Goal: Task Accomplishment & Management: Use online tool/utility

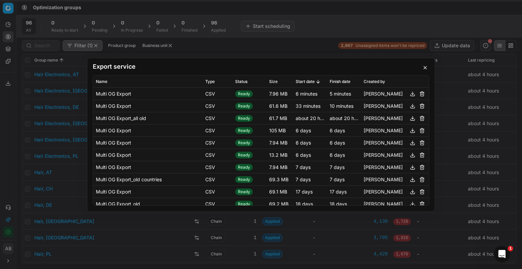
click at [421, 66] on button "button" at bounding box center [425, 68] width 8 height 8
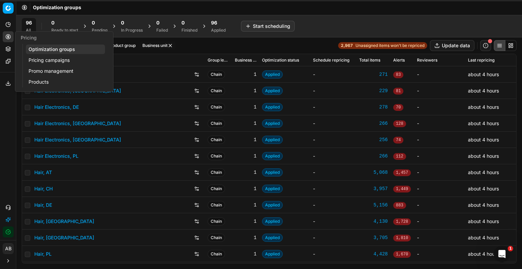
click at [54, 51] on link "Optimization groups" at bounding box center [65, 50] width 79 height 10
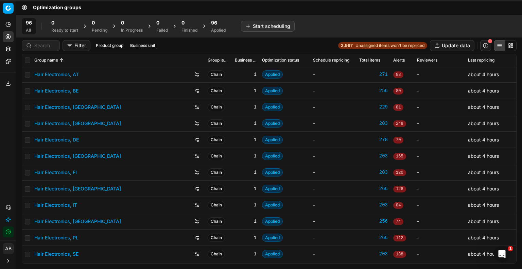
scroll to position [35, 0]
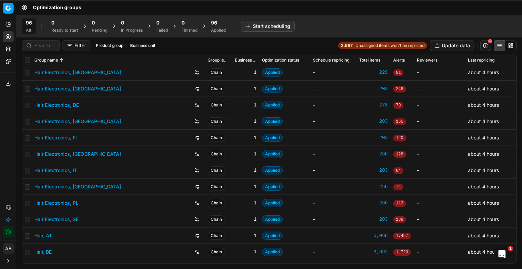
click at [76, 45] on button "Filter" at bounding box center [77, 45] width 28 height 11
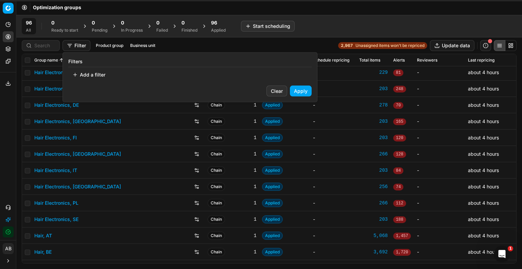
click at [48, 44] on html "Pricing platform Analytics Pricing Product portfolio Templates Export service 2…" at bounding box center [261, 134] width 522 height 269
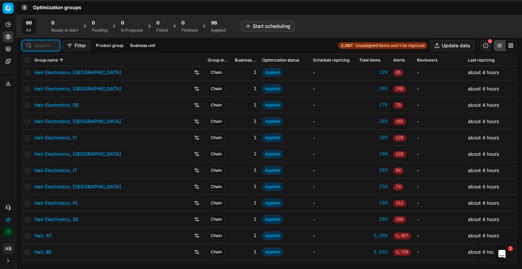
click at [47, 45] on input at bounding box center [44, 45] width 21 height 7
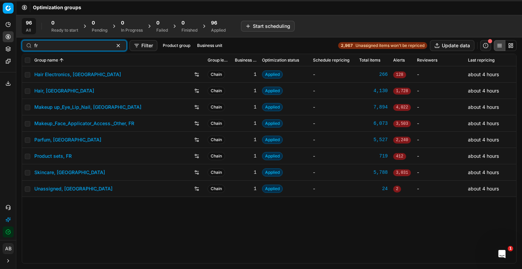
scroll to position [0, 0]
type input "fr"
click at [55, 142] on link "Parfum, [GEOGRAPHIC_DATA]" at bounding box center [67, 139] width 67 height 7
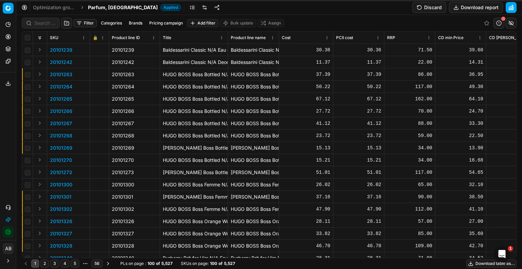
click at [187, 6] on div at bounding box center [204, 7] width 35 height 11
click at [199, 6] on link at bounding box center [204, 7] width 11 height 11
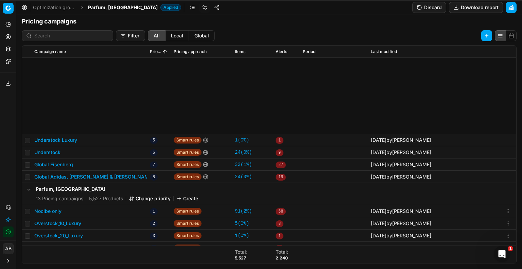
scroll to position [118, 0]
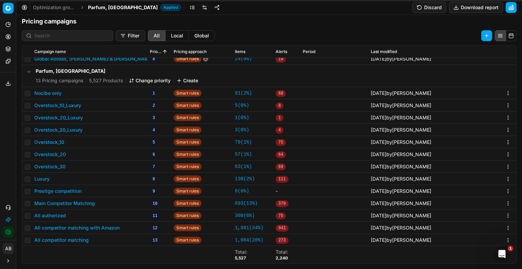
click at [92, 228] on button "All competitor matching with Amazon" at bounding box center [76, 227] width 85 height 7
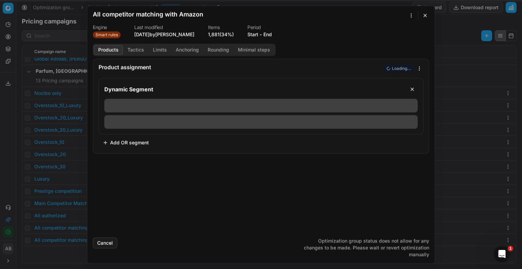
click at [136, 50] on button "Tactics" at bounding box center [135, 50] width 25 height 10
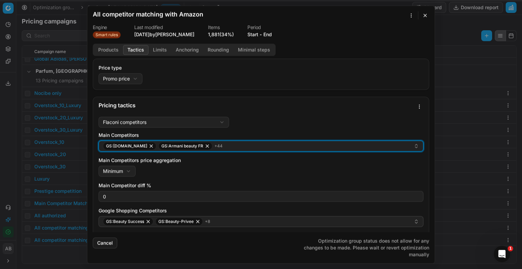
click at [265, 141] on button "GS:Amazon.fr GS:Armani beauty FR + 44" at bounding box center [261, 145] width 325 height 11
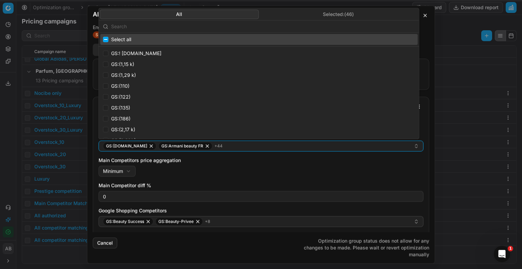
click at [314, 9] on div "All Selected: ( 46 )" at bounding box center [259, 14] width 320 height 12
click at [312, 18] on button "Selected: ( 46 )" at bounding box center [338, 15] width 159 height 10
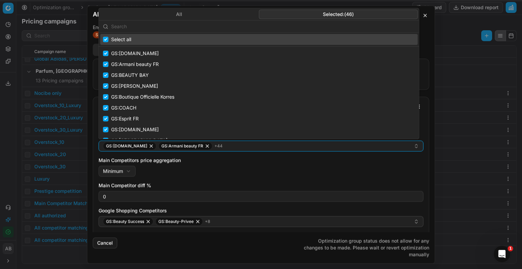
click at [204, 27] on input "text" at bounding box center [263, 27] width 304 height 14
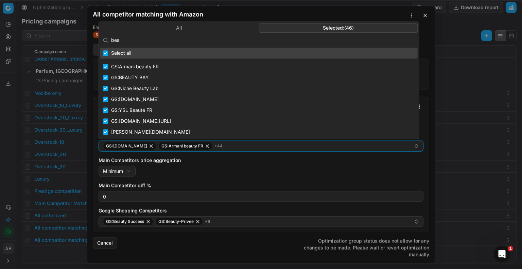
type input "beau"
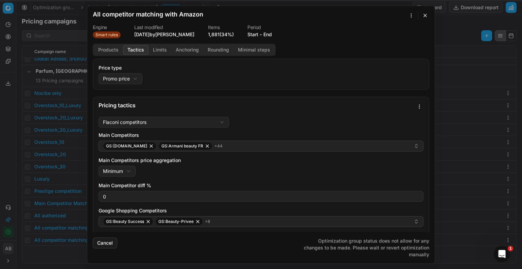
click at [227, 13] on div "All competitor matching with Amazon" at bounding box center [257, 15] width 328 height 8
click at [107, 47] on button "Products" at bounding box center [108, 50] width 29 height 10
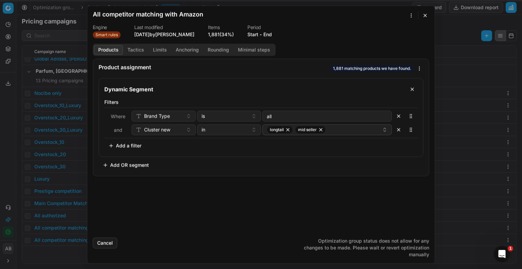
click at [12, 178] on div "We are saving PC settings. Please wait, it should take a few minutes All compet…" at bounding box center [261, 134] width 522 height 269
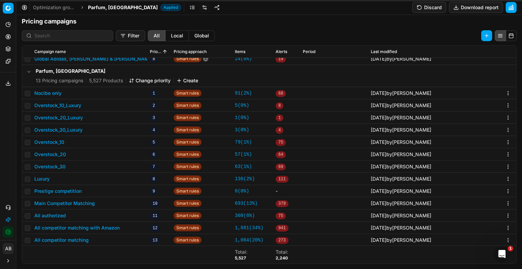
click at [77, 241] on button "All competitor matching" at bounding box center [61, 239] width 54 height 7
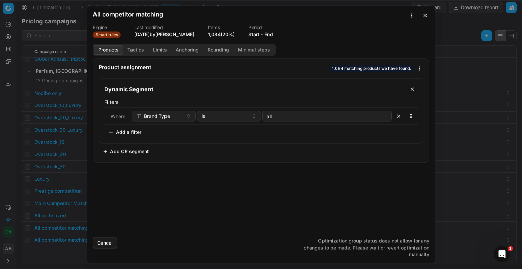
click at [138, 47] on button "Tactics" at bounding box center [135, 50] width 25 height 10
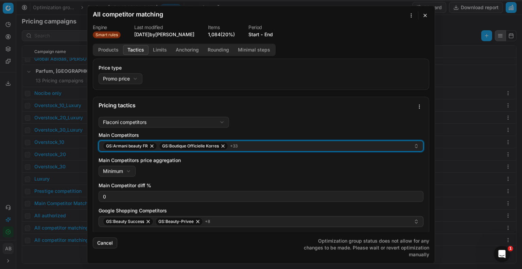
click at [264, 146] on div "GS:Armani beauty FR GS:Boutique Officielle Korres + 33" at bounding box center [258, 146] width 311 height 8
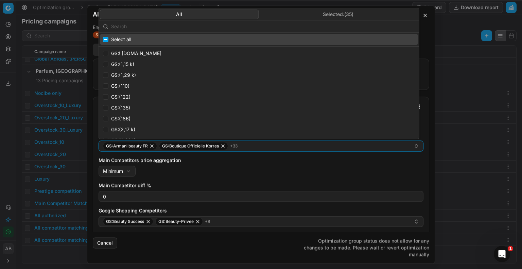
click at [182, 26] on input "text" at bounding box center [263, 27] width 304 height 14
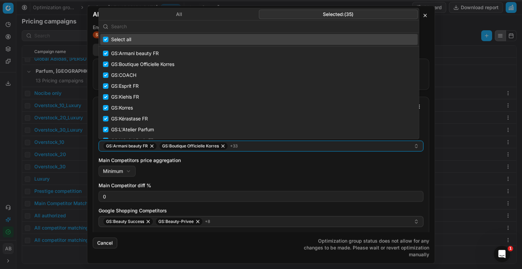
click at [324, 11] on button "Selected: ( 35 )" at bounding box center [338, 15] width 159 height 10
click at [185, 27] on input "text" at bounding box center [263, 27] width 304 height 14
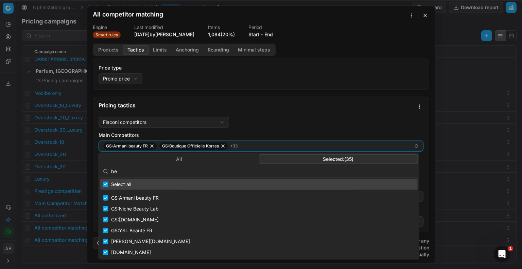
type input "bea"
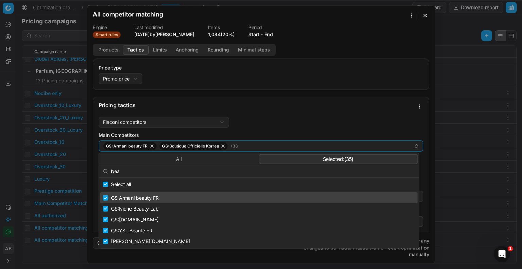
click at [5, 131] on div "We are saving PC settings. Please wait, it should take a few minutes All compet…" at bounding box center [261, 134] width 522 height 269
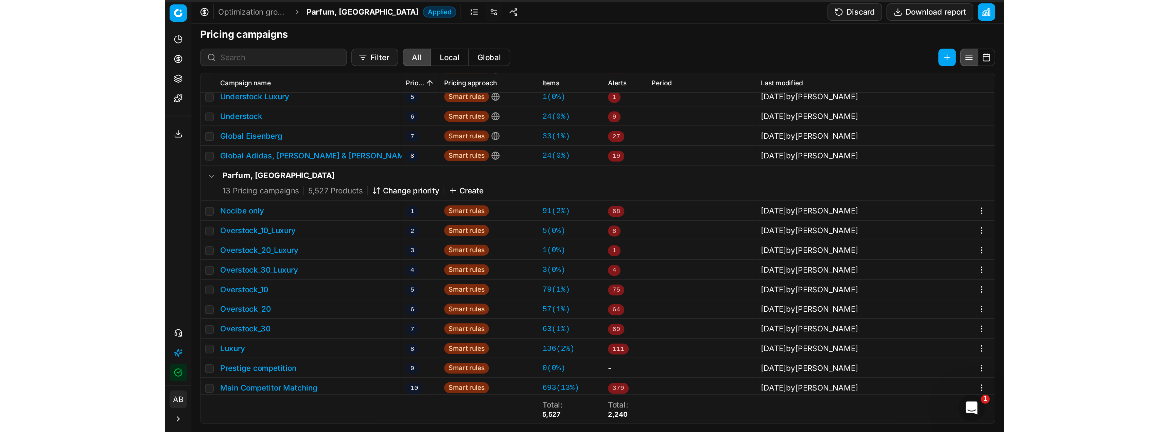
scroll to position [90, 0]
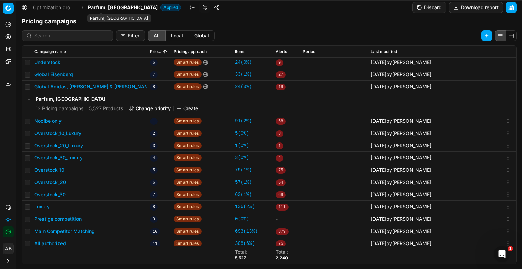
click at [105, 5] on span "Parfum, [GEOGRAPHIC_DATA]" at bounding box center [123, 7] width 70 height 7
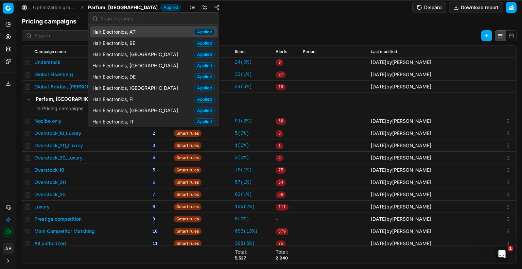
click at [268, 12] on div "Optimization groups Parfum, FR Applied Discard Download report" at bounding box center [269, 7] width 506 height 15
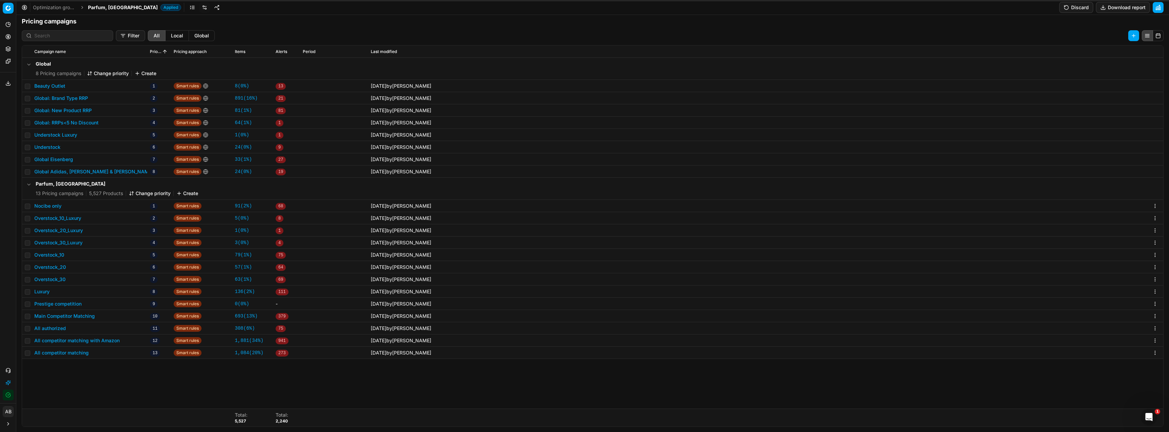
scroll to position [0, 0]
click at [8, 35] on icon at bounding box center [7, 36] width 5 height 5
click at [39, 48] on link "Optimization groups" at bounding box center [65, 50] width 79 height 10
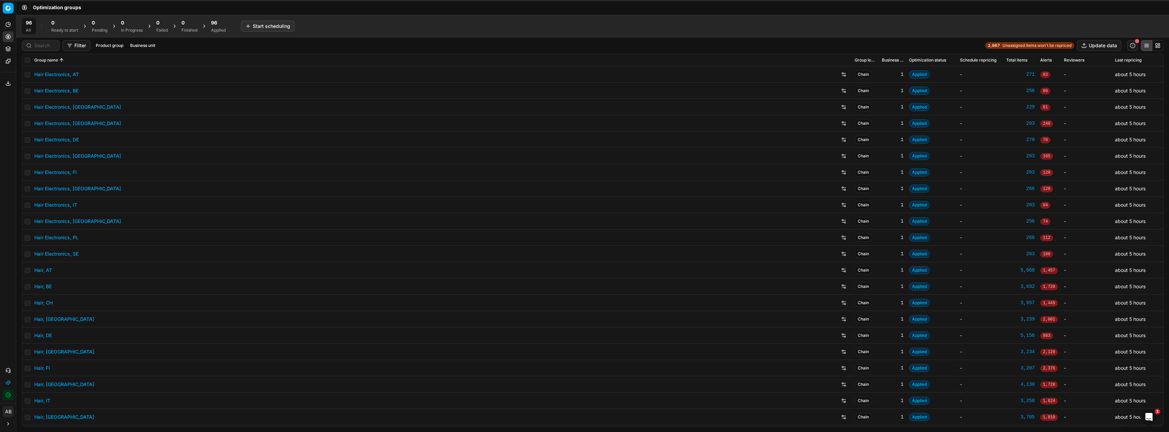
click at [213, 26] on div "96 Applied" at bounding box center [218, 26] width 15 height 14
drag, startPoint x: 164, startPoint y: 43, endPoint x: 159, endPoint y: 46, distance: 5.7
click at [164, 43] on button "Business unit" at bounding box center [155, 45] width 31 height 8
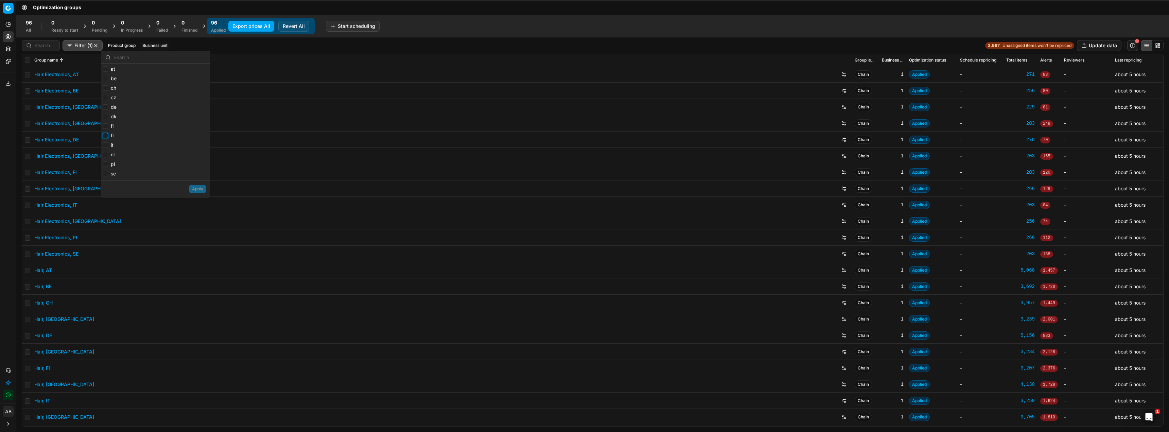
click at [106, 134] on input "fr" at bounding box center [105, 135] width 5 height 5
checkbox input "true"
click at [196, 186] on button "Apply" at bounding box center [197, 189] width 17 height 8
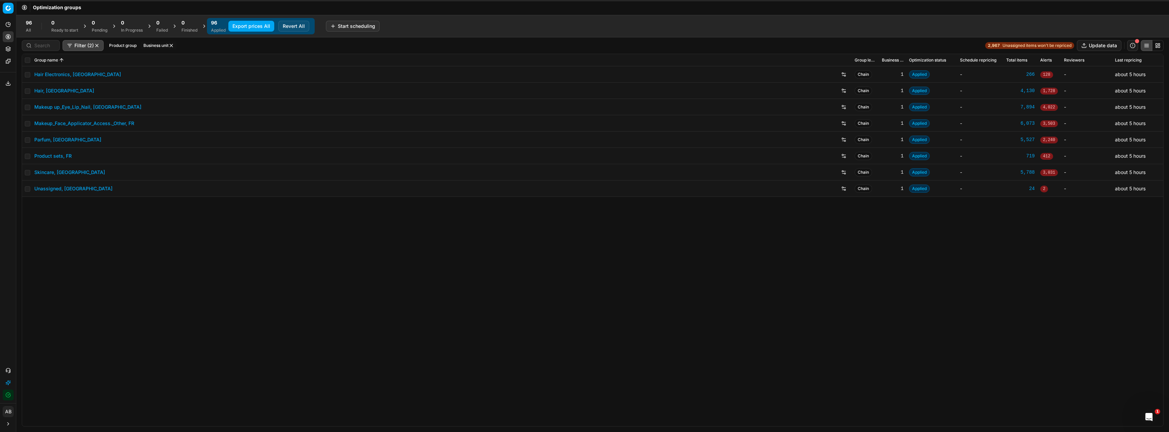
click at [297, 30] on button "Revert All" at bounding box center [293, 26] width 31 height 11
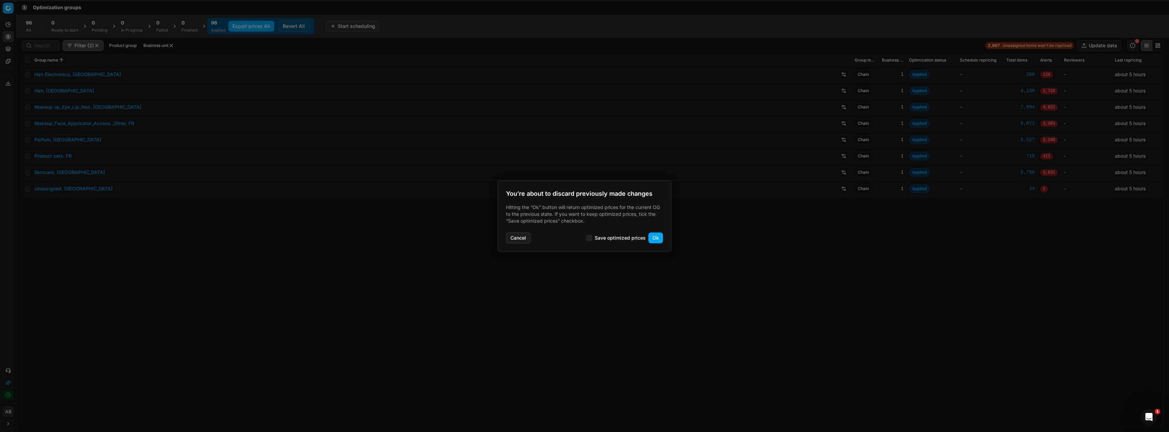
click at [521, 238] on button "Ok" at bounding box center [655, 237] width 15 height 11
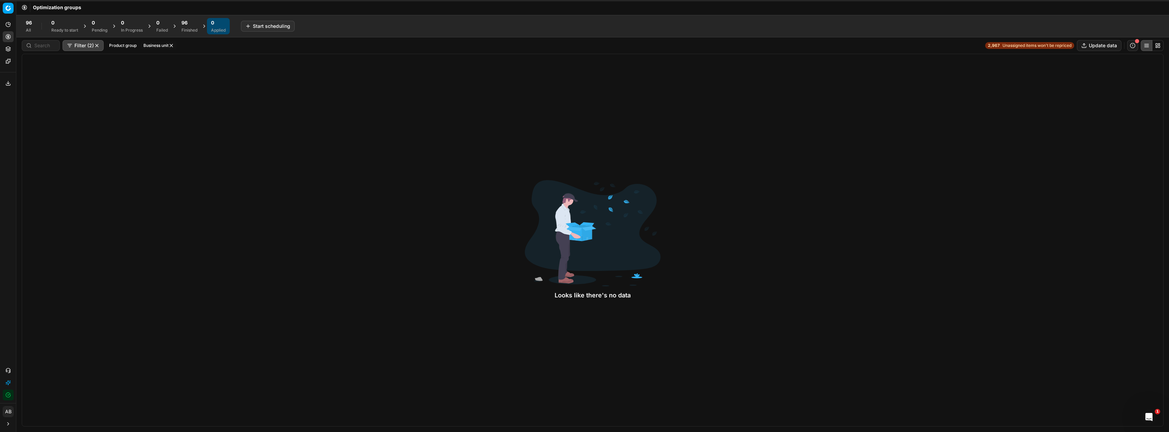
drag, startPoint x: 187, startPoint y: 25, endPoint x: 191, endPoint y: 34, distance: 9.1
click at [187, 25] on span "96" at bounding box center [184, 22] width 6 height 7
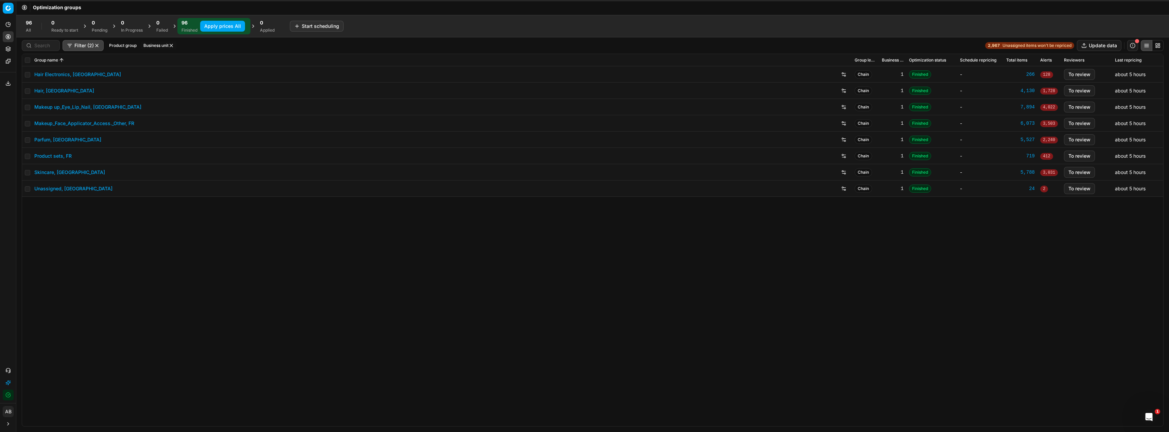
click at [39, 139] on link "Parfum, [GEOGRAPHIC_DATA]" at bounding box center [67, 139] width 67 height 7
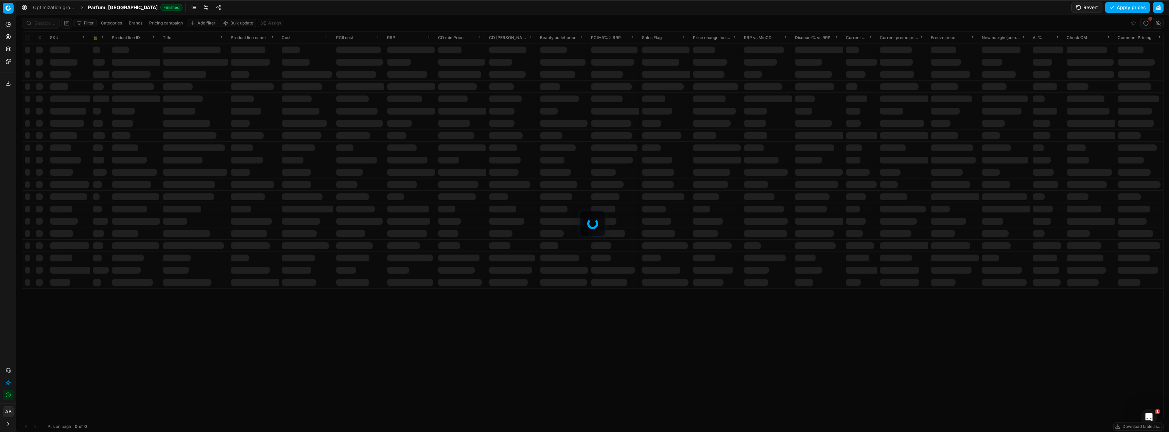
click at [200, 6] on link at bounding box center [205, 7] width 11 height 11
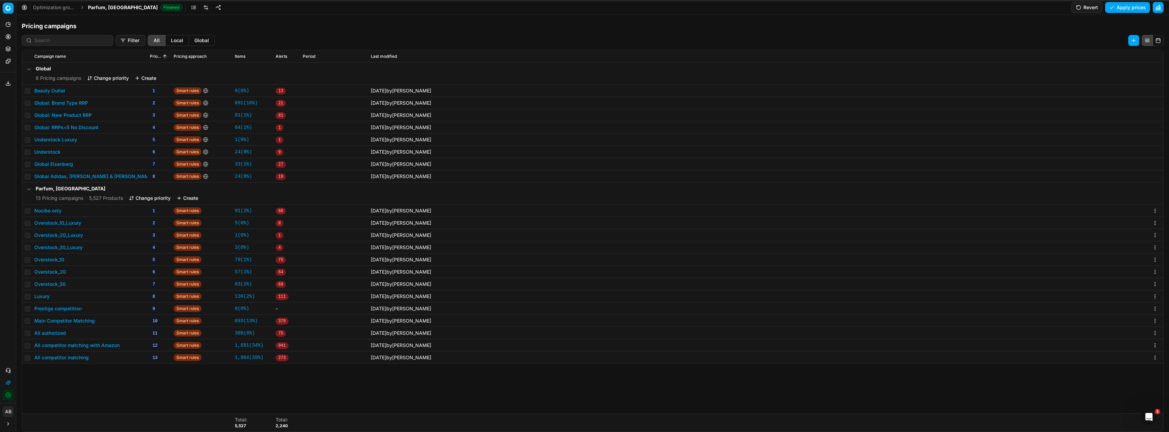
scroll to position [105, 0]
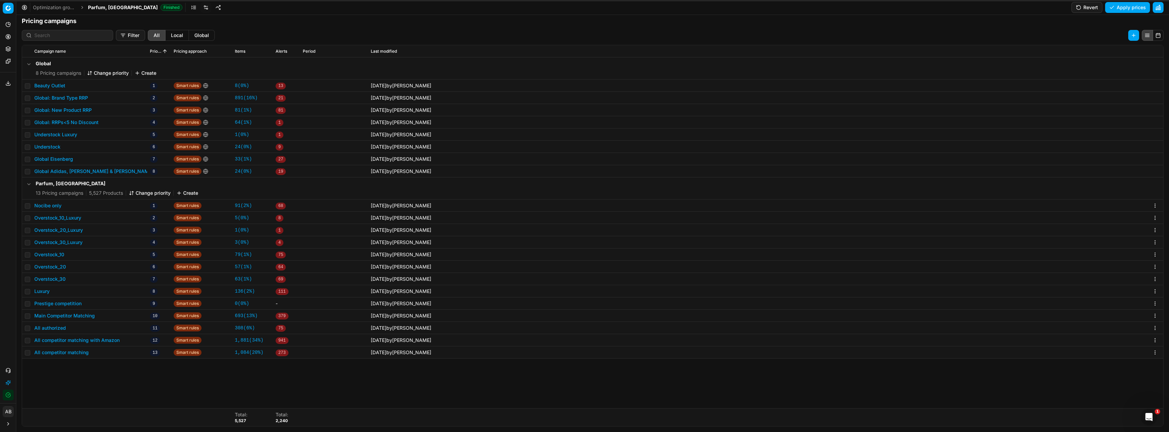
click at [82, 268] on button "All competitor matching with Amazon" at bounding box center [76, 340] width 85 height 7
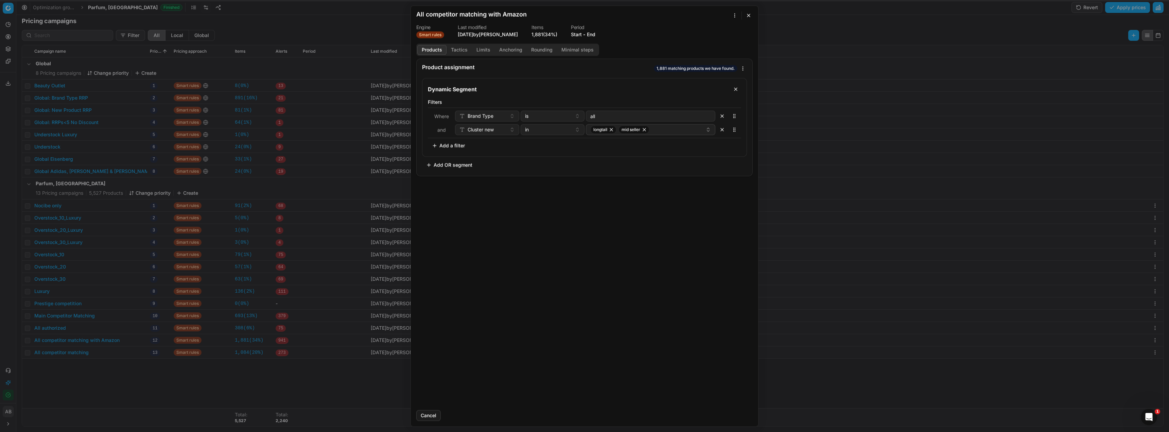
click at [459, 49] on button "Tactics" at bounding box center [458, 50] width 25 height 10
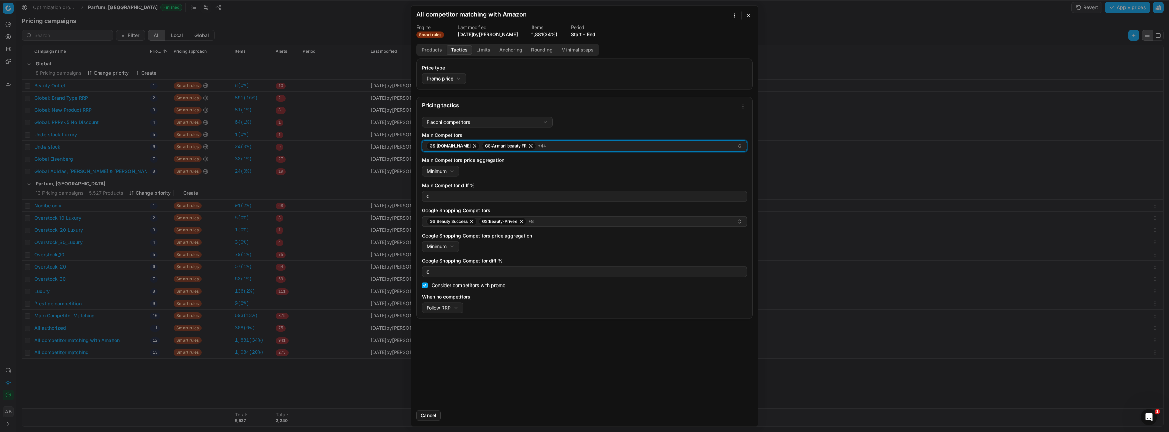
click at [521, 146] on div "GS:Amazon.fr GS:Armani beauty FR + 44" at bounding box center [581, 146] width 311 height 8
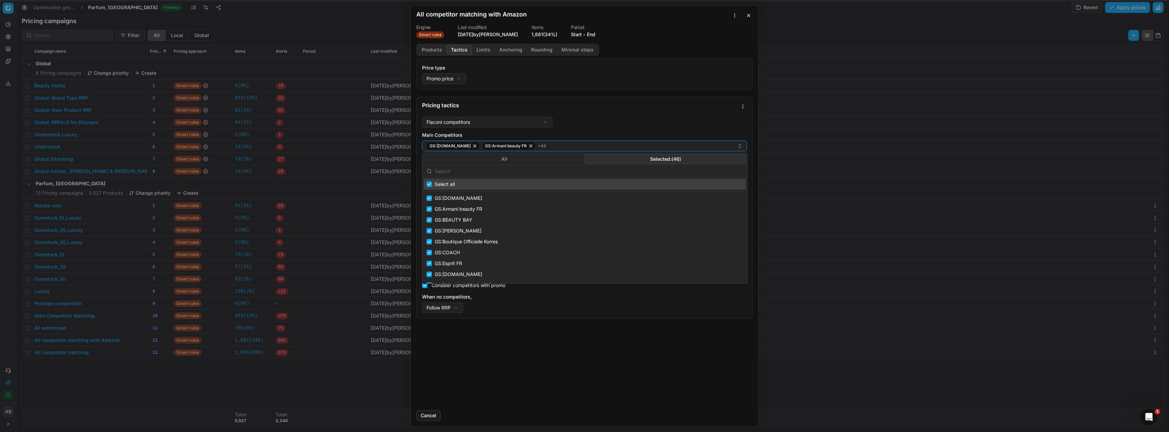
click at [521, 156] on button "Selected: ( 46 )" at bounding box center [665, 159] width 161 height 10
click at [479, 174] on input "text" at bounding box center [589, 171] width 308 height 14
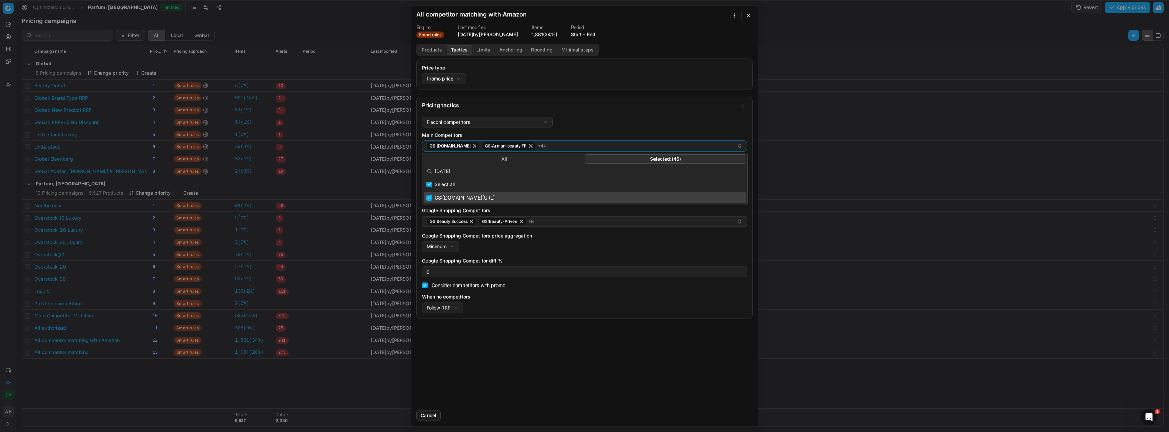
type input "jul"
click at [430, 198] on input "Suggestions" at bounding box center [428, 197] width 5 height 5
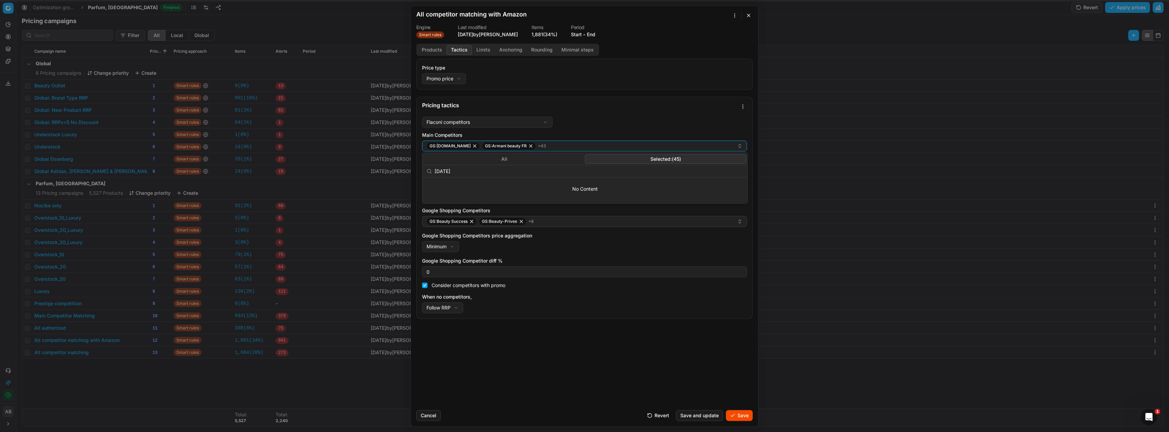
click at [521, 268] on button "Save and update" at bounding box center [699, 415] width 47 height 11
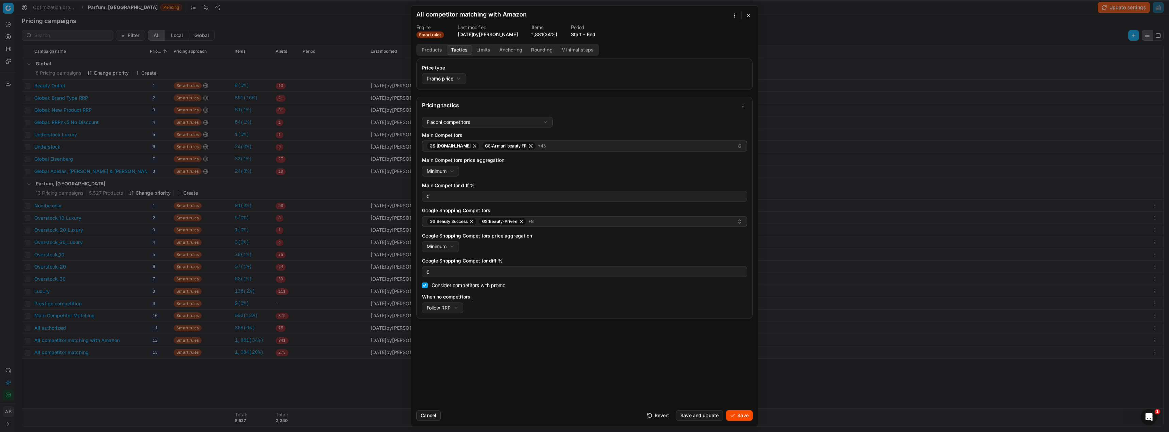
click at [521, 268] on button "Save and update" at bounding box center [699, 415] width 47 height 11
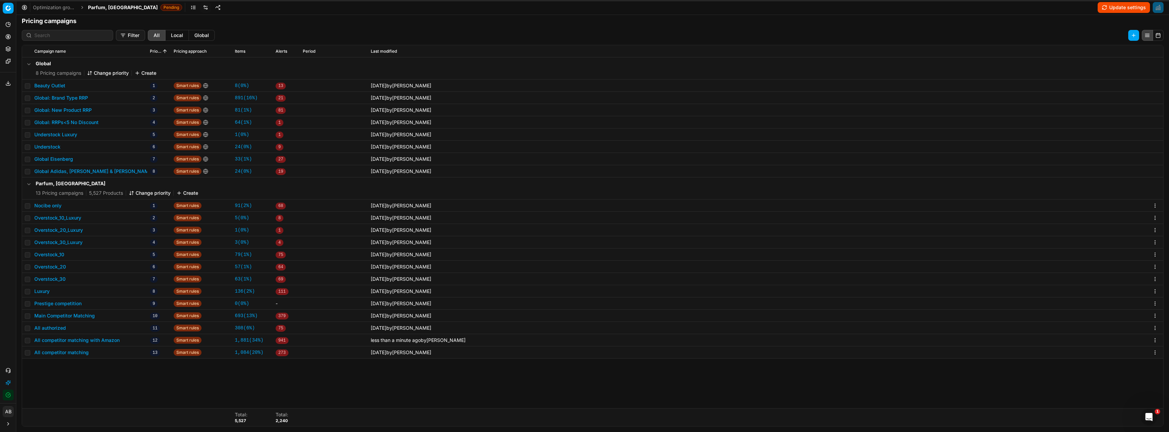
click at [99, 268] on button "All competitor matching with Amazon" at bounding box center [76, 340] width 85 height 7
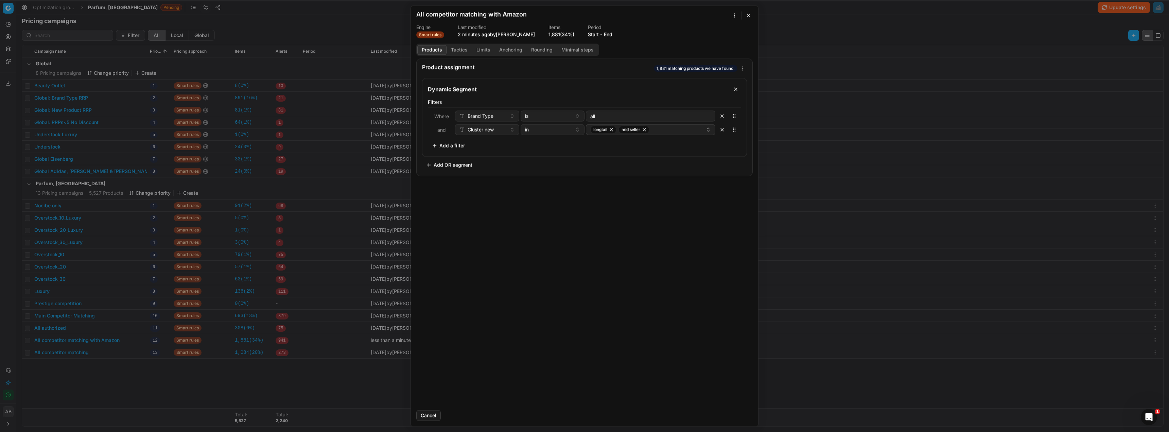
drag, startPoint x: 457, startPoint y: 48, endPoint x: 477, endPoint y: 49, distance: 19.4
click at [458, 49] on button "Tactics" at bounding box center [458, 50] width 25 height 10
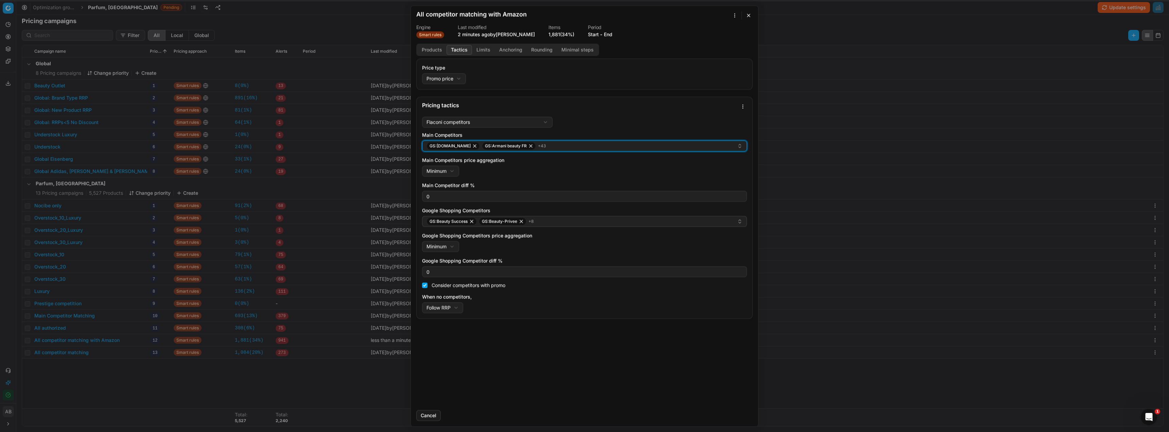
click at [521, 146] on div "GS:Amazon.fr GS:Armani beauty FR + 43" at bounding box center [581, 146] width 311 height 8
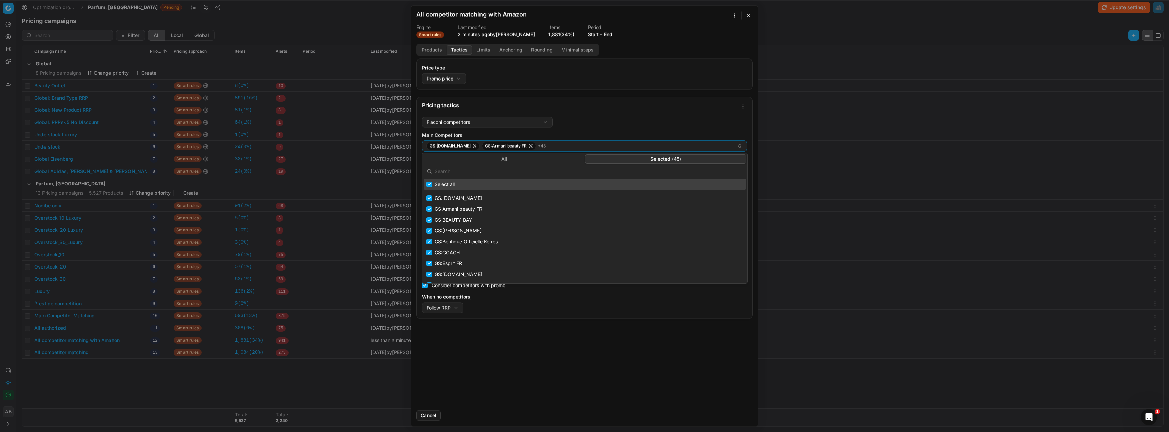
click at [521, 160] on button "Selected: ( 45 )" at bounding box center [665, 159] width 161 height 10
click at [472, 177] on input "text" at bounding box center [589, 171] width 308 height 14
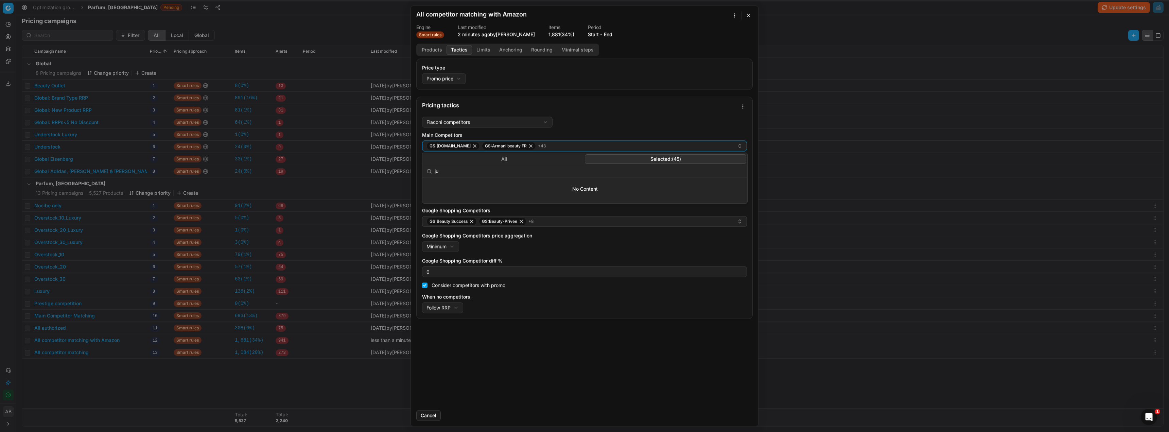
type input "j"
click at [521, 110] on div "Pricing tactics" at bounding box center [585, 105] width 336 height 17
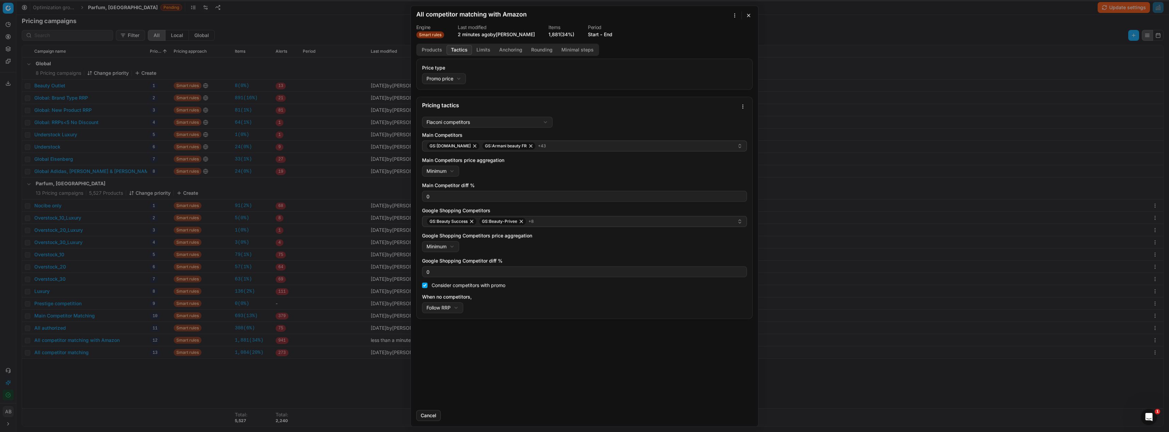
click at [521, 107] on div "We are saving PC settings. Please wait, it should take a few minutes All compet…" at bounding box center [584, 216] width 1169 height 432
click at [521, 142] on div "Save as template" at bounding box center [719, 140] width 52 height 11
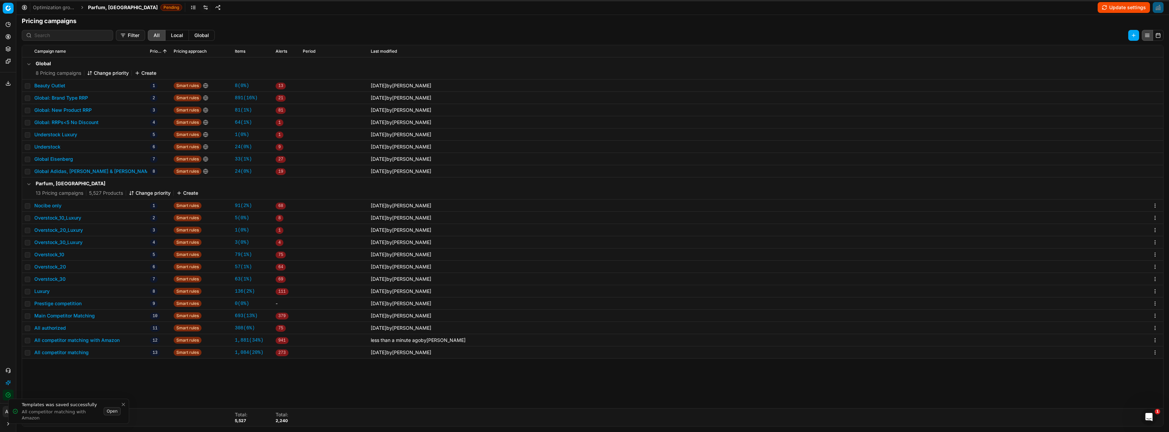
click at [114, 268] on button "Open" at bounding box center [112, 411] width 17 height 8
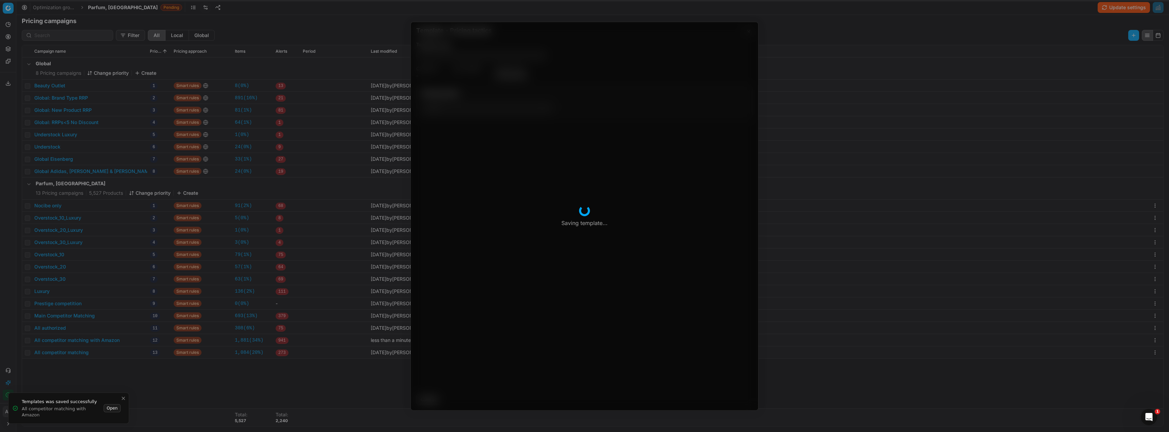
type input "All competitor matching with Amazon"
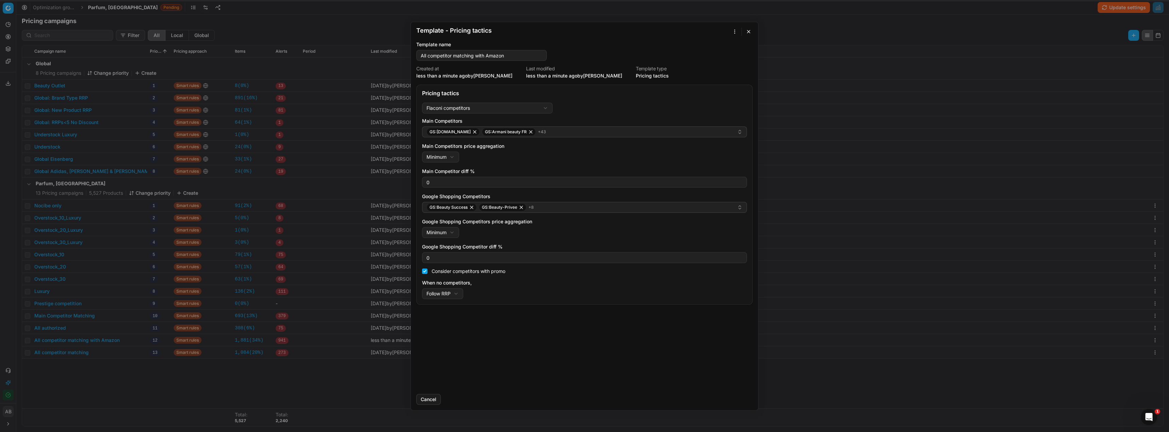
click at [521, 29] on div "Template - Pricing tactics Saving template... Template name All competitor matc…" at bounding box center [584, 216] width 1169 height 432
click at [521, 54] on div "Apply to ..." at bounding box center [717, 55] width 40 height 11
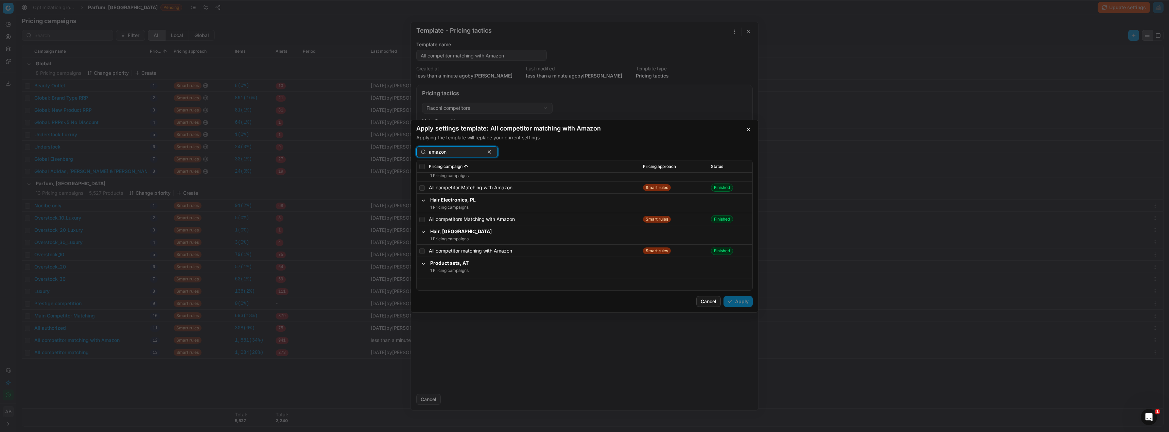
scroll to position [170, 0]
type input "amazon"
click at [423, 216] on input "checkbox" at bounding box center [421, 216] width 5 height 5
checkbox input "true"
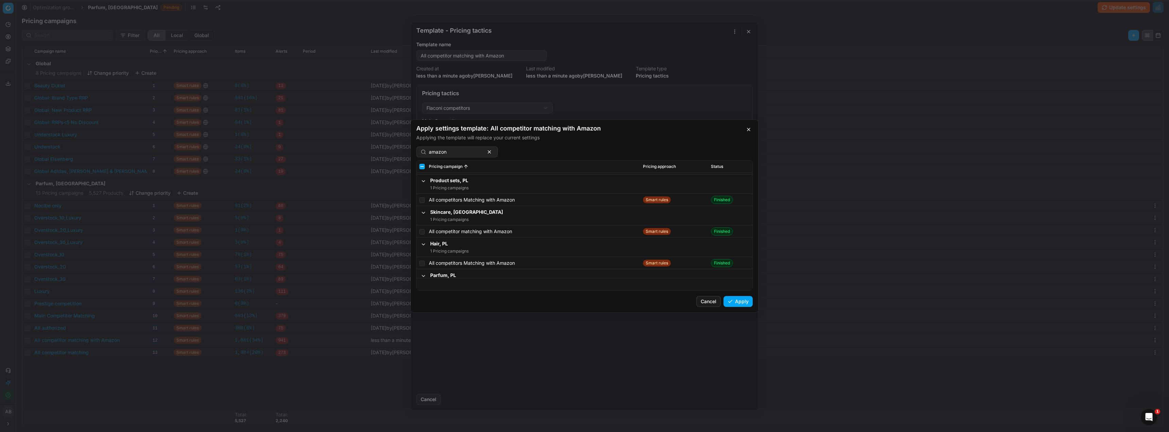
scroll to position [306, 0]
click at [423, 207] on input "checkbox" at bounding box center [421, 205] width 5 height 5
checkbox input "true"
click at [422, 198] on input "checkbox" at bounding box center [421, 196] width 5 height 5
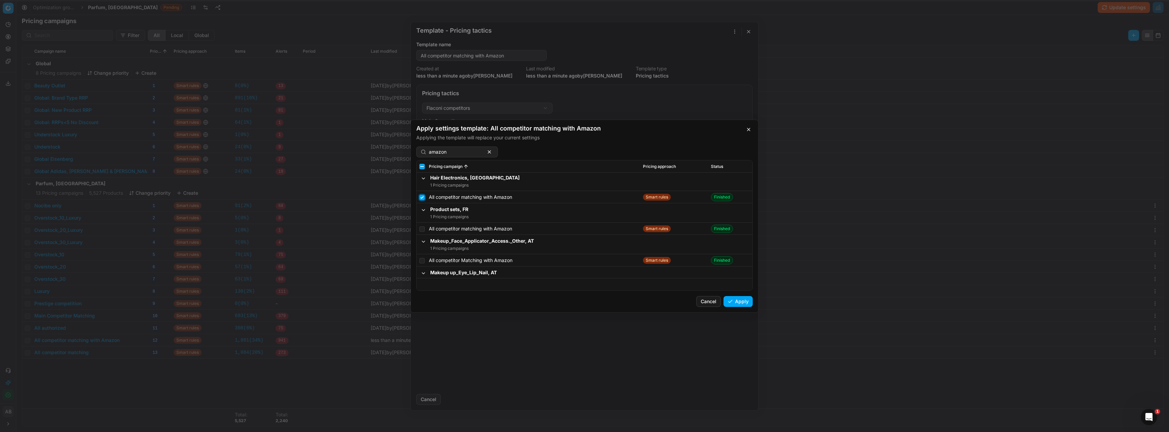
checkbox input "true"
click at [422, 228] on input "checkbox" at bounding box center [421, 228] width 5 height 5
checkbox input "true"
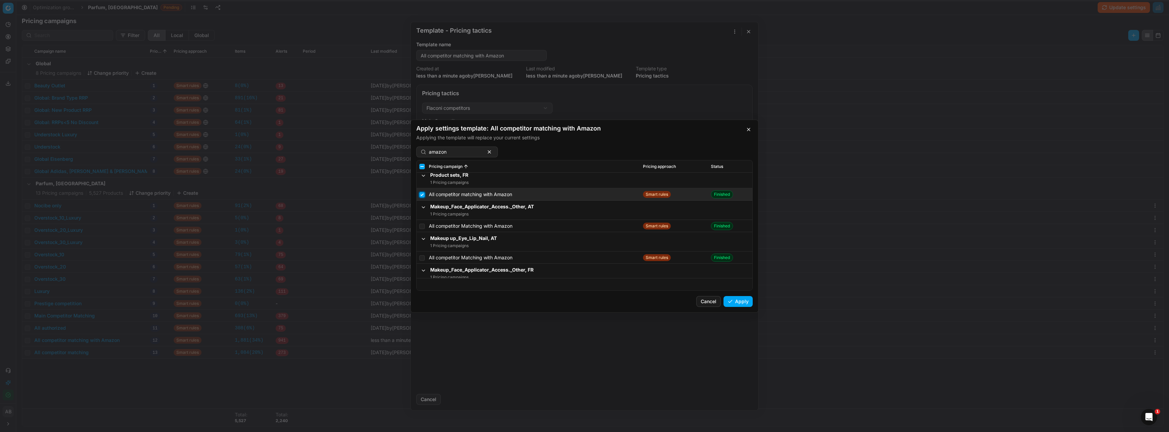
scroll to position [476, 0]
click at [423, 254] on input "checkbox" at bounding box center [421, 254] width 5 height 5
checkbox input "true"
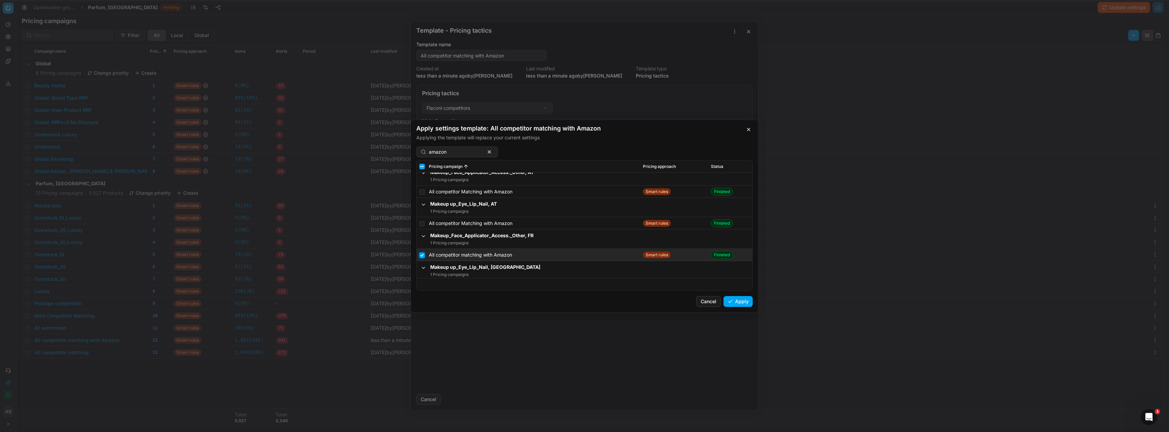
scroll to position [510, 0]
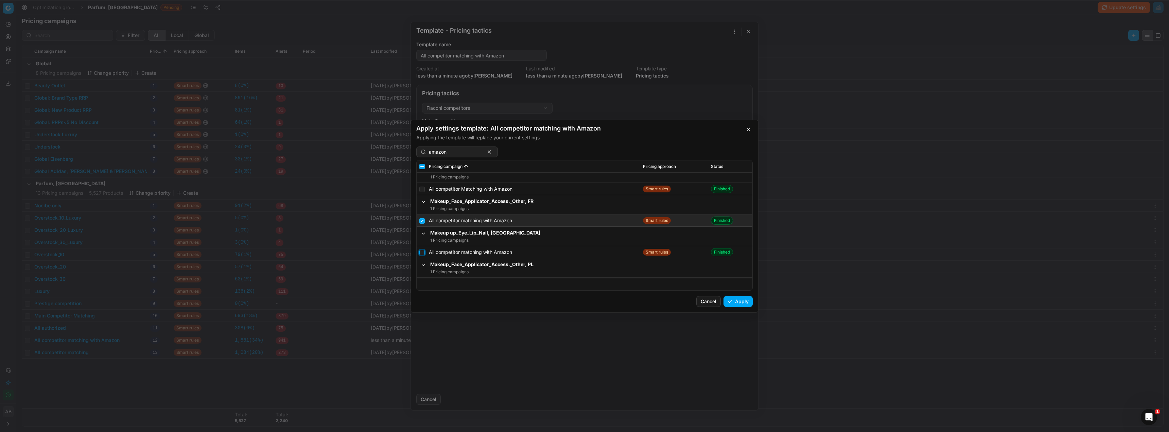
click at [424, 251] on input "checkbox" at bounding box center [421, 251] width 5 height 5
checkbox input "true"
click at [521, 268] on button "Apply" at bounding box center [737, 301] width 29 height 11
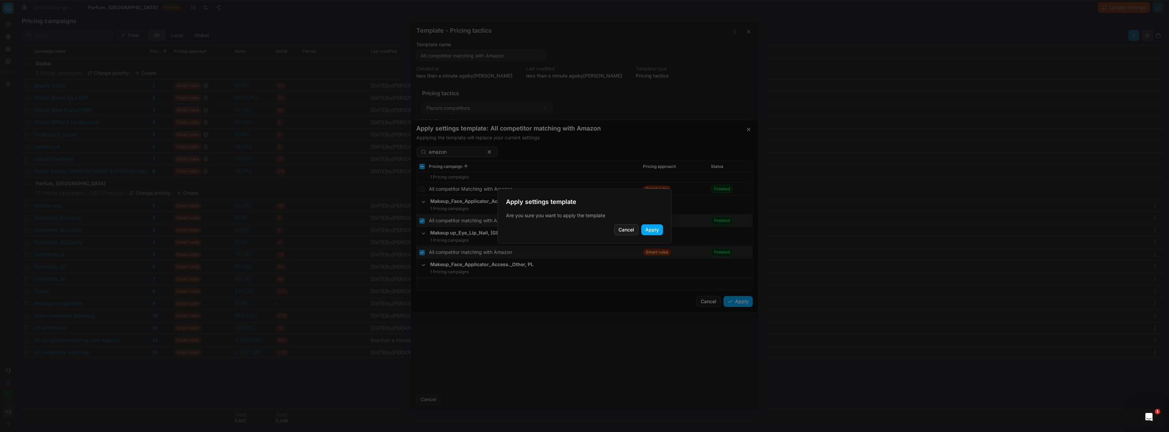
click at [521, 232] on button "Apply" at bounding box center [652, 229] width 22 height 11
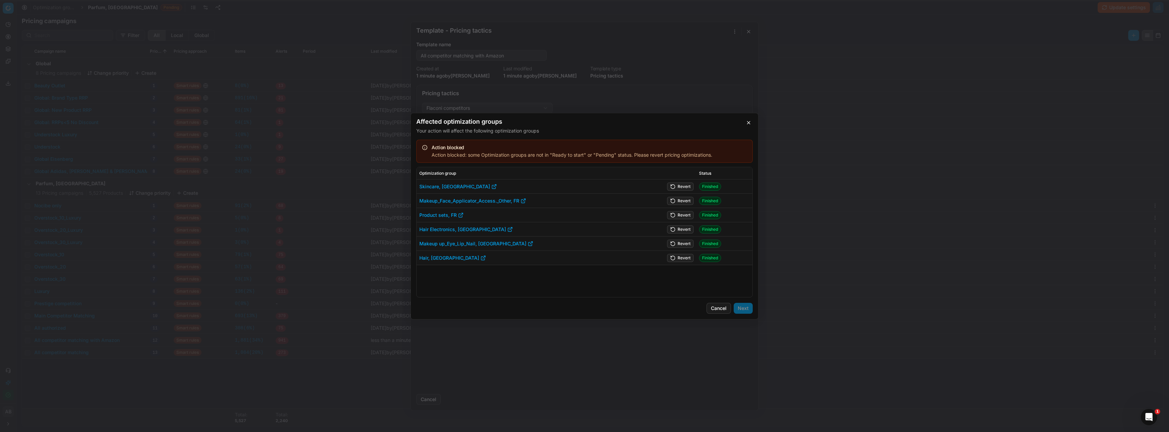
click at [521, 184] on button "Revert" at bounding box center [680, 186] width 26 height 8
click at [521, 199] on button "Revert" at bounding box center [680, 200] width 26 height 8
click at [521, 214] on button "Revert" at bounding box center [680, 215] width 26 height 8
click at [521, 229] on button "Revert" at bounding box center [680, 229] width 26 height 8
click at [521, 244] on button "Revert" at bounding box center [680, 243] width 26 height 8
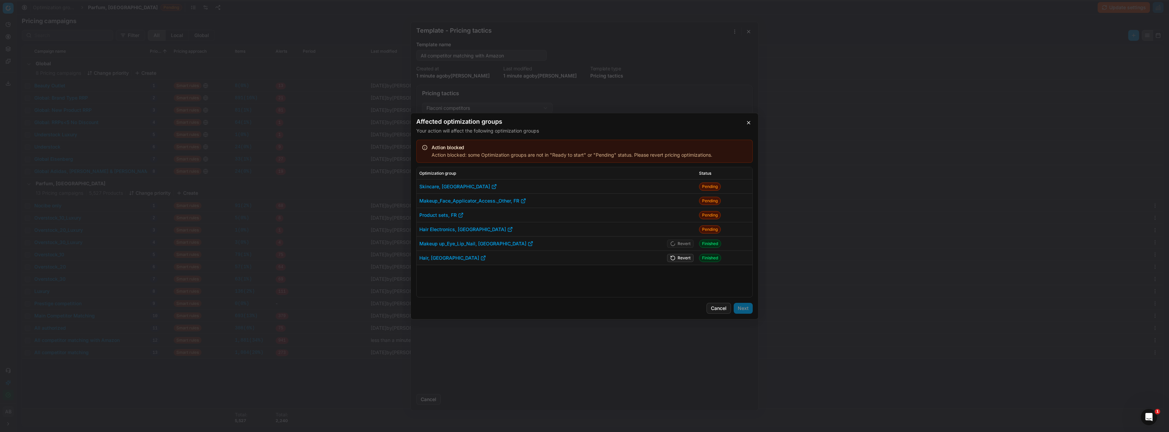
click at [521, 256] on button "Revert" at bounding box center [680, 257] width 26 height 8
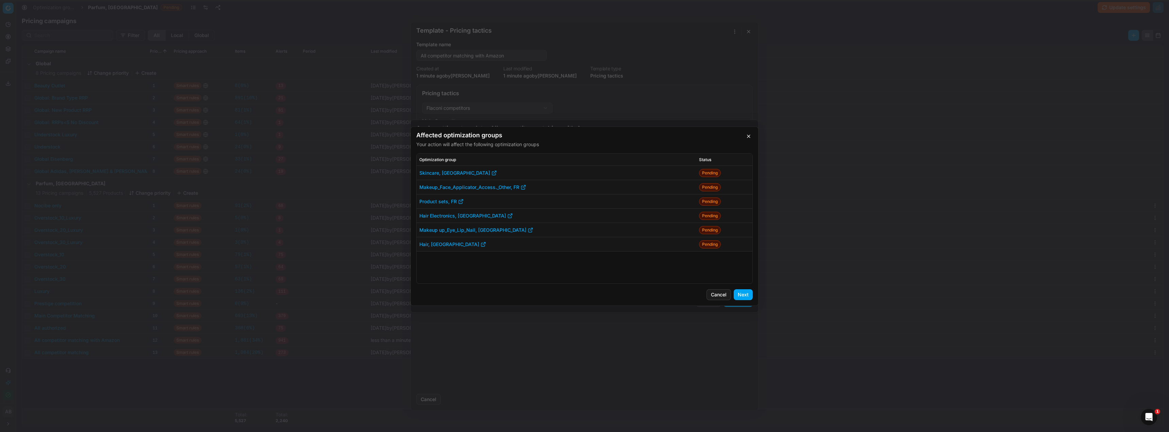
click at [521, 268] on button "Next" at bounding box center [742, 294] width 19 height 11
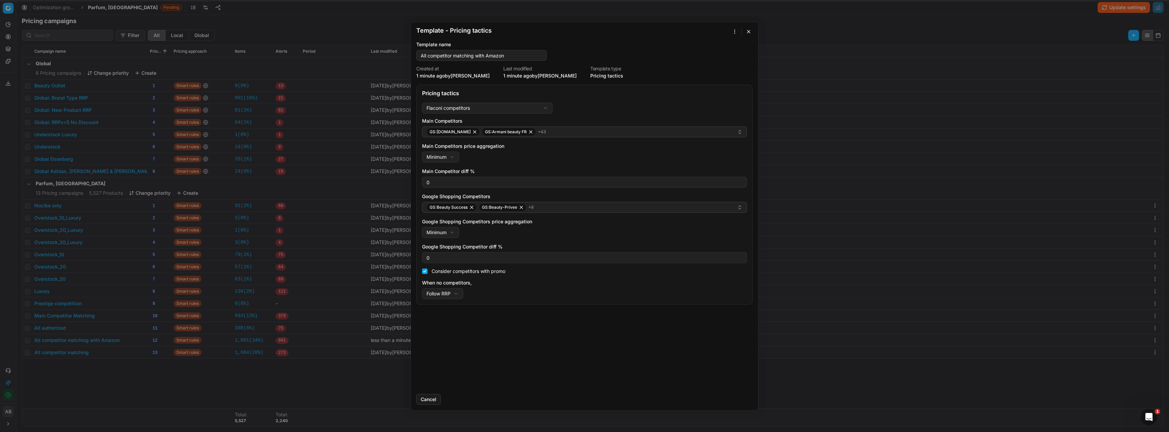
click at [521, 32] on button "button" at bounding box center [748, 32] width 8 height 8
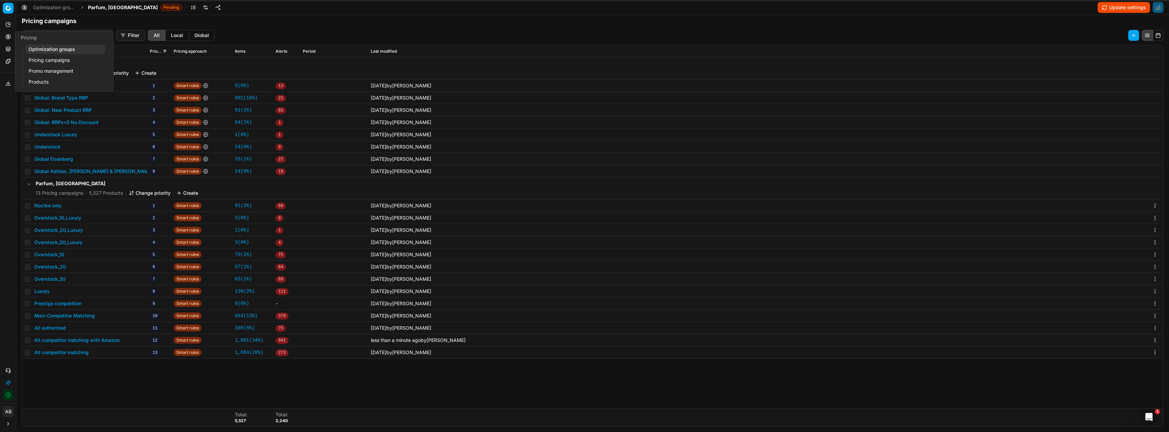
click at [46, 49] on link "Optimization groups" at bounding box center [65, 50] width 79 height 10
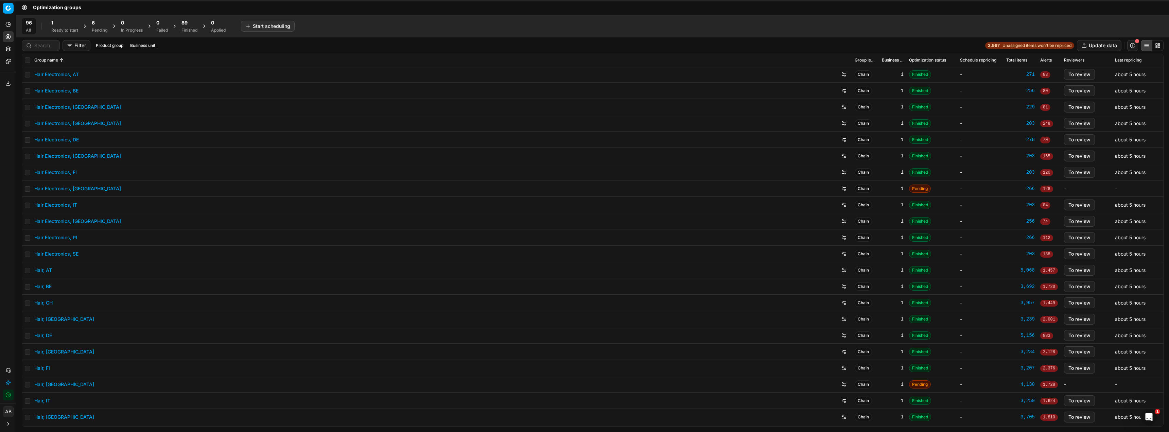
click at [98, 28] on div "Pending" at bounding box center [100, 30] width 16 height 5
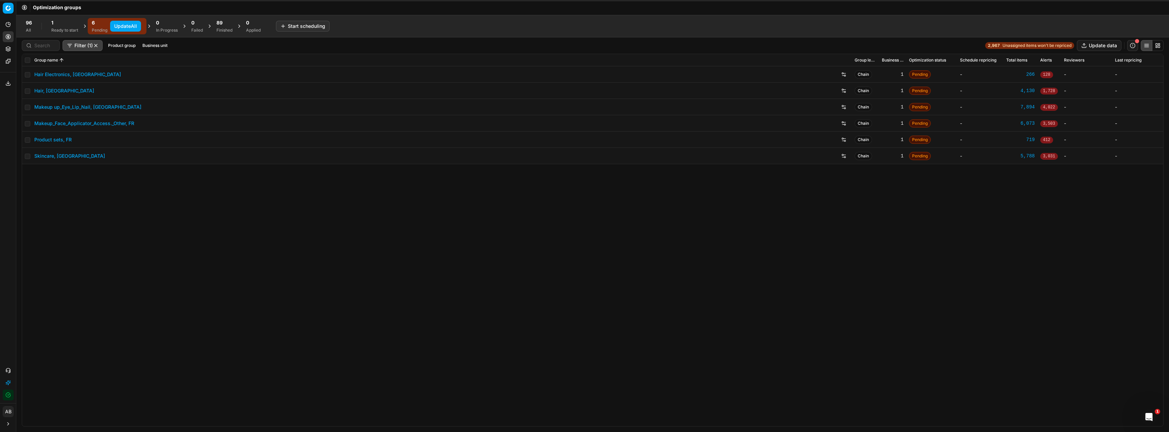
click at [69, 20] on div "1" at bounding box center [64, 22] width 27 height 7
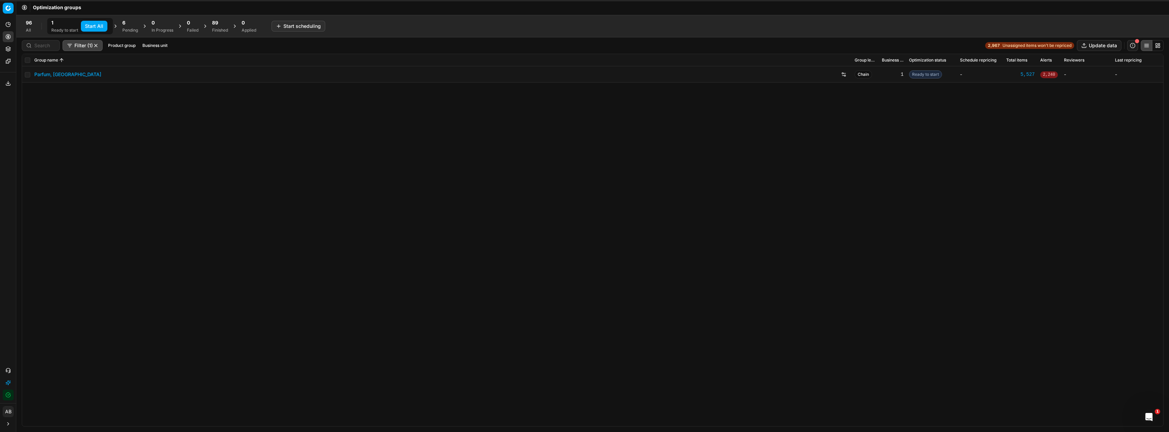
click at [107, 22] on button "Start All" at bounding box center [94, 26] width 26 height 11
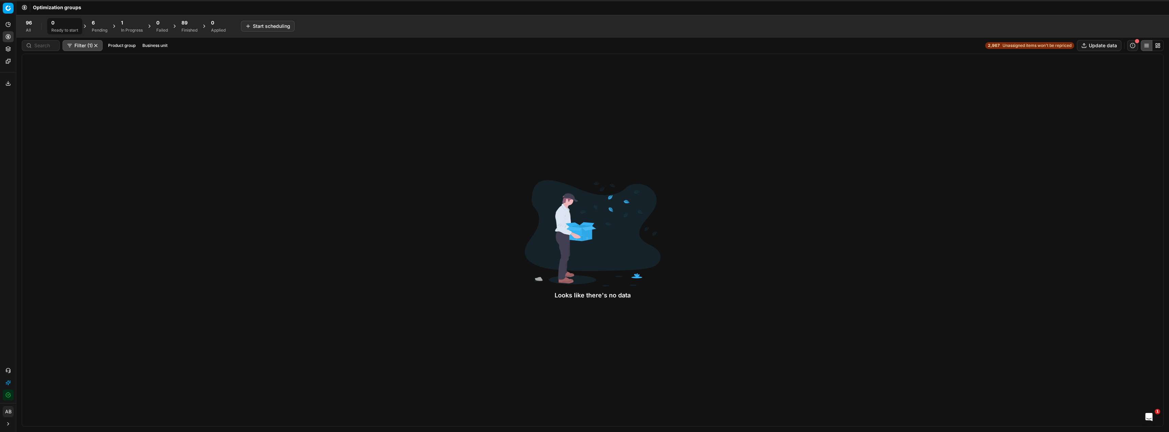
click at [126, 26] on div "1" at bounding box center [132, 22] width 22 height 7
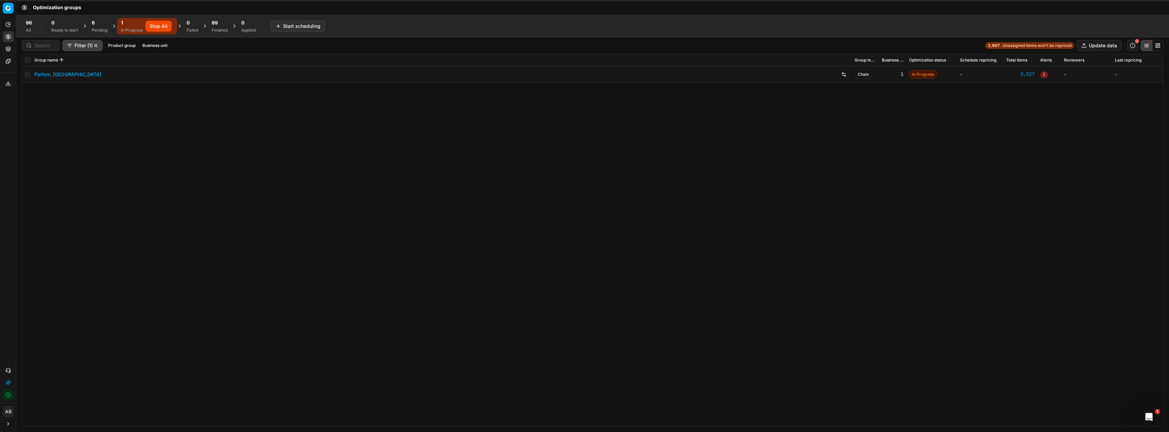
click at [95, 24] on span "6" at bounding box center [93, 22] width 3 height 7
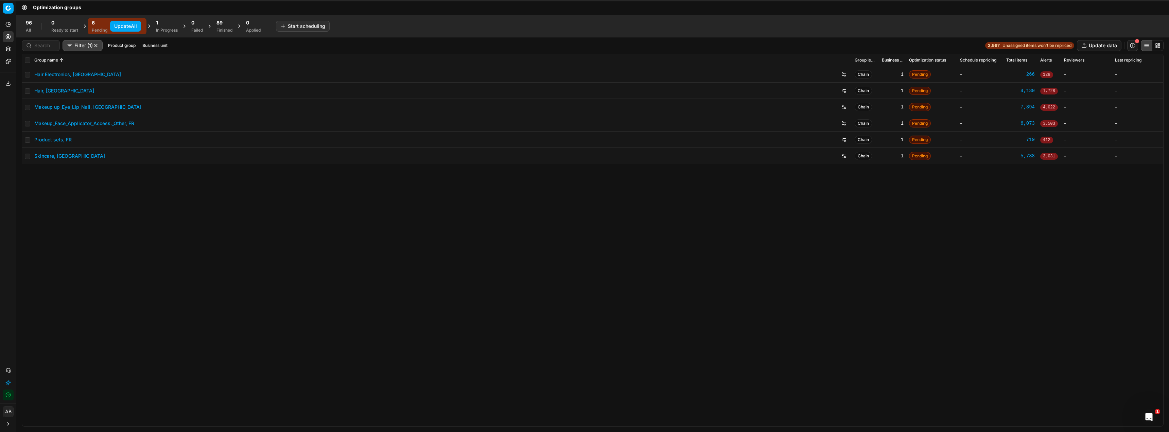
click at [117, 26] on button "Update All" at bounding box center [125, 26] width 31 height 11
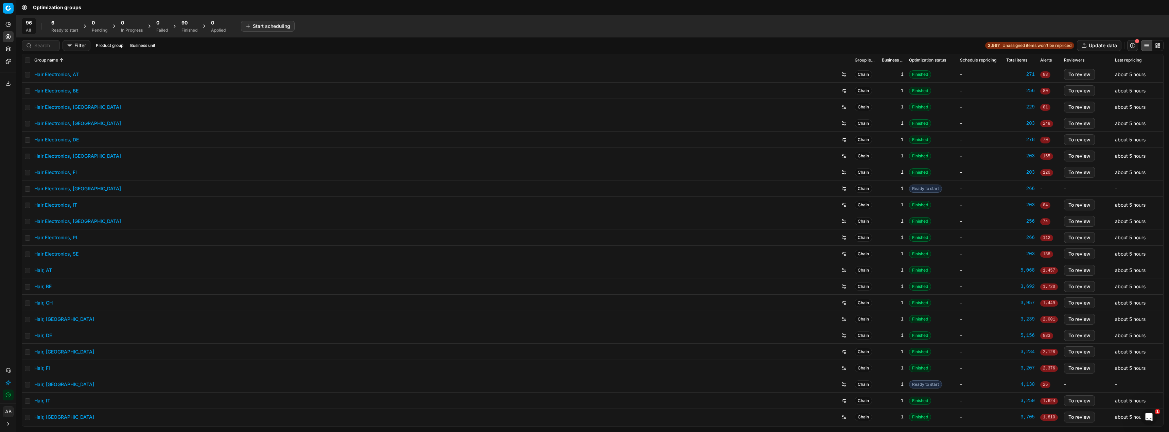
click at [79, 29] on div "6 Ready to start" at bounding box center [64, 26] width 35 height 16
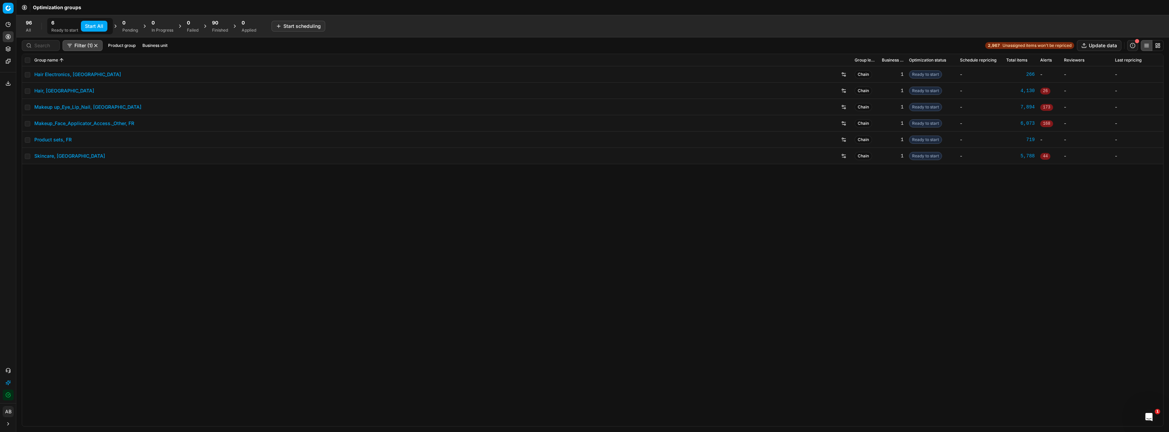
click at [92, 27] on button "Start All" at bounding box center [94, 26] width 26 height 11
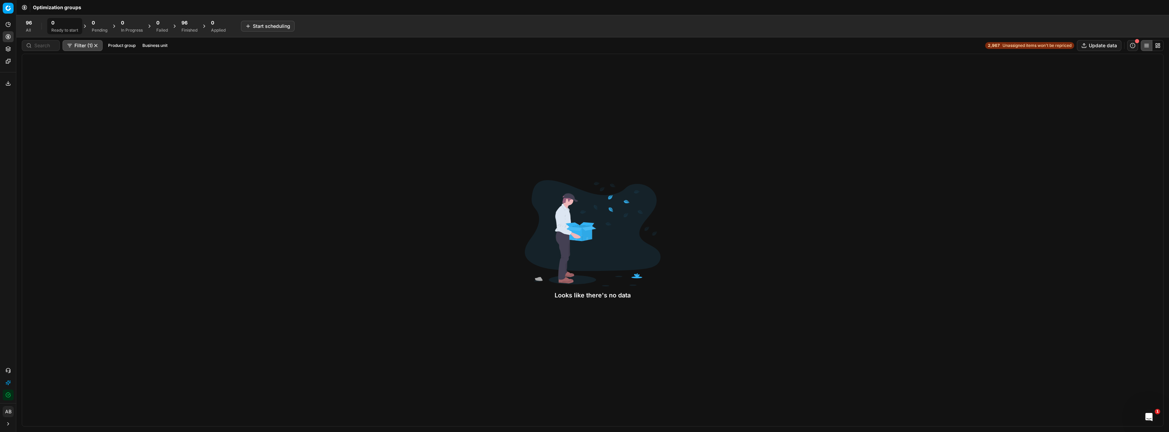
drag, startPoint x: 182, startPoint y: 23, endPoint x: 184, endPoint y: 37, distance: 14.2
click at [182, 23] on div "96 Finished" at bounding box center [189, 26] width 24 height 16
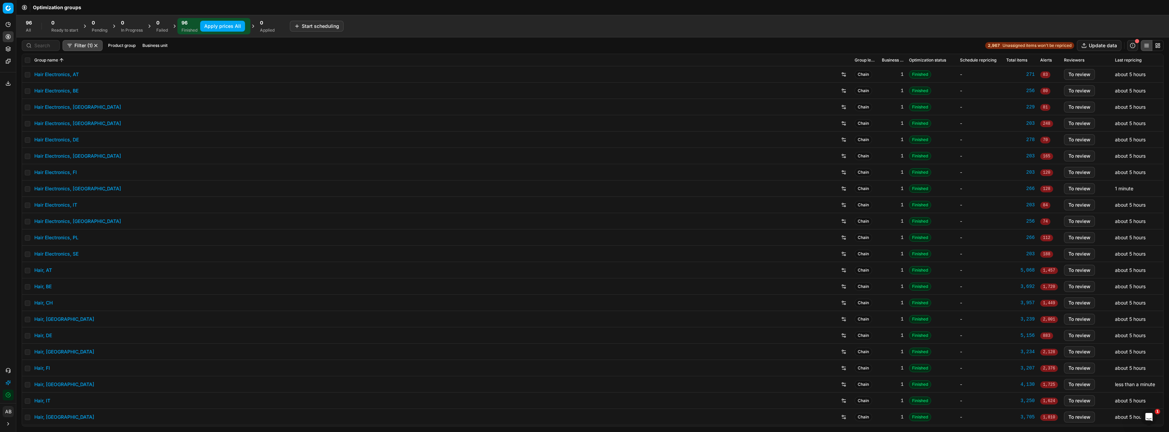
click at [153, 43] on button "Business unit" at bounding box center [155, 45] width 31 height 8
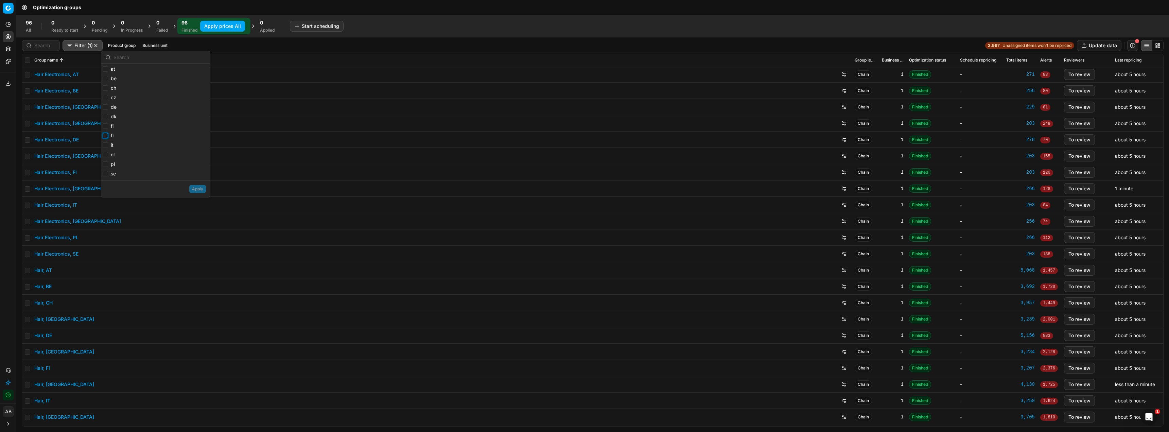
click at [106, 135] on input "fr" at bounding box center [105, 135] width 5 height 5
checkbox input "true"
click at [195, 187] on button "Apply" at bounding box center [197, 189] width 17 height 8
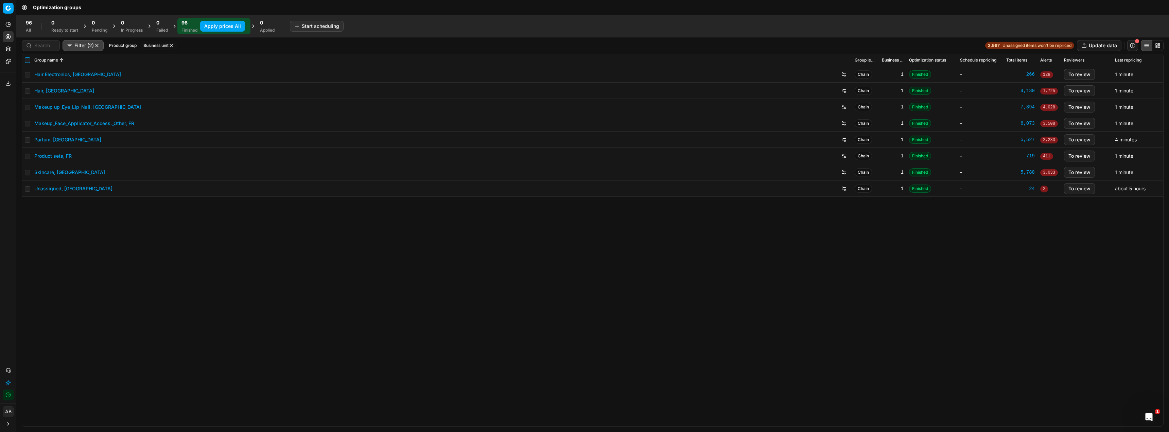
click at [28, 59] on input "checkbox" at bounding box center [27, 59] width 5 height 5
checkbox input "true"
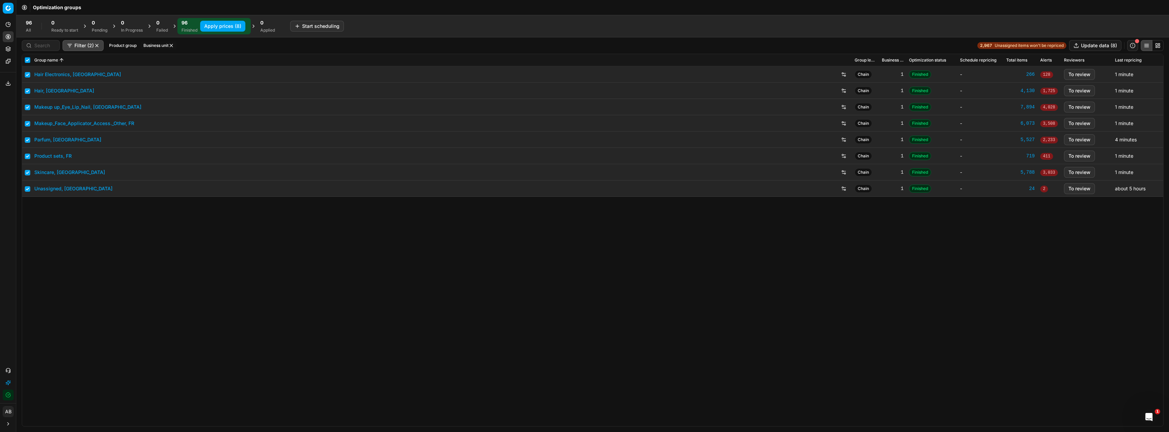
checkbox input "true"
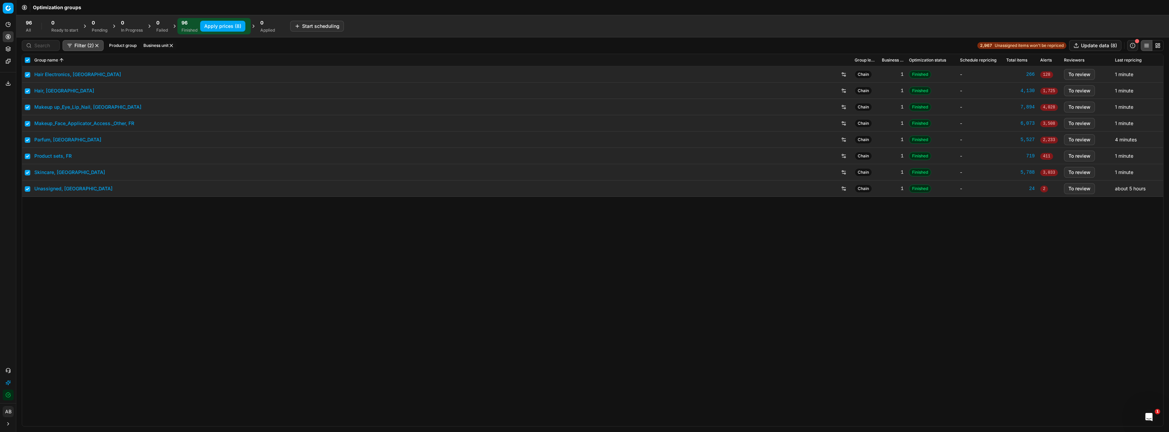
checkbox input "true"
click at [213, 25] on button "Apply prices (8)" at bounding box center [222, 26] width 45 height 11
checkbox input "false"
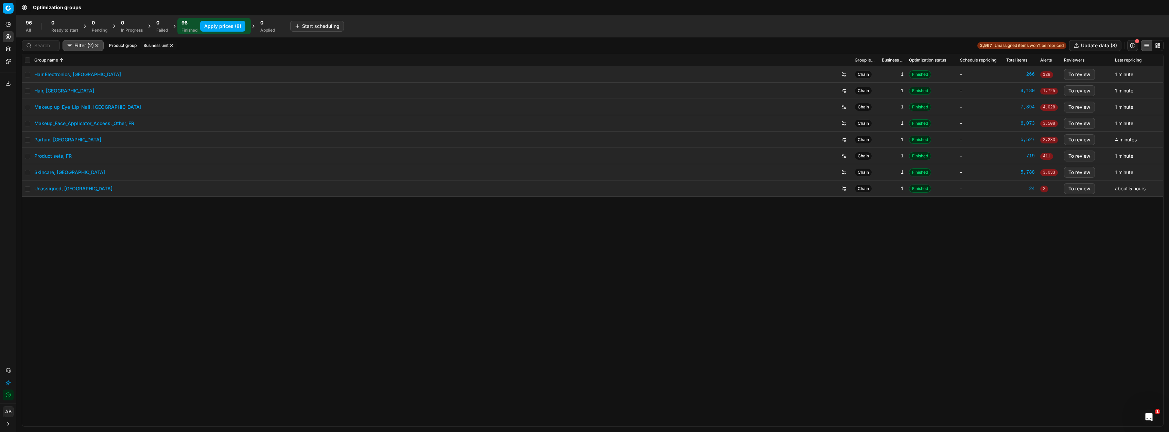
checkbox input "false"
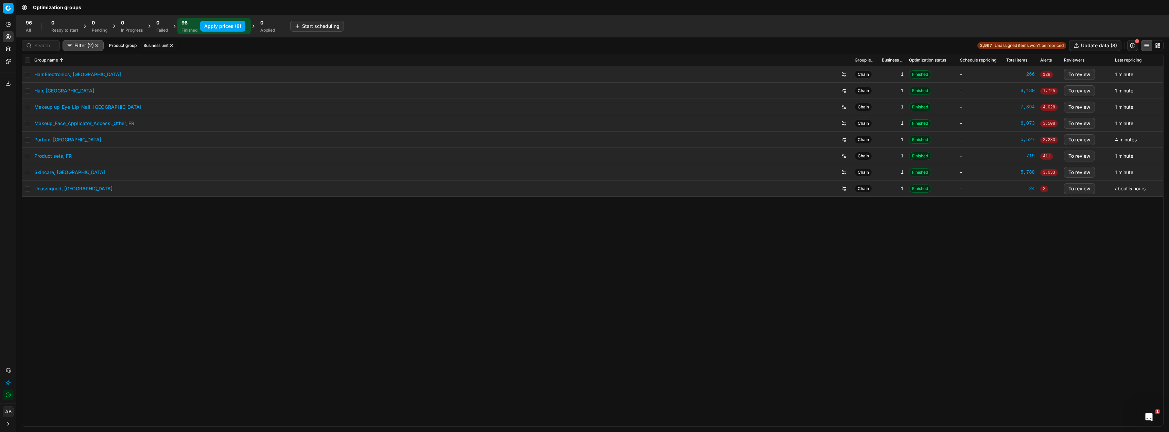
checkbox input "false"
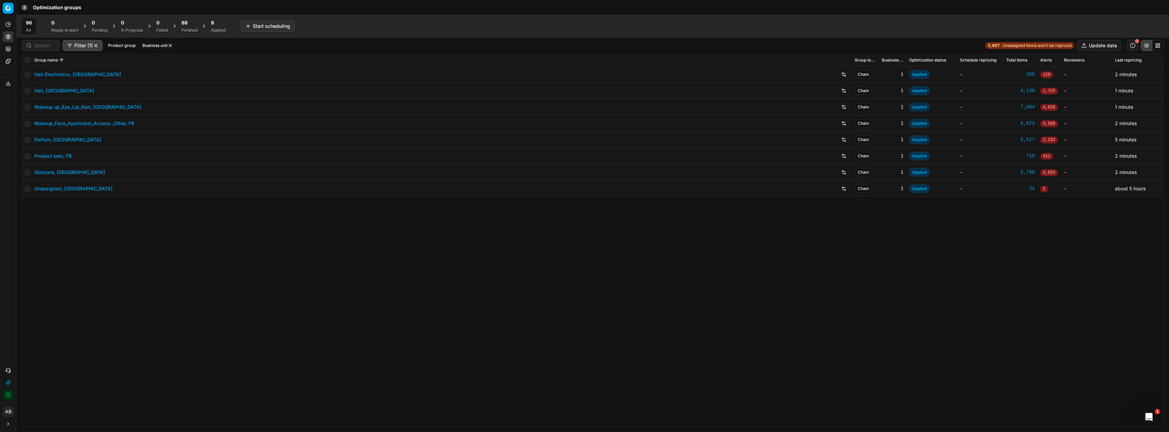
click at [217, 30] on div "Applied" at bounding box center [218, 30] width 15 height 5
click at [264, 28] on button "Export prices All" at bounding box center [251, 26] width 46 height 11
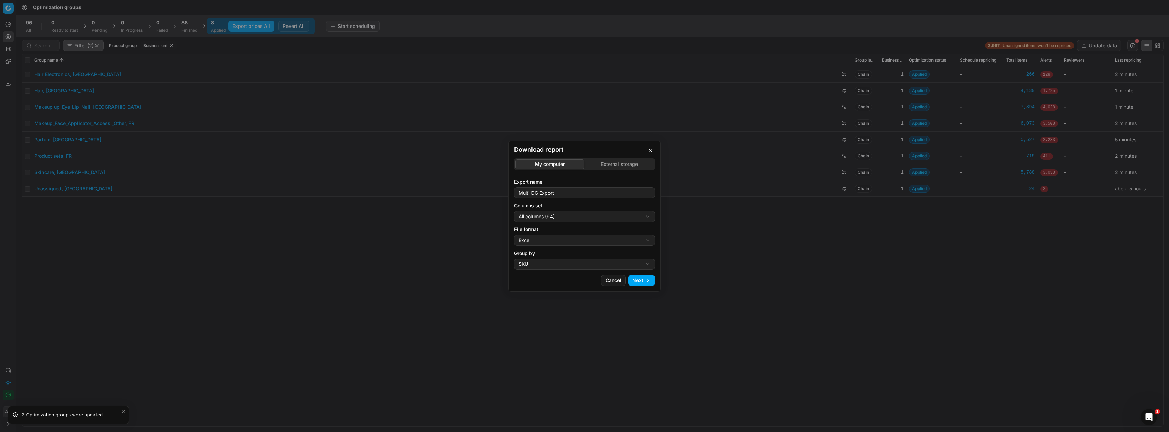
drag, startPoint x: 99, startPoint y: 250, endPoint x: 99, endPoint y: 235, distance: 14.6
click at [99, 247] on div "Download report My computer External storage Export name Multi OG Export Column…" at bounding box center [584, 216] width 1169 height 432
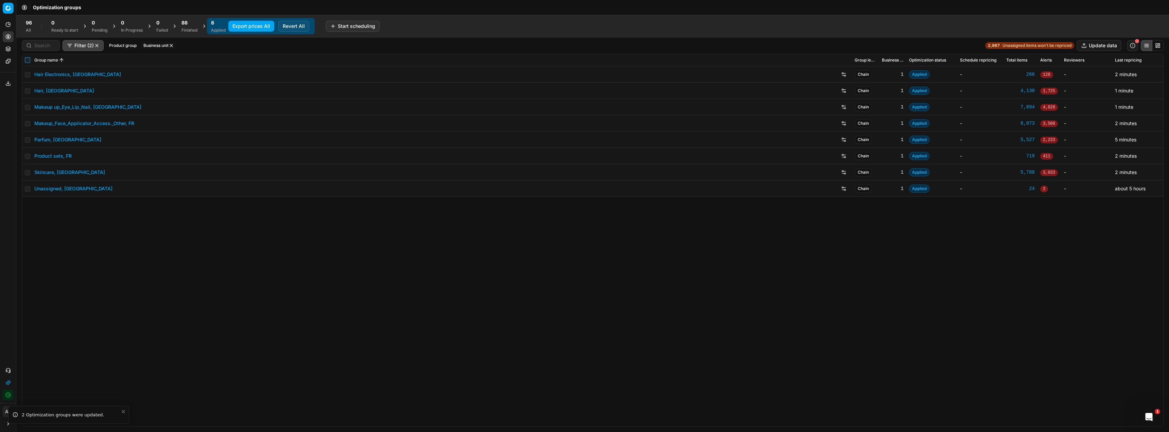
click at [29, 62] on input "checkbox" at bounding box center [27, 59] width 5 height 5
checkbox input "true"
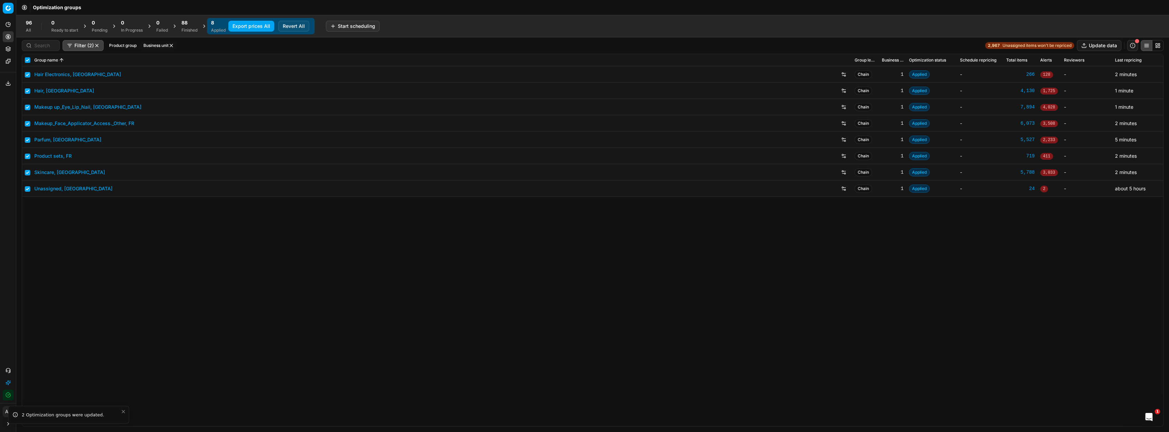
checkbox input "true"
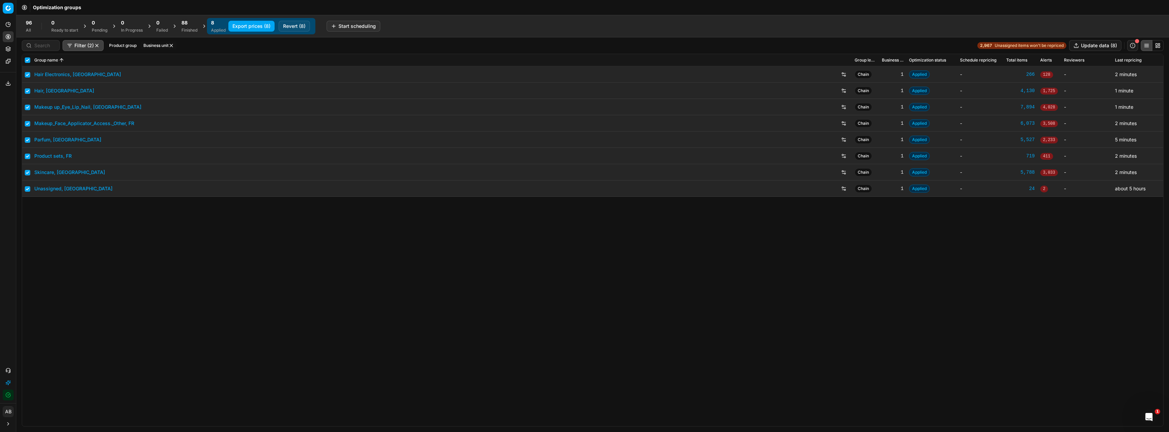
click at [252, 26] on button "Export prices (8)" at bounding box center [251, 26] width 46 height 11
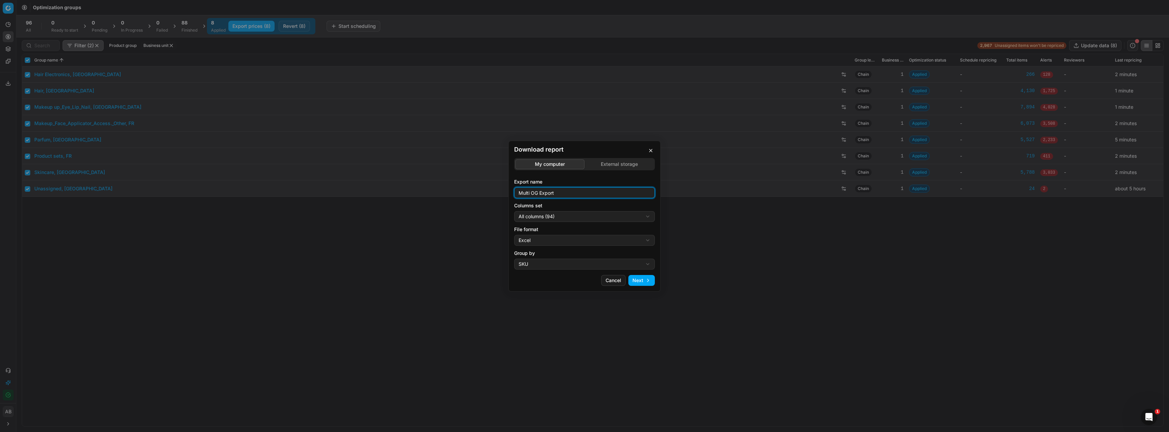
click at [564, 193] on input "Multi OG Export" at bounding box center [584, 193] width 135 height 10
type input "Multi OG Export_fr"
click at [555, 216] on div "Download report My computer External storage Export name Multi OG Export_fr Col…" at bounding box center [584, 216] width 1169 height 432
select select "5cc469c0-6ac4-4c23-8dfc-21b5d22cb3ae"
click at [638, 281] on button "Next" at bounding box center [641, 280] width 26 height 11
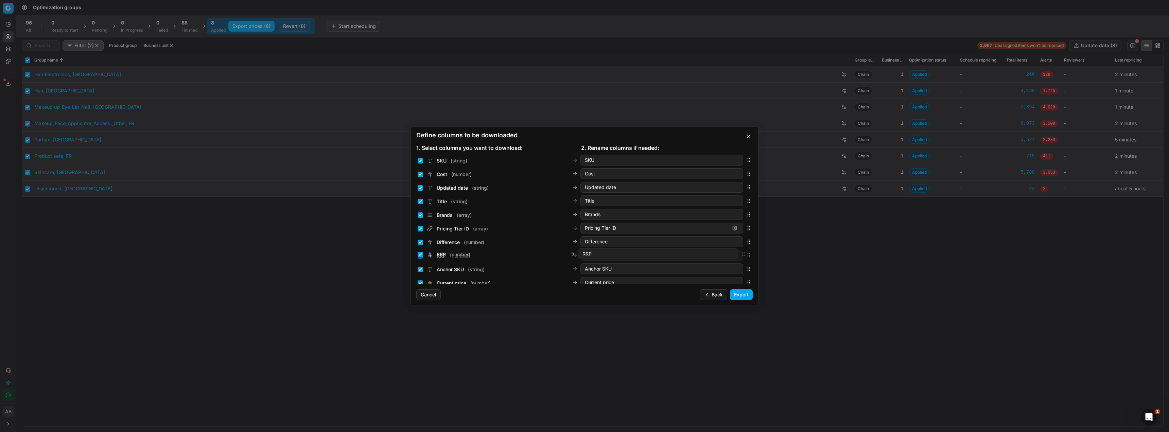
drag, startPoint x: 742, startPoint y: 160, endPoint x: 741, endPoint y: 253, distance: 93.8
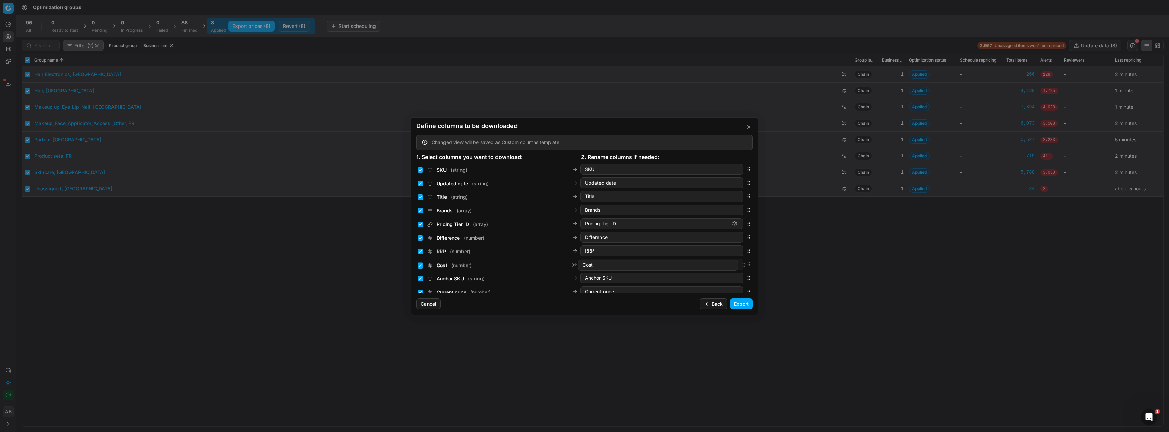
drag, startPoint x: 742, startPoint y: 192, endPoint x: 744, endPoint y: 264, distance: 71.7
drag, startPoint x: 743, startPoint y: 247, endPoint x: 714, endPoint y: 183, distance: 70.9
click at [714, 183] on div "Main CD Parfumdreams ( number ) Main CD Parfumdreams" at bounding box center [584, 183] width 336 height 14
drag, startPoint x: 746, startPoint y: 229, endPoint x: 735, endPoint y: 178, distance: 51.8
click at [735, 178] on div "Config ID ( string ) Config ID" at bounding box center [584, 183] width 336 height 14
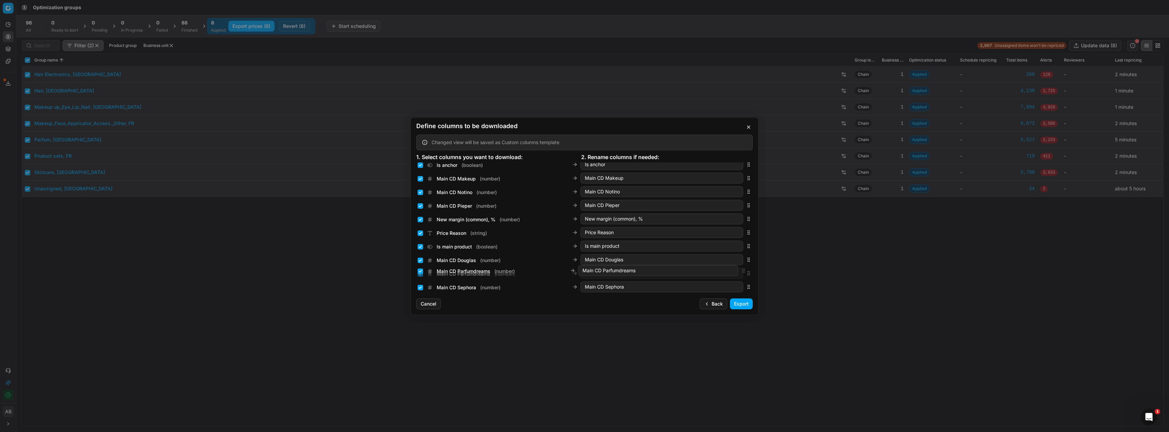
scroll to position [277, 0]
drag, startPoint x: 745, startPoint y: 197, endPoint x: 722, endPoint y: 208, distance: 25.5
drag, startPoint x: 744, startPoint y: 264, endPoint x: 742, endPoint y: 221, distance: 43.5
click at [746, 221] on icon "button" at bounding box center [748, 223] width 5 height 5
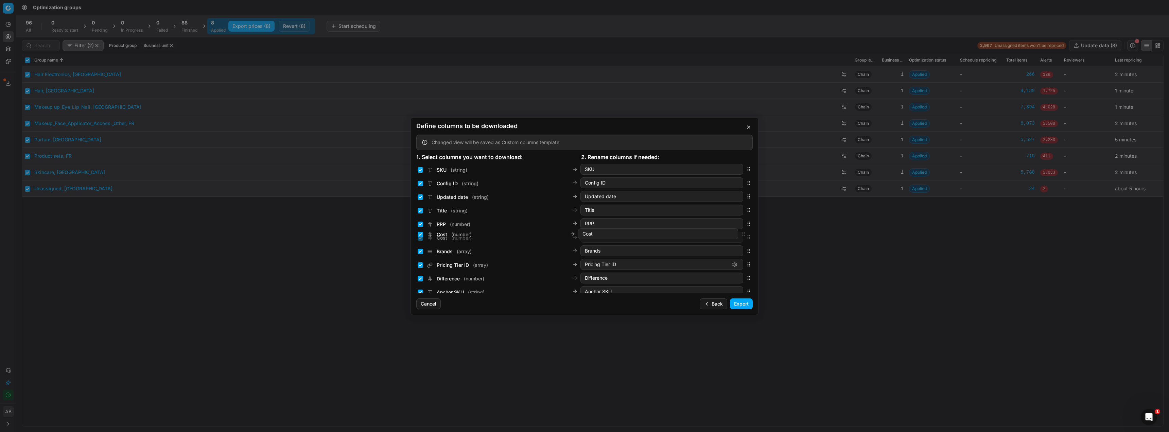
drag, startPoint x: 743, startPoint y: 278, endPoint x: 737, endPoint y: 238, distance: 40.9
click at [742, 234] on div "Cost ( number ) Cost" at bounding box center [584, 237] width 336 height 14
click at [423, 196] on div "Updated date ( string )" at bounding box center [453, 197] width 71 height 7
click at [422, 197] on input "Updated date ( string )" at bounding box center [420, 196] width 5 height 5
checkbox input "false"
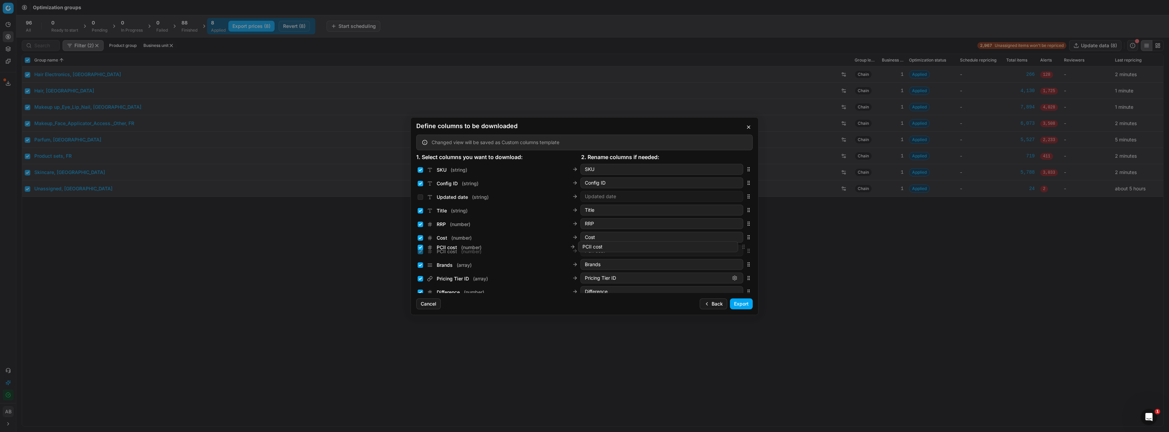
drag, startPoint x: 744, startPoint y: 217, endPoint x: 706, endPoint y: 247, distance: 48.4
click at [706, 247] on div "PCII cost ( number ) PCII cost" at bounding box center [584, 251] width 336 height 14
drag, startPoint x: 743, startPoint y: 278, endPoint x: 707, endPoint y: 260, distance: 40.0
click at [708, 260] on div "PCIII cost ( string ) PCIII cost" at bounding box center [584, 265] width 336 height 14
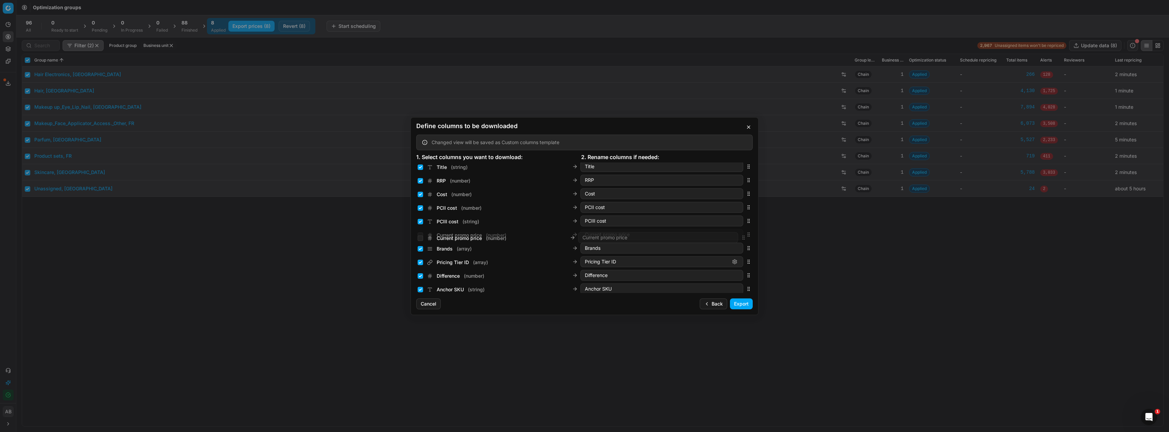
drag, startPoint x: 742, startPoint y: 225, endPoint x: 704, endPoint y: 235, distance: 39.5
click at [704, 235] on div "Current promo price ( number ) Current promo price" at bounding box center [584, 235] width 336 height 14
drag, startPoint x: 745, startPoint y: 229, endPoint x: 708, endPoint y: 248, distance: 41.5
click at [708, 248] on div "New promo price ( number ) New promo price" at bounding box center [584, 251] width 336 height 14
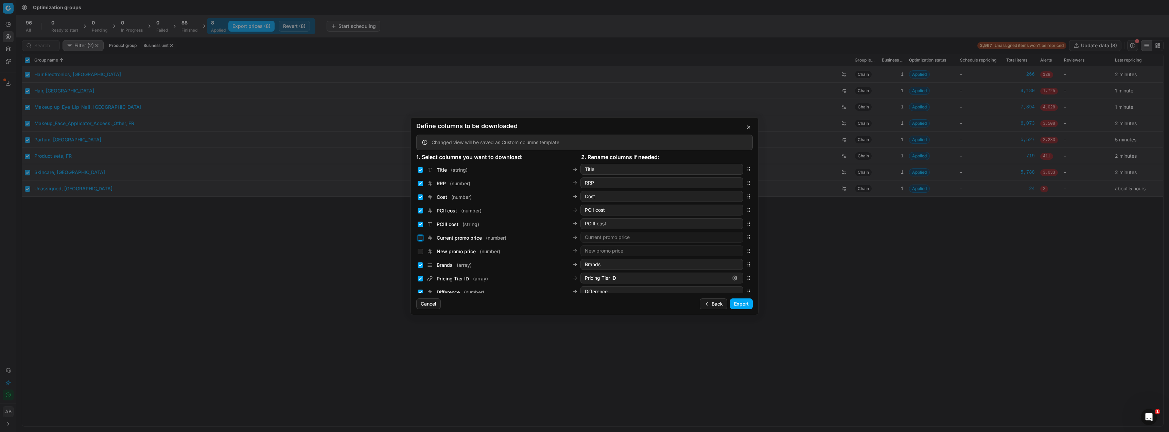
click at [419, 238] on input "Current promo price ( number )" at bounding box center [420, 237] width 5 height 5
checkbox input "true"
click at [420, 254] on div "New promo price ( number )" at bounding box center [459, 251] width 83 height 7
click at [420, 253] on input "New promo price ( number )" at bounding box center [420, 251] width 5 height 5
checkbox input "true"
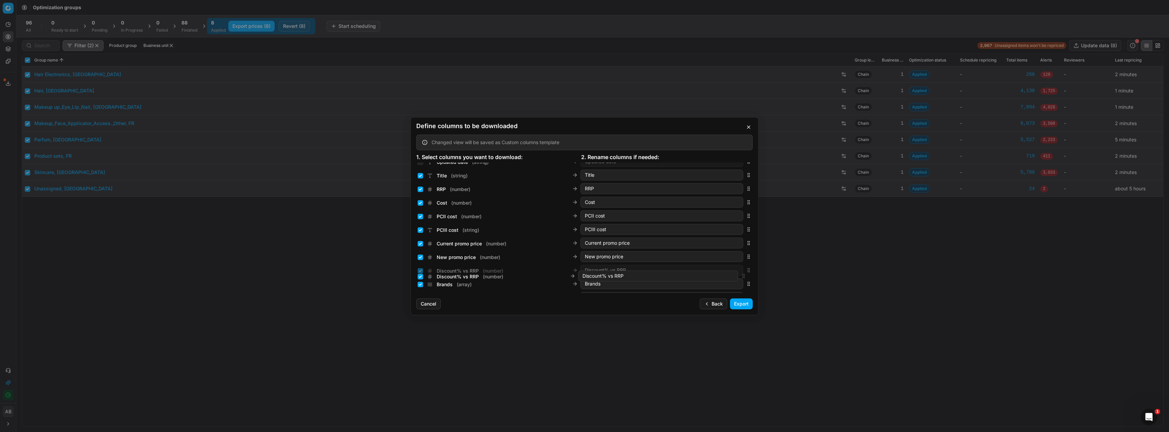
scroll to position [40, 0]
drag, startPoint x: 745, startPoint y: 226, endPoint x: 732, endPoint y: 264, distance: 40.0
click at [732, 264] on div "Discount% vs RRP ( number ) Discount% vs RRP" at bounding box center [584, 265] width 336 height 14
drag, startPoint x: 744, startPoint y: 280, endPoint x: 735, endPoint y: 196, distance: 84.1
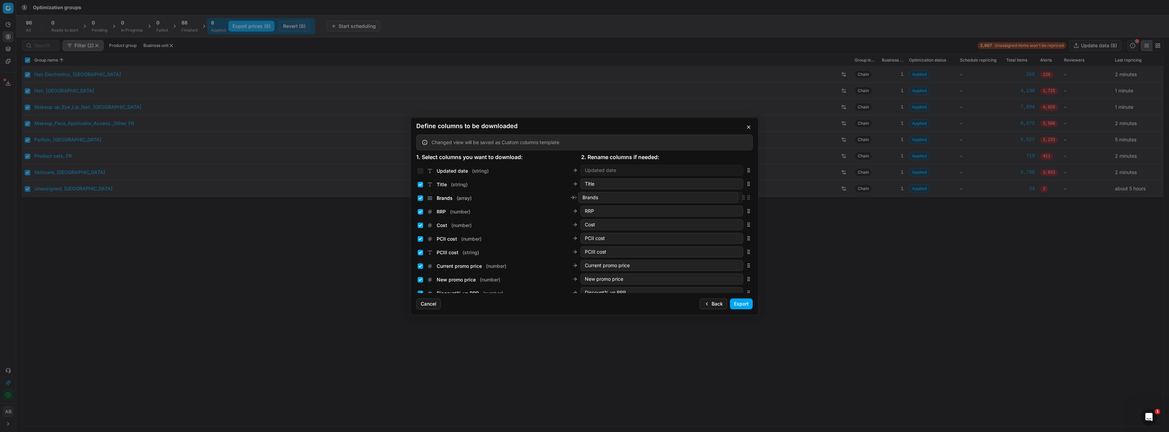
click at [735, 196] on div "Brands ( array ) Brands" at bounding box center [584, 198] width 336 height 14
drag, startPoint x: 744, startPoint y: 239, endPoint x: 710, endPoint y: 262, distance: 40.5
click at [710, 262] on div "New margin (common), % ( number ) New margin (common), %" at bounding box center [584, 260] width 336 height 14
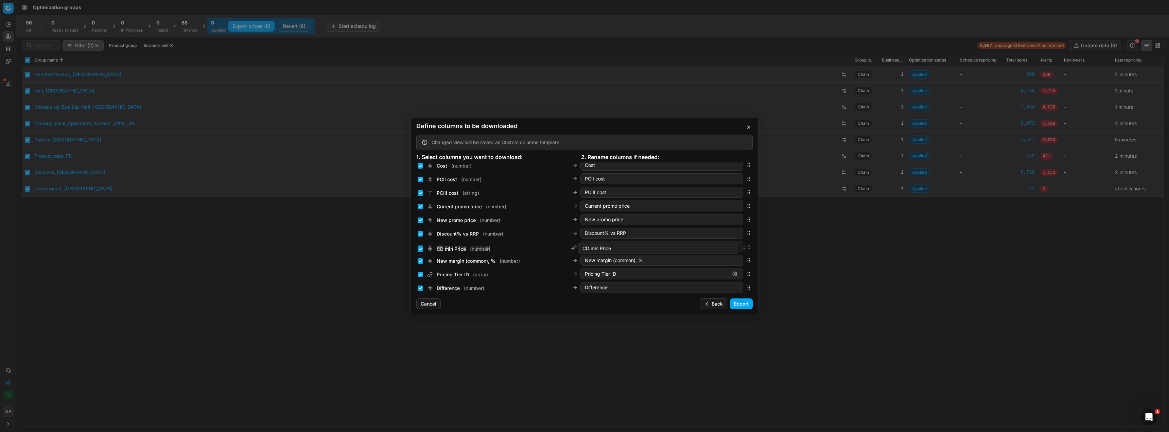
drag, startPoint x: 744, startPoint y: 260, endPoint x: 731, endPoint y: 249, distance: 16.6
click at [731, 249] on div "CD min Price ( number ) CD min Price" at bounding box center [584, 247] width 336 height 14
drag, startPoint x: 742, startPoint y: 245, endPoint x: 743, endPoint y: 259, distance: 14.0
drag, startPoint x: 743, startPoint y: 213, endPoint x: 748, endPoint y: 212, distance: 5.5
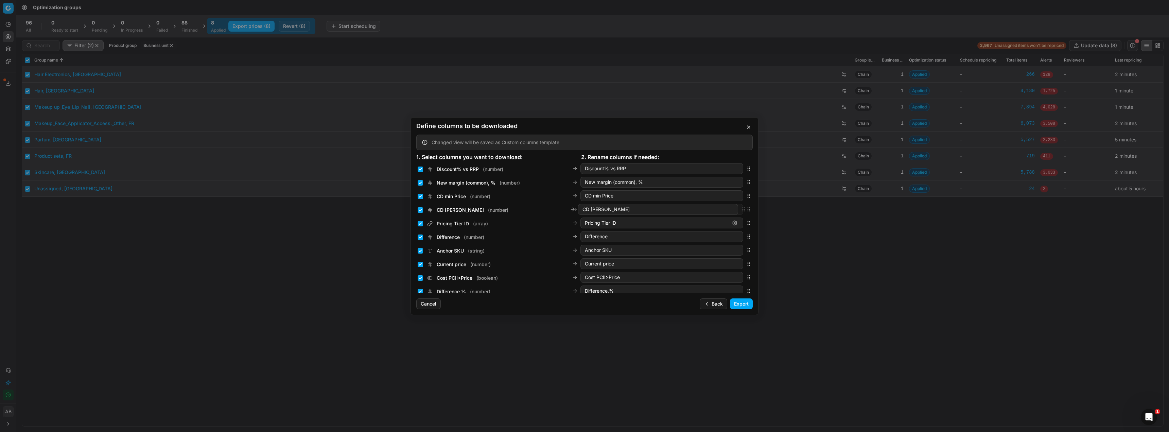
click at [748, 212] on div "SKU ( string ) SKU Config ID ( string ) Config ID Updated date ( string ) Updat…" at bounding box center [584, 227] width 347 height 130
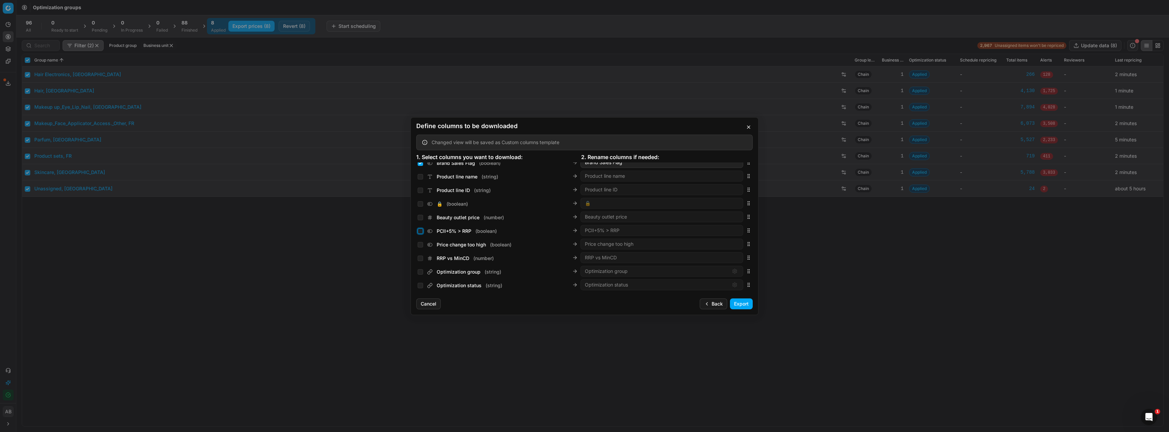
click at [421, 231] on input "PCII+5% > RRP ( boolean )" at bounding box center [420, 230] width 5 height 5
checkbox input "true"
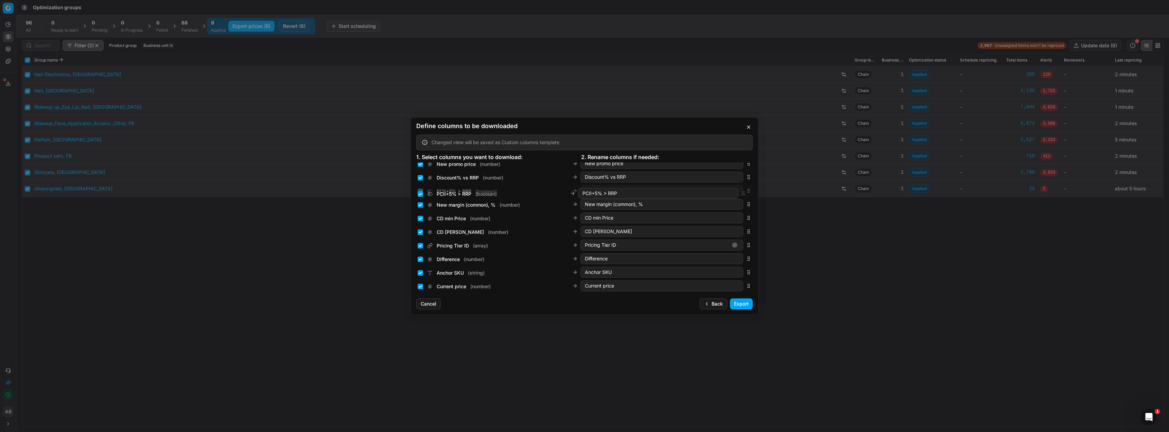
scroll to position [136, 0]
drag, startPoint x: 745, startPoint y: 232, endPoint x: 701, endPoint y: 239, distance: 44.4
click at [701, 239] on div "PCII+5% > RRP ( boolean ) PCII+5% > RRP" at bounding box center [584, 238] width 336 height 14
drag, startPoint x: 743, startPoint y: 229, endPoint x: 736, endPoint y: 159, distance: 70.7
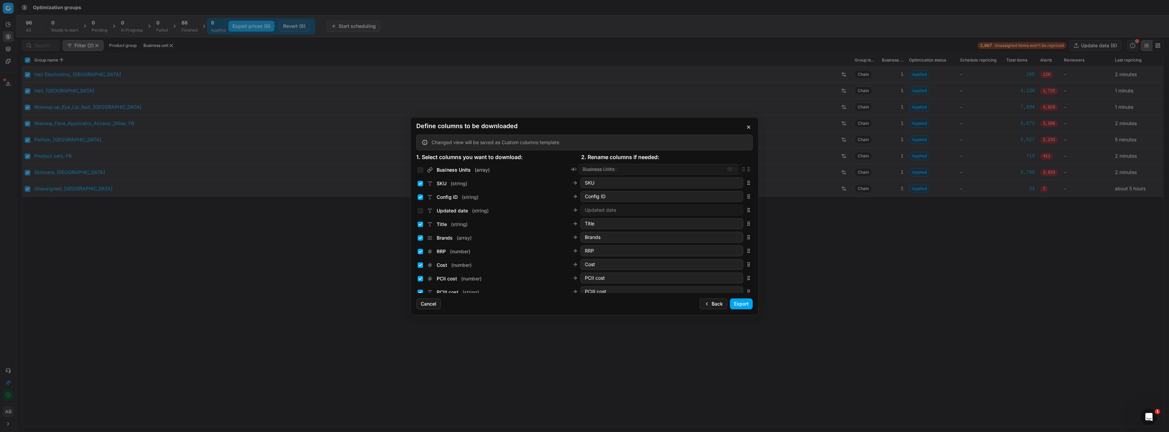
click at [736, 159] on form "1. Select columns you want to download: 2. Rename columns if needed: SKU ( stri…" at bounding box center [584, 223] width 336 height 140
drag, startPoint x: 420, startPoint y: 168, endPoint x: 428, endPoint y: 176, distance: 11.3
click at [420, 168] on input "Business Units ( array )" at bounding box center [420, 169] width 5 height 5
checkbox input "true"
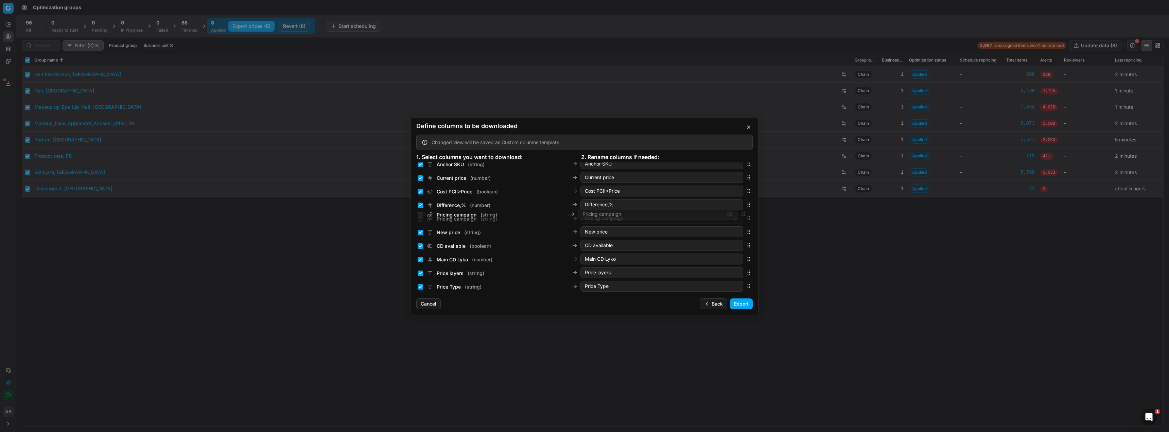
drag, startPoint x: 742, startPoint y: 228, endPoint x: 711, endPoint y: 215, distance: 34.1
click at [711, 215] on div "Pricing campaign ( string ) Pricing campaign" at bounding box center [584, 218] width 336 height 14
drag, startPoint x: 742, startPoint y: 286, endPoint x: 744, endPoint y: 191, distance: 95.1
click at [746, 191] on icon "button" at bounding box center [748, 190] width 5 height 5
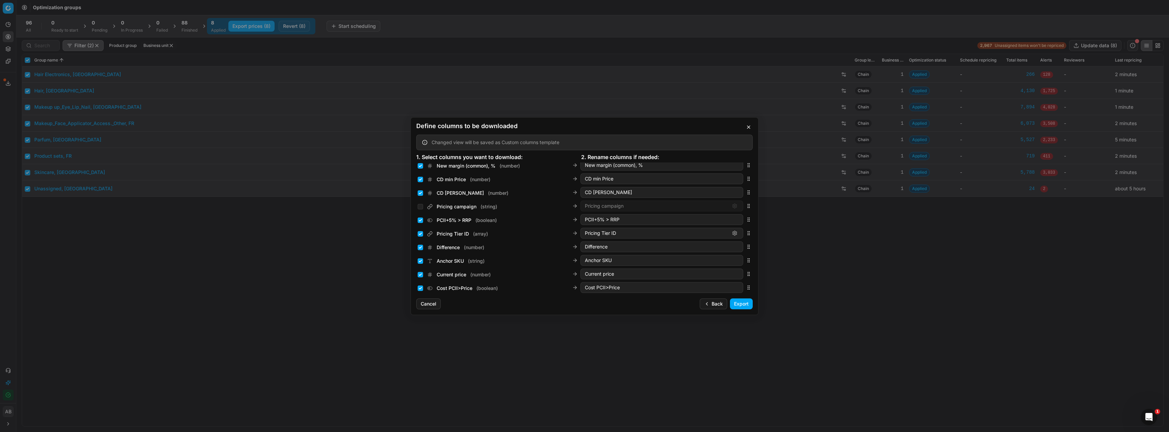
scroll to position [170, 0]
click at [420, 217] on input "Pricing campaign ( string )" at bounding box center [420, 217] width 5 height 5
checkbox input "true"
drag, startPoint x: 744, startPoint y: 228, endPoint x: 684, endPoint y: 225, distance: 59.9
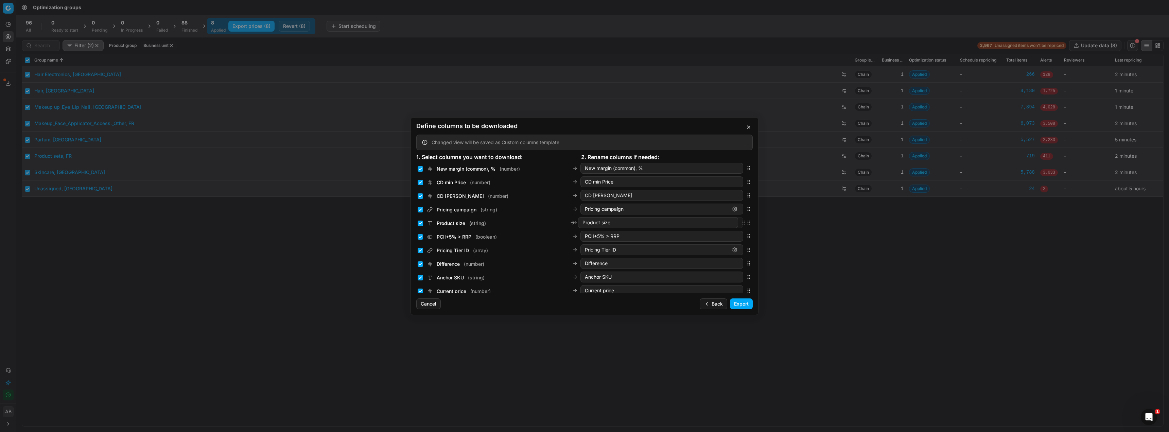
click at [684, 225] on div "Product size ( string ) Product size" at bounding box center [584, 223] width 336 height 14
drag, startPoint x: 742, startPoint y: 249, endPoint x: 721, endPoint y: 216, distance: 38.6
click at [721, 216] on div "Main CD Marionnaud ( number ) Main CD Marionnaud" at bounding box center [584, 217] width 336 height 14
drag, startPoint x: 432, startPoint y: 303, endPoint x: 453, endPoint y: 302, distance: 20.4
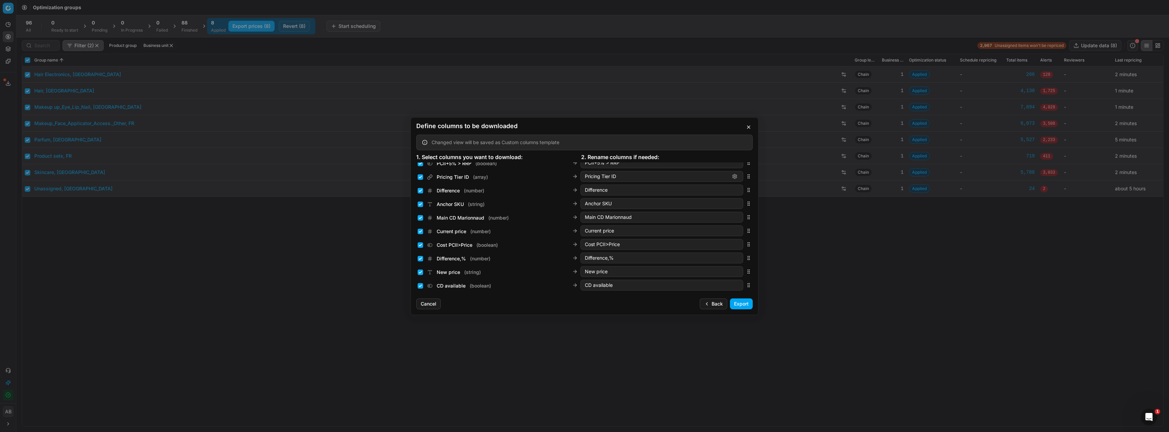
click at [433, 303] on button "Cancel" at bounding box center [428, 303] width 24 height 11
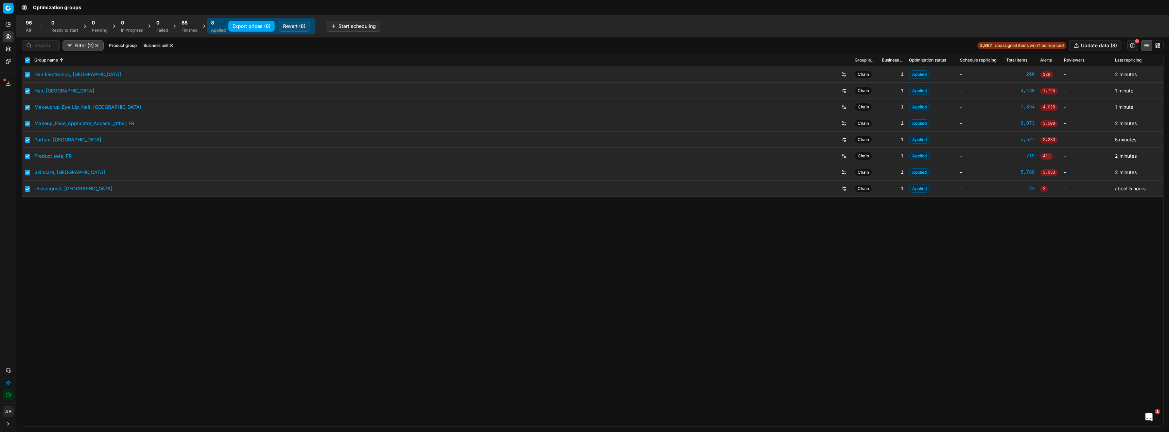
click at [268, 27] on button "Export prices (8)" at bounding box center [251, 26] width 46 height 11
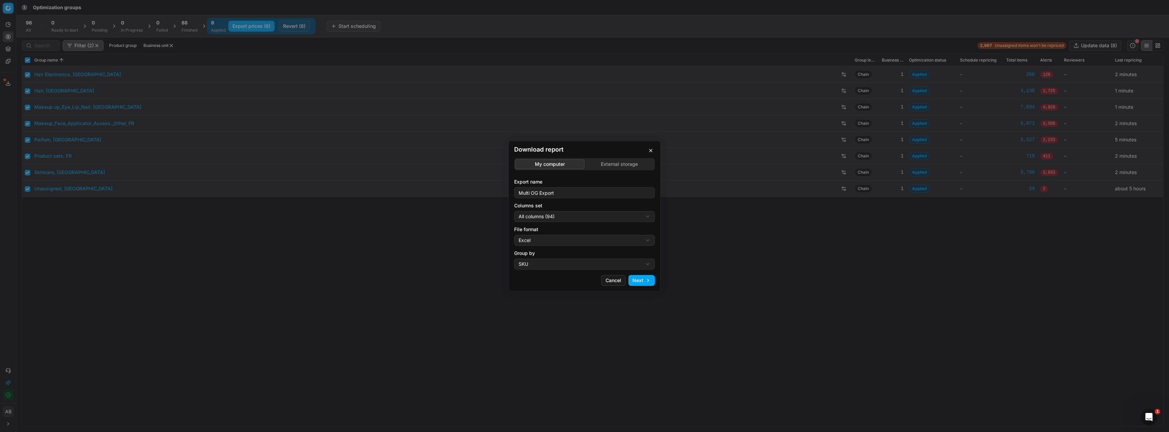
click at [557, 214] on div "Download report My computer External storage Export name Multi OG Export Column…" at bounding box center [584, 216] width 1169 height 432
select select "5cc469c0-6ac4-4c23-8dfc-21b5d22cb3ae"
click at [549, 242] on div "Download report My computer External storage Export name Multi OG Export Column…" at bounding box center [584, 216] width 1169 height 432
select select "csv"
click at [636, 277] on button "Next" at bounding box center [641, 280] width 26 height 11
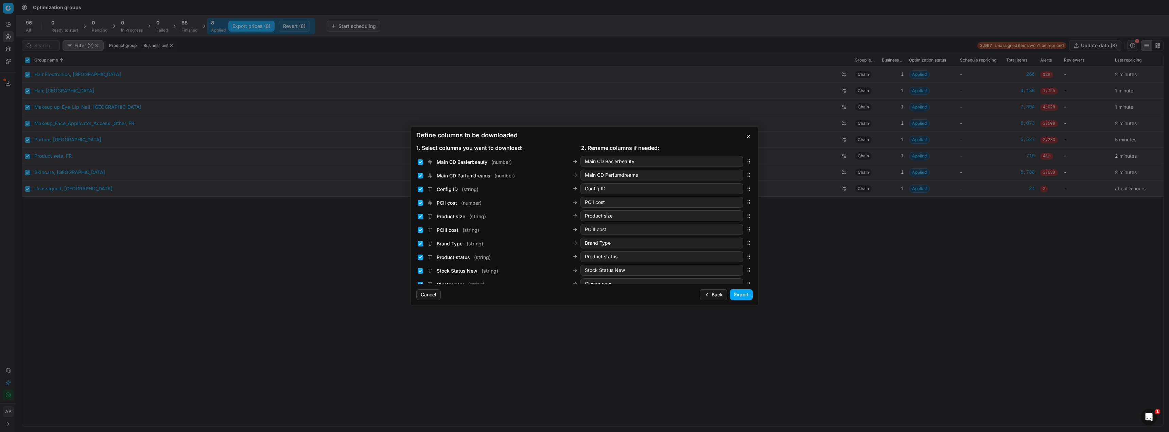
scroll to position [427, 0]
click at [713, 296] on button "Back" at bounding box center [713, 294] width 28 height 11
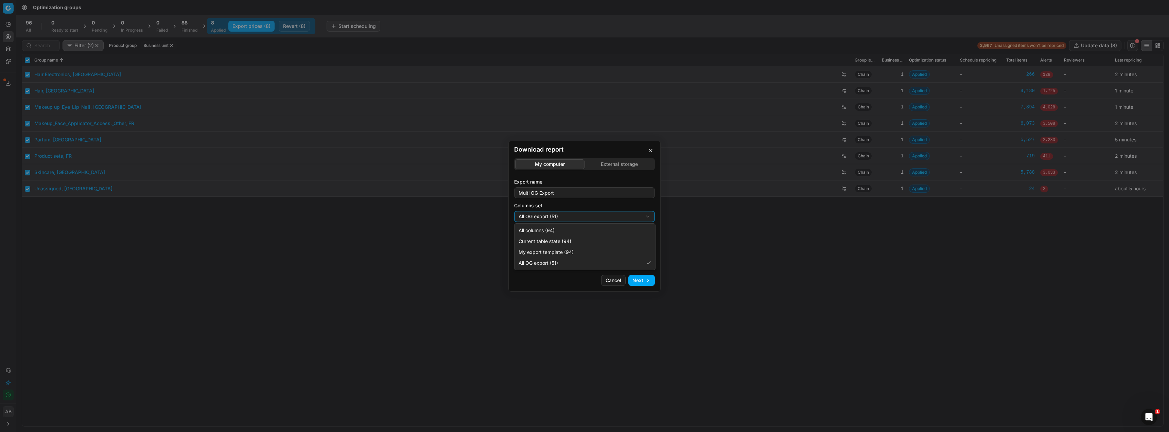
click at [596, 217] on div "Download report My computer External storage Export name Multi OG Export Column…" at bounding box center [584, 216] width 1169 height 432
select select "all"
click at [637, 277] on button "Next" at bounding box center [641, 280] width 26 height 11
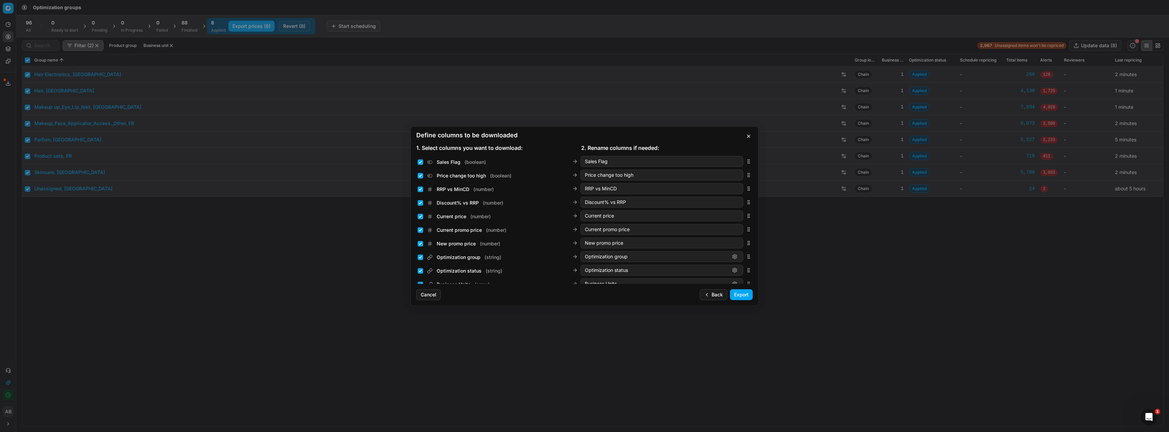
scroll to position [0, 0]
click at [419, 162] on input "SKU ( string )" at bounding box center [420, 160] width 5 height 5
checkbox input "false"
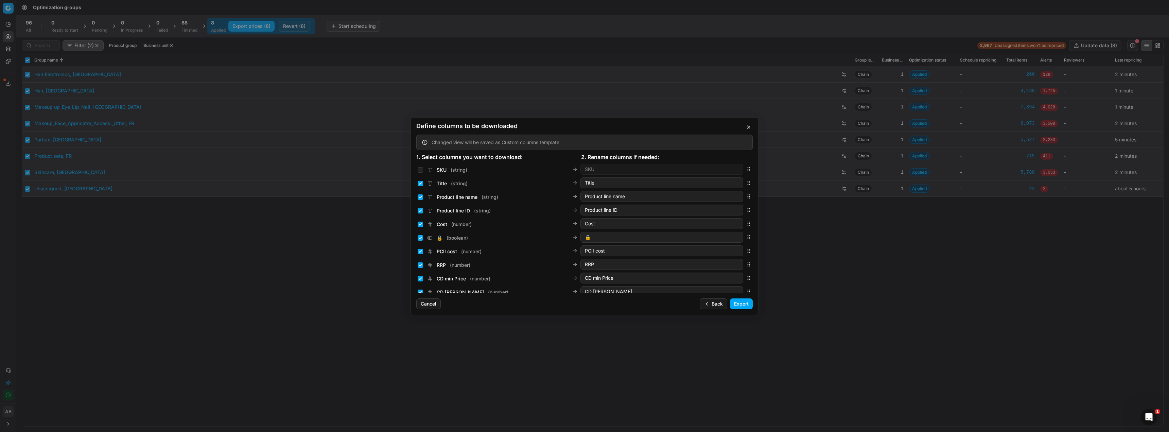
click at [419, 174] on div "SKU ( string ) SKU" at bounding box center [580, 169] width 325 height 11
click at [420, 182] on input "Title ( string )" at bounding box center [420, 183] width 5 height 5
checkbox input "false"
click at [421, 196] on input "Product line name ( string )" at bounding box center [420, 196] width 5 height 5
checkbox input "false"
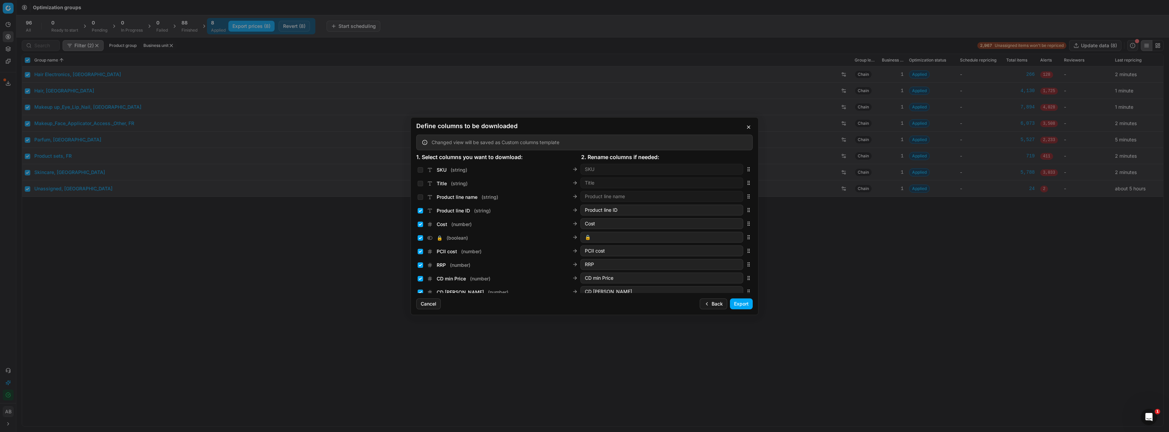
click at [419, 204] on div "Product line ID ( string ) Product line ID" at bounding box center [584, 210] width 336 height 14
click at [419, 215] on div "Product line ID ( string ) Product line ID" at bounding box center [580, 210] width 325 height 11
click at [422, 212] on input "Product line ID ( string )" at bounding box center [420, 210] width 5 height 5
checkbox input "false"
click at [418, 226] on input "Cost ( number )" at bounding box center [420, 224] width 5 height 5
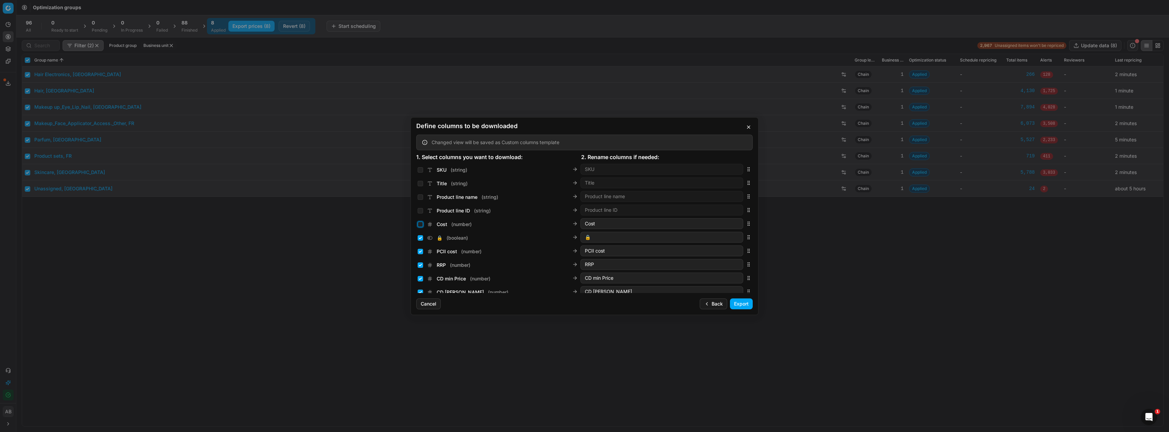
checkbox input "false"
click at [421, 237] on input "🔒 ( boolean )" at bounding box center [420, 237] width 5 height 5
checkbox input "false"
click at [421, 251] on input "PCII cost ( number )" at bounding box center [420, 251] width 5 height 5
checkbox input "false"
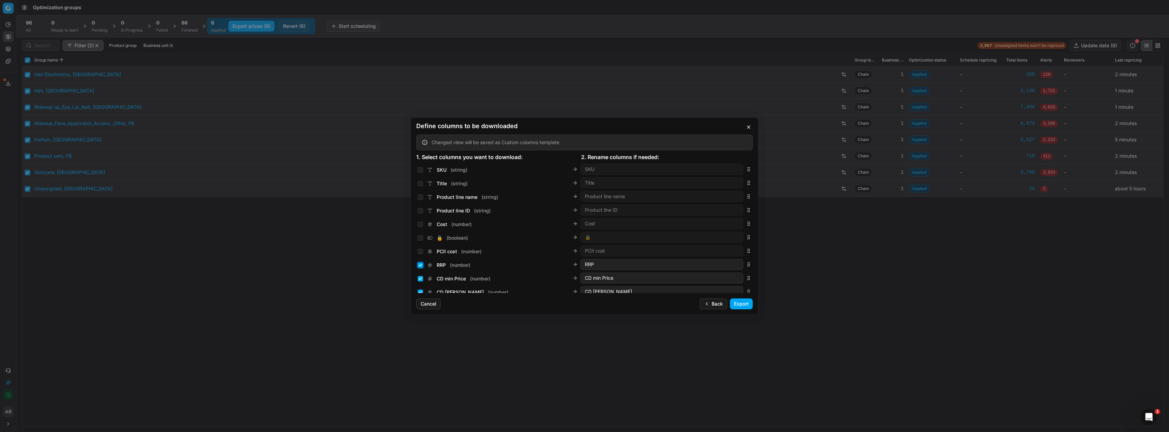
click at [420, 263] on input "RRP ( number )" at bounding box center [420, 264] width 5 height 5
checkbox input "false"
click at [420, 278] on input "CD min Price ( number )" at bounding box center [420, 278] width 5 height 5
checkbox input "false"
click at [421, 290] on input "CD max Price ( number )" at bounding box center [420, 291] width 5 height 5
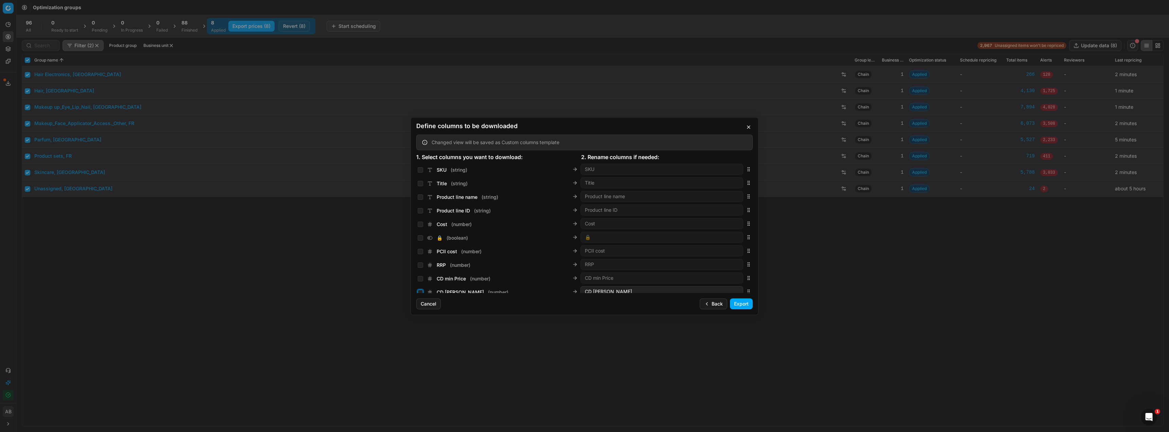
checkbox input "false"
click at [429, 302] on button "Cancel" at bounding box center [428, 303] width 24 height 11
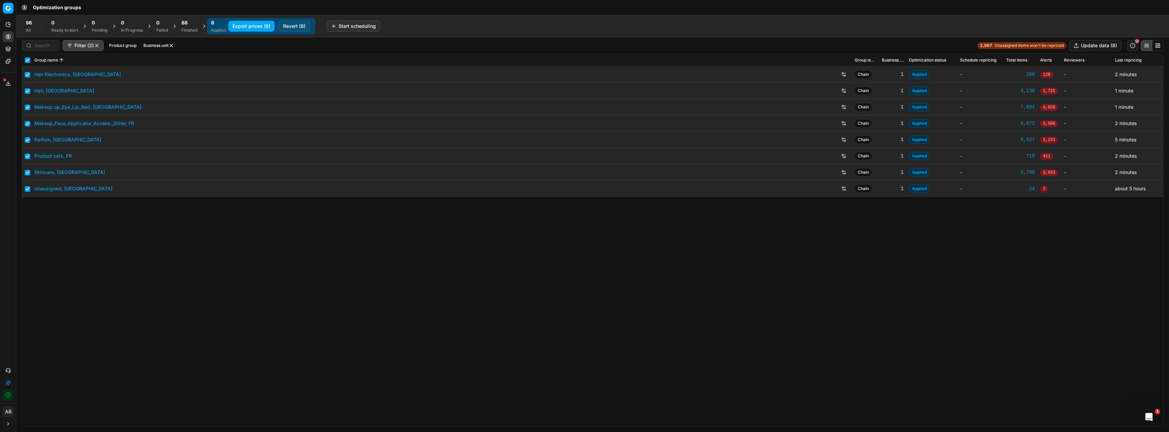
click at [265, 30] on button "Export prices (8)" at bounding box center [251, 26] width 46 height 11
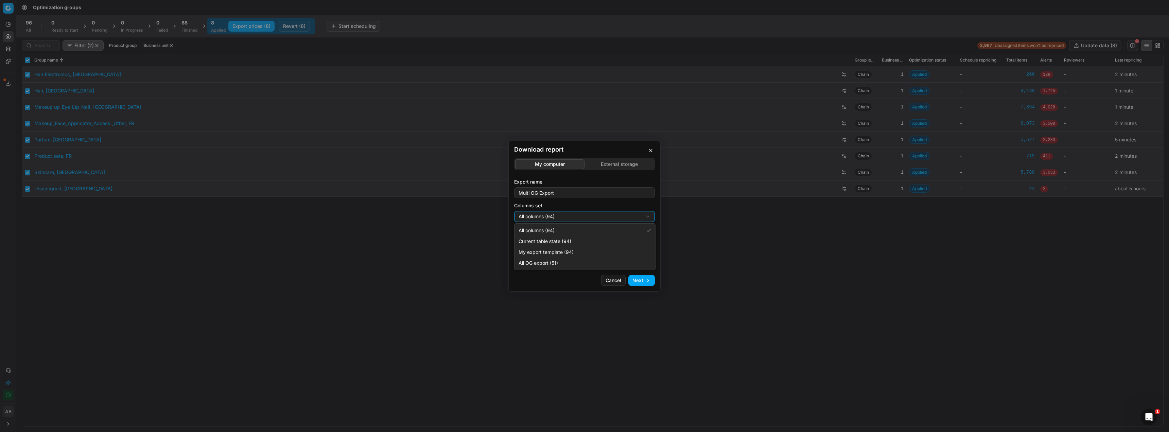
click at [559, 216] on div "Download report My computer External storage Export name Multi OG Export Column…" at bounding box center [584, 216] width 1169 height 432
select select "5cc469c0-6ac4-4c23-8dfc-21b5d22cb3ae"
click at [555, 242] on div "Download report My computer External storage Export name Multi OG Export Column…" at bounding box center [584, 216] width 1169 height 432
select select "csv"
click at [642, 285] on button "Next" at bounding box center [641, 280] width 26 height 11
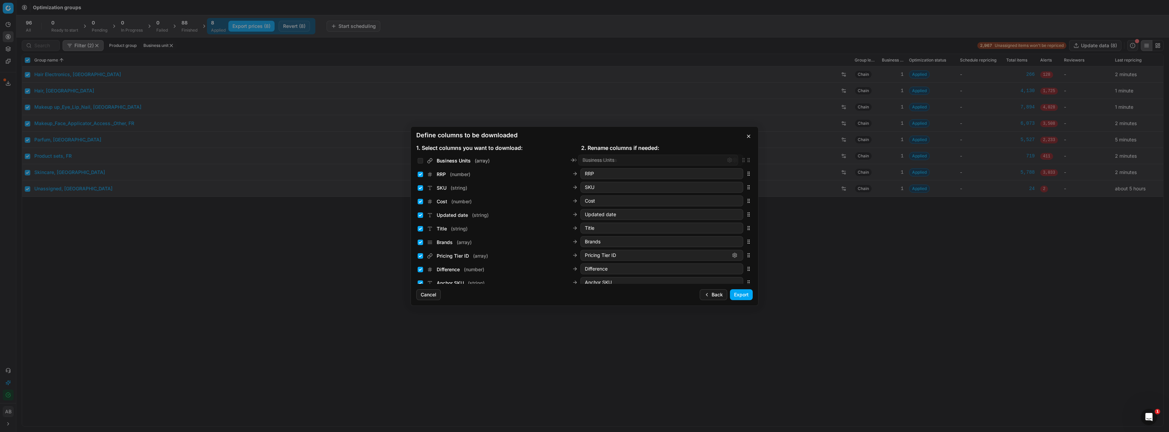
drag, startPoint x: 744, startPoint y: 217, endPoint x: 743, endPoint y: 136, distance: 80.9
click at [743, 136] on div "Define columns to be downloaded 1. Select columns you want to download: 2. Rena…" at bounding box center [584, 215] width 348 height 179
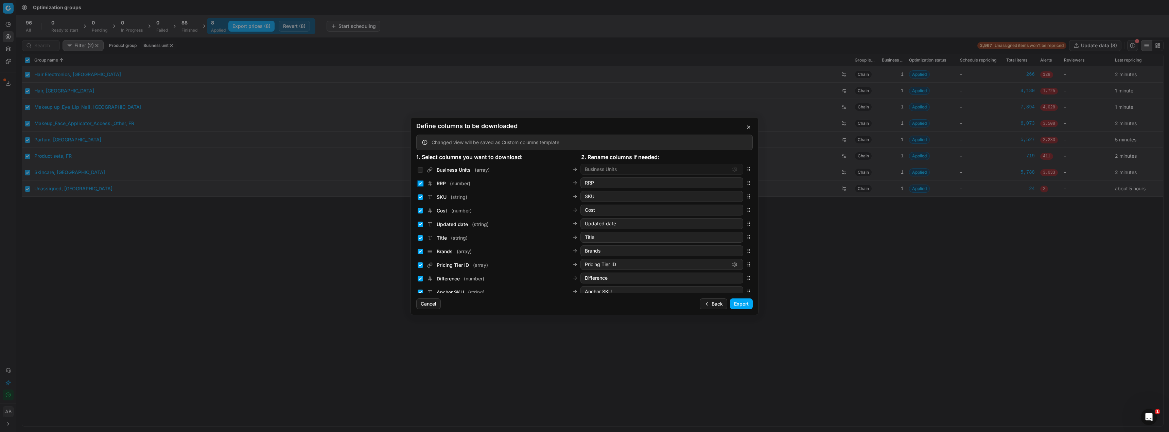
click at [422, 181] on input "RRP ( number )" at bounding box center [420, 183] width 5 height 5
checkbox input "false"
click at [420, 194] on div "SKU ( string )" at bounding box center [443, 197] width 50 height 7
click at [420, 198] on input "SKU ( string )" at bounding box center [420, 196] width 5 height 5
checkbox input "false"
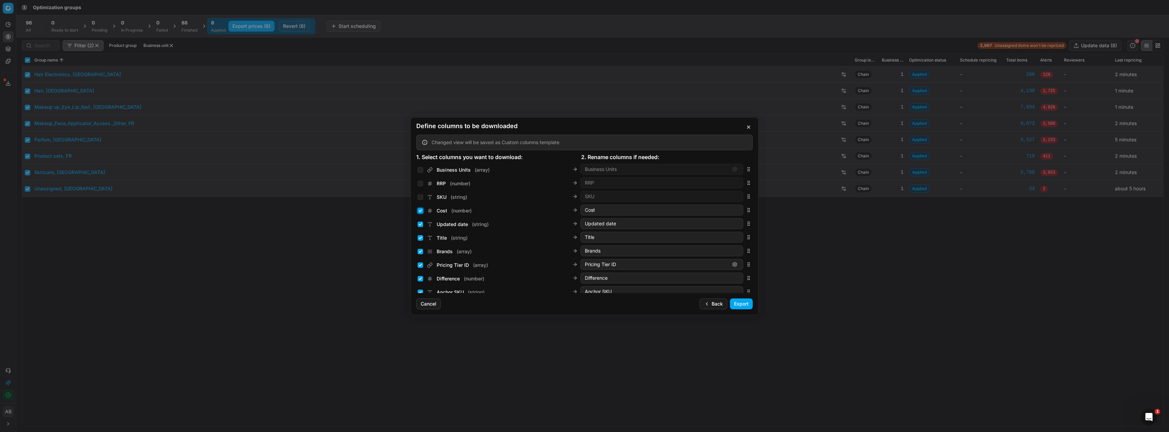
click at [420, 209] on input "Cost ( number )" at bounding box center [420, 210] width 5 height 5
checkbox input "false"
click at [420, 226] on input "Updated date ( string )" at bounding box center [420, 224] width 5 height 5
checkbox input "false"
drag, startPoint x: 420, startPoint y: 237, endPoint x: 420, endPoint y: 243, distance: 6.5
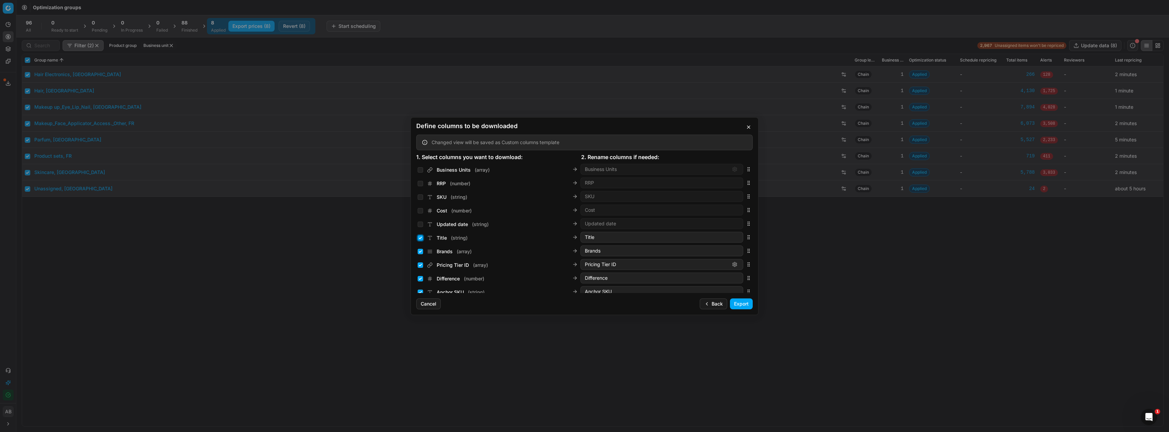
click at [420, 237] on input "Title ( string )" at bounding box center [420, 237] width 5 height 5
checkbox input "false"
click at [420, 251] on input "Brands ( array )" at bounding box center [420, 251] width 5 height 5
checkbox input "false"
drag, startPoint x: 420, startPoint y: 263, endPoint x: 419, endPoint y: 273, distance: 9.9
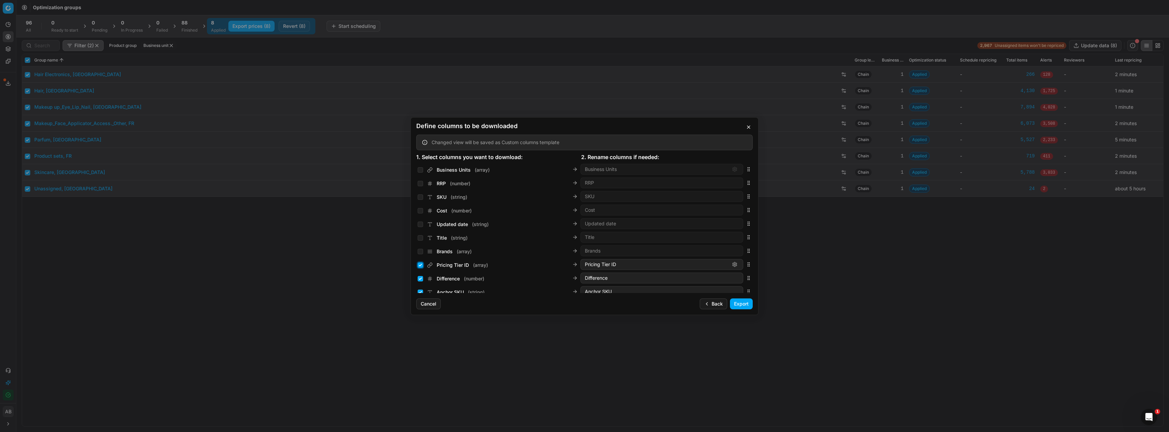
click at [420, 264] on input "Pricing Tier ID ( array )" at bounding box center [420, 264] width 5 height 5
checkbox input "false"
drag, startPoint x: 419, startPoint y: 278, endPoint x: 419, endPoint y: 283, distance: 5.1
click at [419, 279] on input "Difference ( number )" at bounding box center [420, 278] width 5 height 5
checkbox input "false"
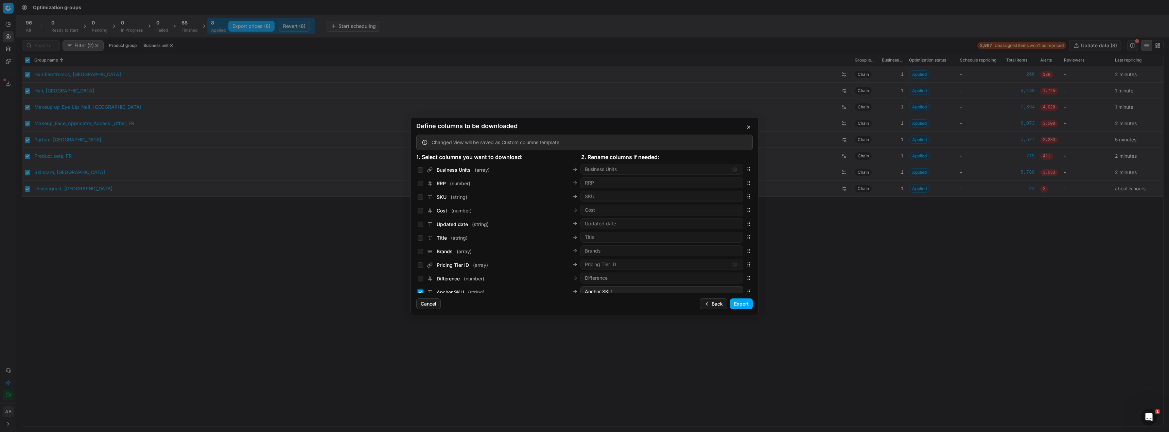
click at [420, 290] on input "Anchor SKU ( string )" at bounding box center [420, 291] width 5 height 5
checkbox input "false"
click at [420, 171] on input "Business Units ( array )" at bounding box center [420, 169] width 5 height 5
checkbox input "true"
drag, startPoint x: 743, startPoint y: 196, endPoint x: 741, endPoint y: 182, distance: 14.1
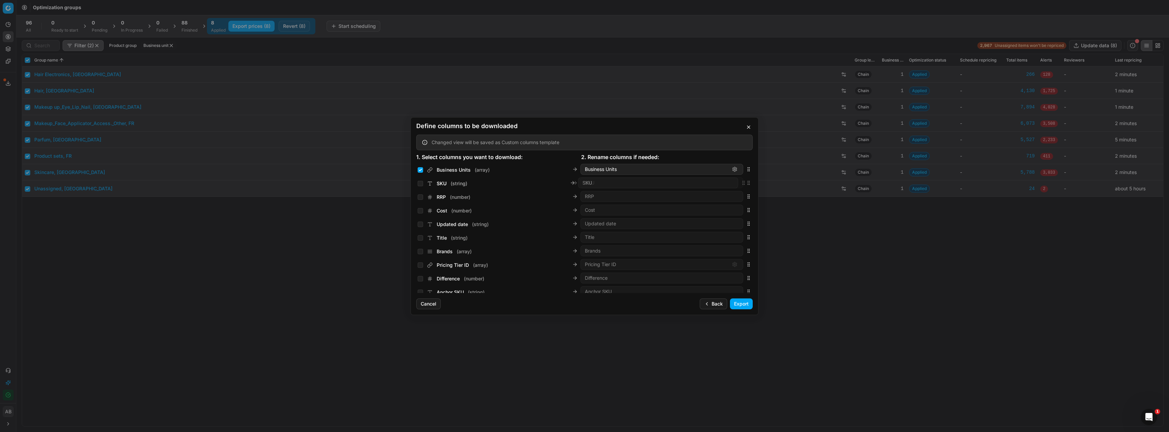
click at [746, 181] on icon "button" at bounding box center [748, 182] width 5 height 5
click at [422, 183] on input "SKU ( string )" at bounding box center [420, 183] width 5 height 5
checkbox input "true"
drag, startPoint x: 741, startPoint y: 227, endPoint x: 725, endPoint y: 193, distance: 37.1
click at [725, 193] on div "Config ID ( string ) Config ID" at bounding box center [584, 197] width 336 height 14
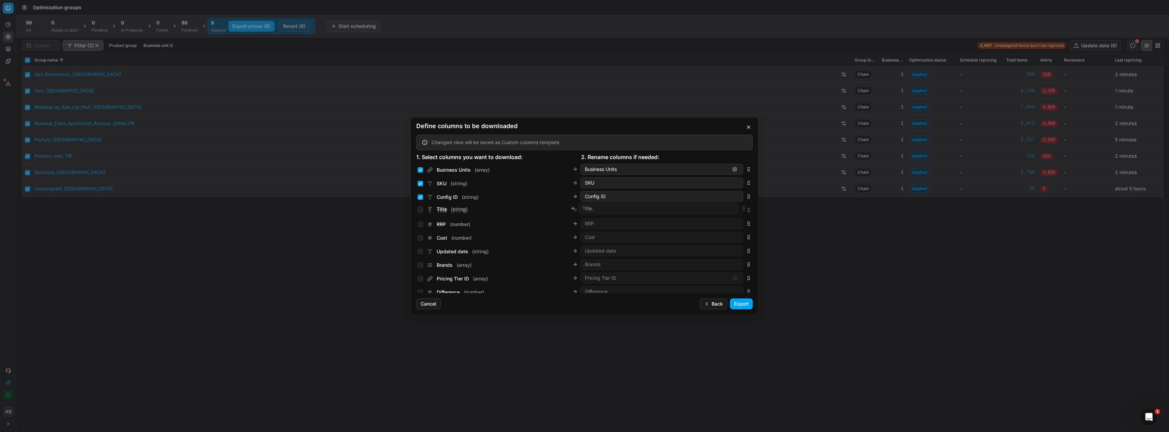
drag, startPoint x: 745, startPoint y: 250, endPoint x: 741, endPoint y: 208, distance: 42.7
click at [746, 208] on icon "button" at bounding box center [748, 209] width 5 height 5
click at [422, 210] on input "Title ( string )" at bounding box center [420, 210] width 5 height 5
checkbox input "true"
drag, startPoint x: 745, startPoint y: 264, endPoint x: 742, endPoint y: 224, distance: 39.9
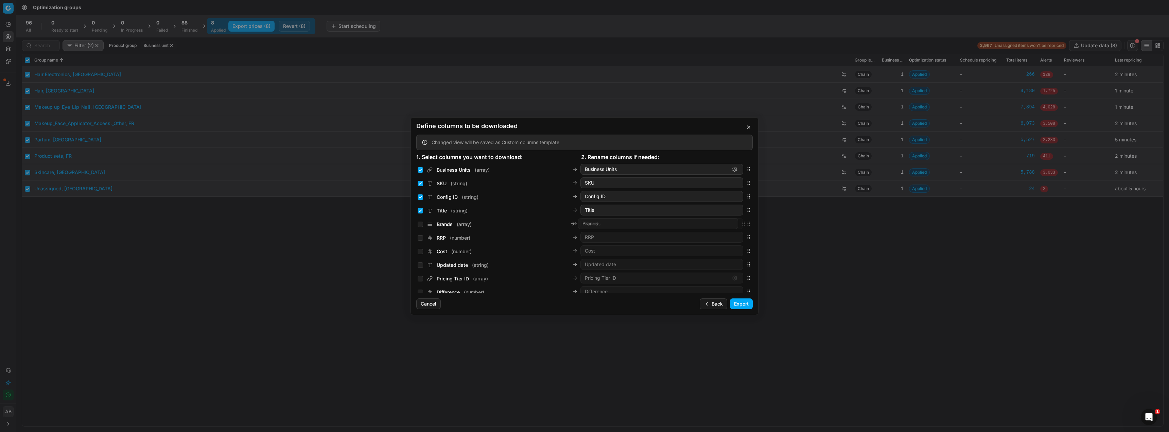
click at [746, 224] on icon "button" at bounding box center [748, 223] width 5 height 5
click at [421, 224] on input "Brands ( array )" at bounding box center [420, 224] width 5 height 5
checkbox input "true"
click at [422, 237] on input "RRP ( number )" at bounding box center [420, 237] width 5 height 5
checkbox input "true"
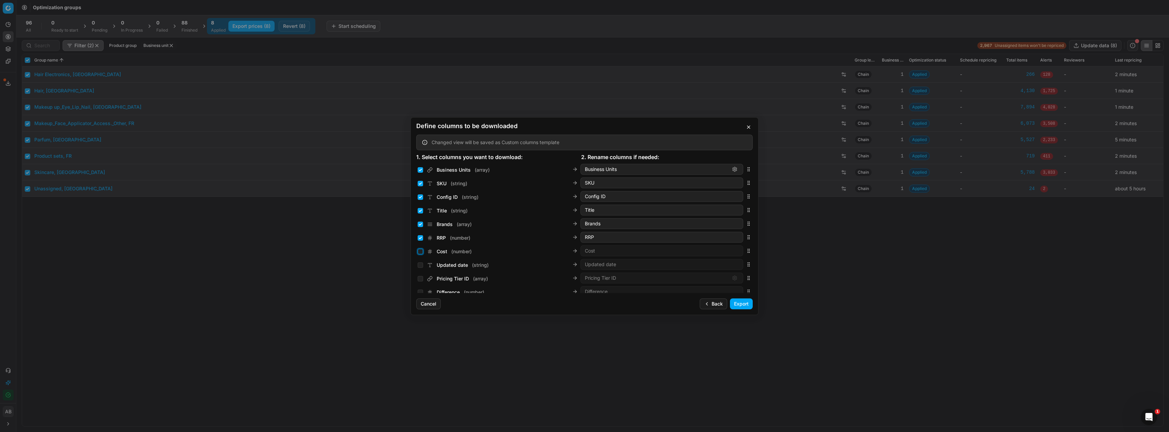
click at [421, 251] on input "Cost ( number )" at bounding box center [420, 251] width 5 height 5
checkbox input "true"
drag, startPoint x: 743, startPoint y: 225, endPoint x: 738, endPoint y: 210, distance: 15.6
click at [738, 210] on div "PCII cost ( number ) PCII cost" at bounding box center [584, 211] width 336 height 14
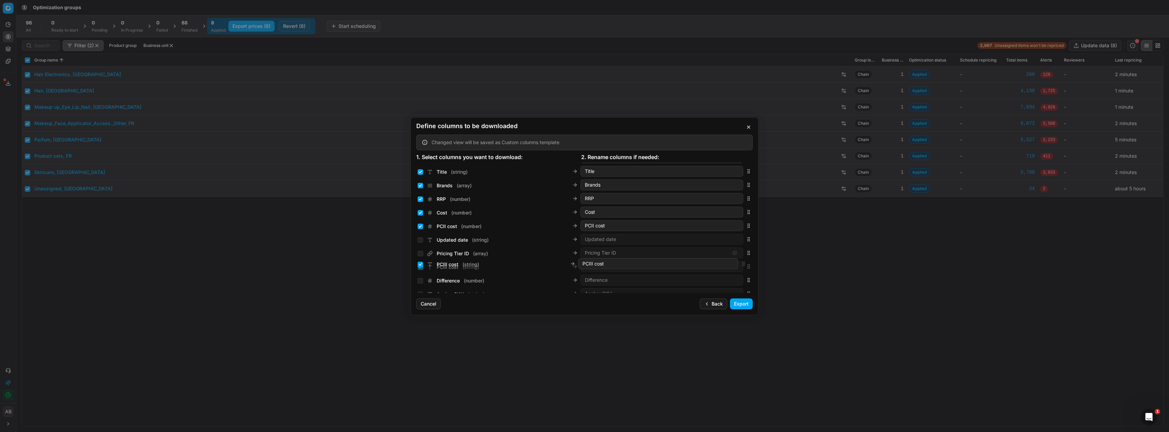
scroll to position [39, 0]
drag, startPoint x: 742, startPoint y: 227, endPoint x: 721, endPoint y: 240, distance: 25.6
click at [721, 240] on div "PCIII cost ( string ) PCIII cost" at bounding box center [584, 239] width 336 height 14
click at [421, 228] on input "Current promo price ( number )" at bounding box center [420, 227] width 5 height 5
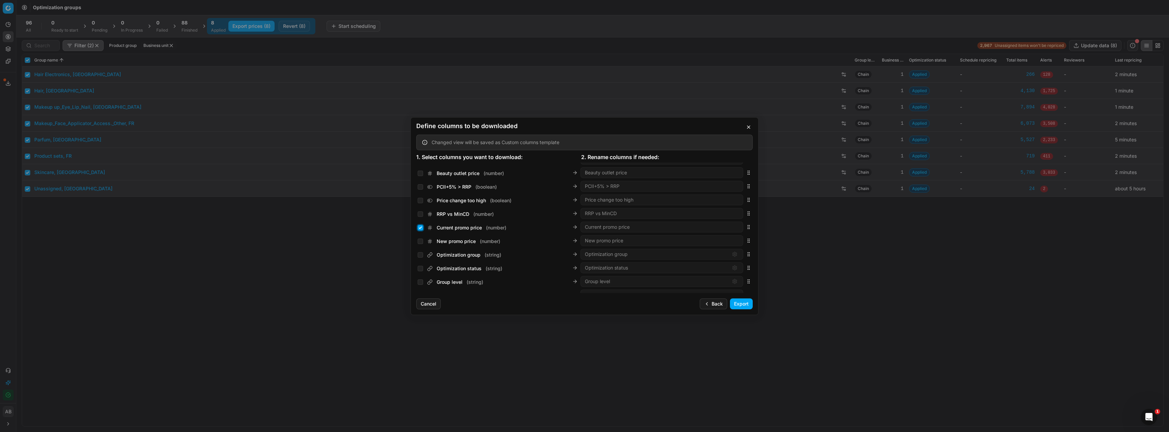
checkbox input "true"
click at [421, 237] on div "New promo price ( number )" at bounding box center [499, 240] width 163 height 10
click at [421, 240] on input "New promo price ( number )" at bounding box center [420, 240] width 5 height 5
checkbox input "true"
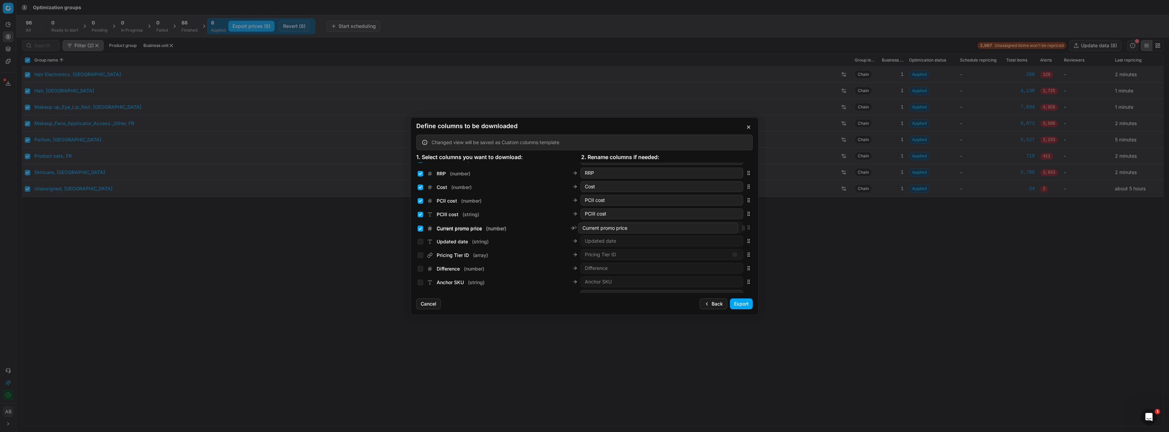
drag, startPoint x: 745, startPoint y: 228, endPoint x: 658, endPoint y: 229, distance: 87.0
click at [658, 229] on div "Current promo price ( number ) Current promo price" at bounding box center [584, 227] width 336 height 14
drag, startPoint x: 744, startPoint y: 227, endPoint x: 721, endPoint y: 238, distance: 25.8
click at [721, 238] on div "New promo price ( number ) New promo price" at bounding box center [584, 238] width 336 height 14
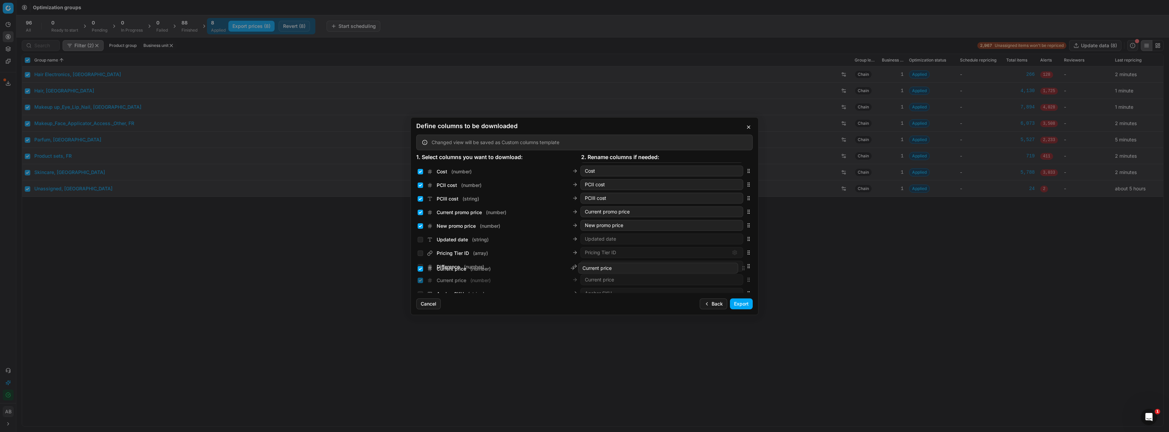
scroll to position [85, 0]
drag, startPoint x: 744, startPoint y: 227, endPoint x: 715, endPoint y: 219, distance: 30.0
click at [715, 219] on div "Current price ( number ) Current price" at bounding box center [584, 221] width 336 height 14
click at [418, 220] on input "Current price ( number )" at bounding box center [420, 220] width 5 height 5
checkbox input "false"
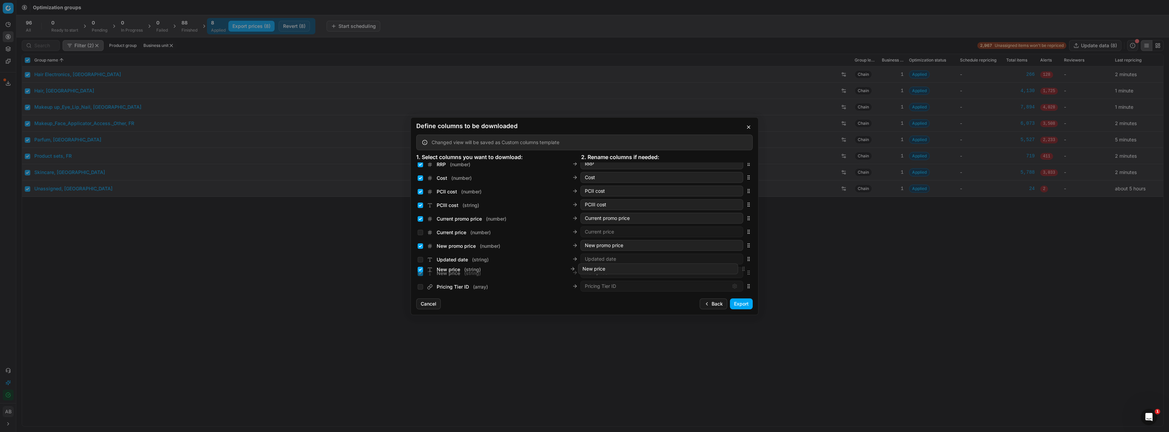
scroll to position [75, 0]
drag, startPoint x: 744, startPoint y: 224, endPoint x: 704, endPoint y: 252, distance: 48.9
click at [704, 252] on div "New price ( string ) New price" at bounding box center [584, 257] width 336 height 14
click at [419, 257] on input "New price ( string )" at bounding box center [420, 257] width 5 height 5
checkbox input "false"
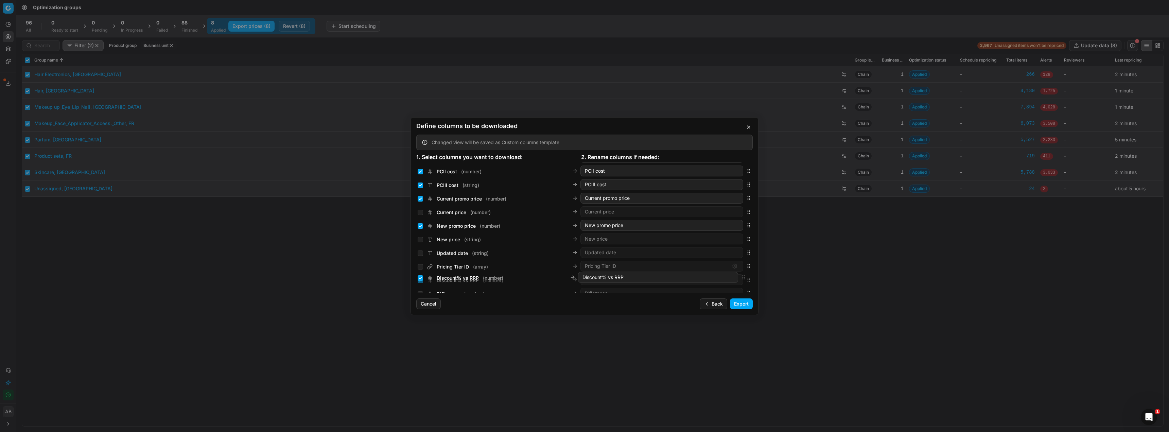
scroll to position [103, 0]
drag, startPoint x: 744, startPoint y: 228, endPoint x: 741, endPoint y: 246, distance: 18.9
click at [741, 246] on div "Discount% vs RRP ( number ) Discount% vs RRP" at bounding box center [584, 243] width 336 height 14
drag, startPoint x: 744, startPoint y: 224, endPoint x: 719, endPoint y: 223, distance: 24.5
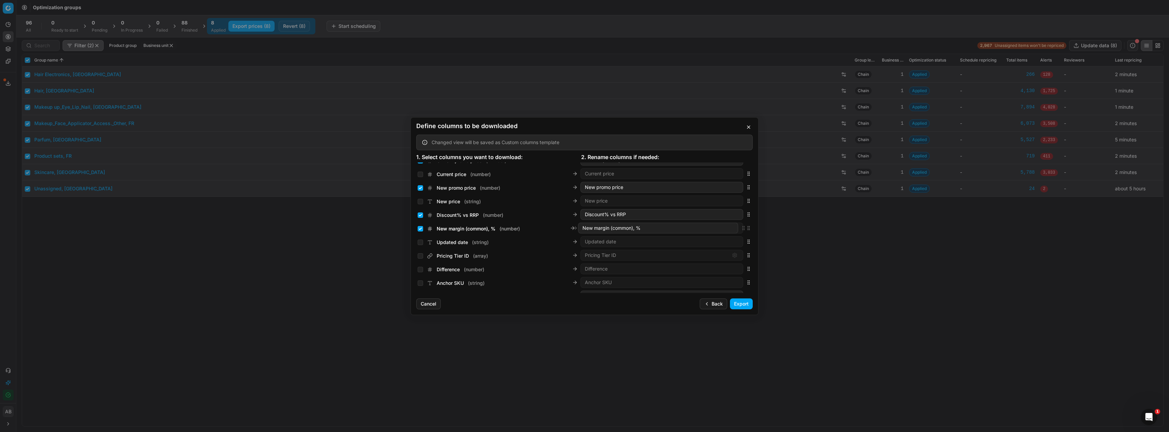
click at [719, 223] on div "New margin (common), % ( number ) New margin (common), %" at bounding box center [584, 228] width 336 height 14
drag, startPoint x: 744, startPoint y: 228, endPoint x: 734, endPoint y: 257, distance: 30.9
click at [734, 257] on div "CD min Price ( number ) CD min Price" at bounding box center [584, 257] width 336 height 14
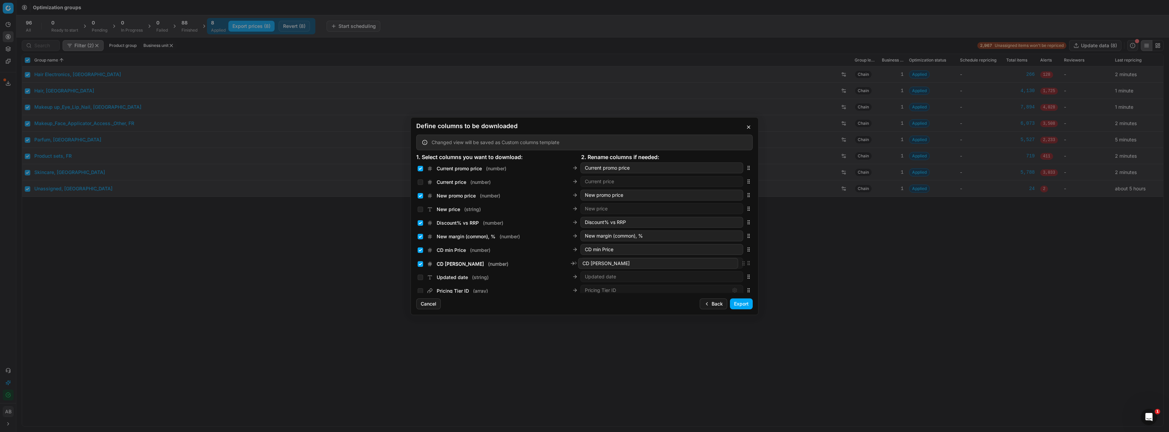
drag, startPoint x: 742, startPoint y: 226, endPoint x: 717, endPoint y: 263, distance: 44.2
click at [717, 263] on div "CD max Price ( number ) CD max Price" at bounding box center [584, 263] width 336 height 14
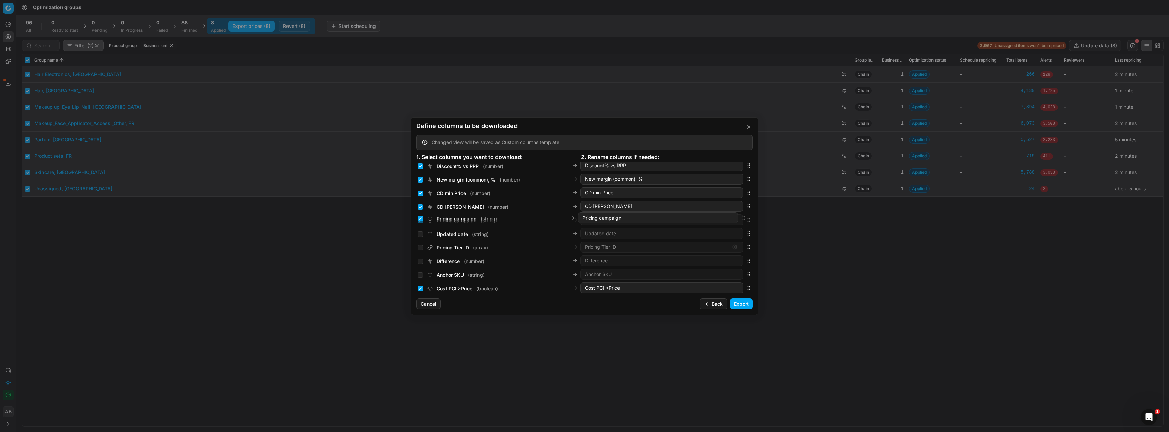
drag, startPoint x: 743, startPoint y: 227, endPoint x: 733, endPoint y: 217, distance: 13.7
click at [733, 217] on div "Pricing campaign ( string ) Pricing campaign" at bounding box center [584, 220] width 336 height 14
drag, startPoint x: 745, startPoint y: 213, endPoint x: 732, endPoint y: 207, distance: 14.0
click at [732, 207] on div "Main CD Parfumdreams ( number ) Main CD Parfumdreams" at bounding box center [584, 206] width 336 height 14
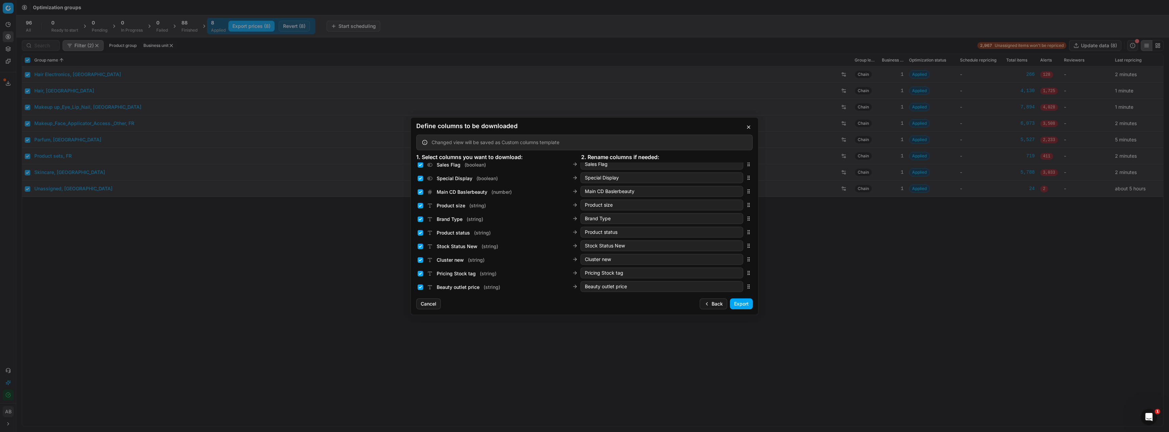
scroll to position [595, 0]
click at [749, 213] on circle "button" at bounding box center [749, 213] width 0 height 0
drag, startPoint x: 744, startPoint y: 199, endPoint x: 713, endPoint y: 260, distance: 68.4
click at [713, 260] on div "Product size ( string ) Product size" at bounding box center [584, 260] width 336 height 14
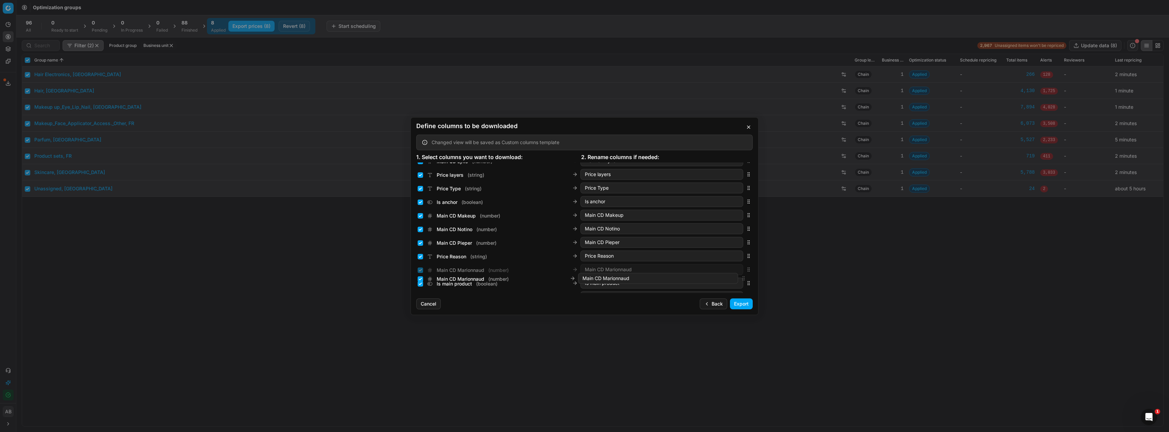
scroll to position [365, 0]
drag, startPoint x: 743, startPoint y: 246, endPoint x: 745, endPoint y: 216, distance: 30.0
click at [745, 216] on div "Main CD Marionnaud ( number ) Main CD Marionnaud" at bounding box center [584, 212] width 336 height 14
click at [418, 186] on input "Cost PCII>Price ( boolean )" at bounding box center [420, 184] width 5 height 5
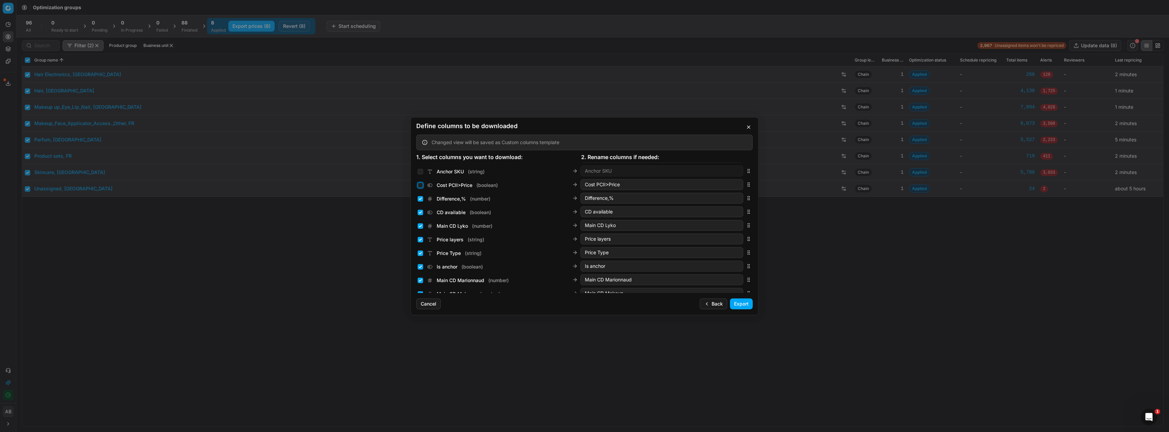
checkbox input "false"
click at [420, 197] on input "Difference,% ( number )" at bounding box center [420, 198] width 5 height 5
checkbox input "false"
click at [418, 211] on input "CD available ( boolean )" at bounding box center [420, 212] width 5 height 5
checkbox input "false"
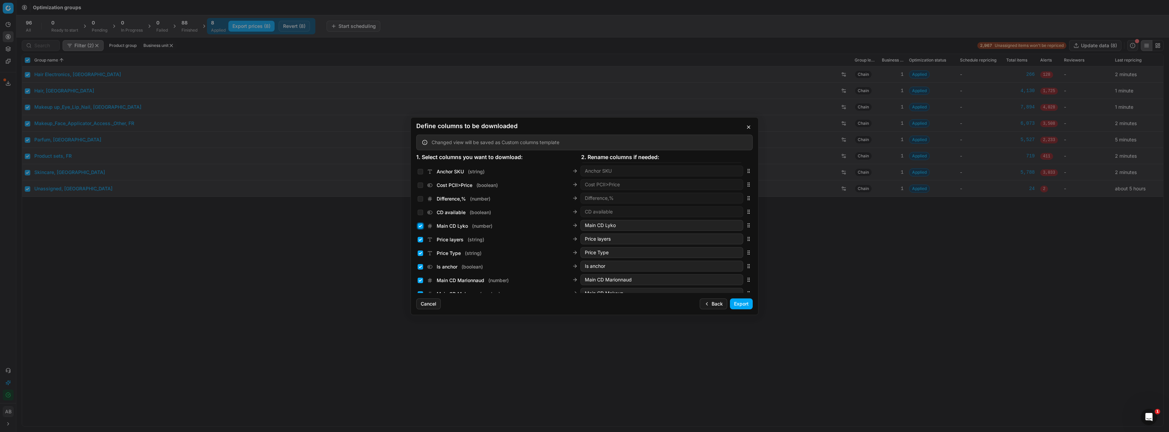
click at [420, 225] on input "Main CD Lyko ( number )" at bounding box center [420, 225] width 5 height 5
checkbox input "false"
click at [420, 236] on div "Price layers ( string )" at bounding box center [451, 239] width 67 height 7
click at [419, 240] on input "Price layers ( string )" at bounding box center [420, 239] width 5 height 5
checkbox input "false"
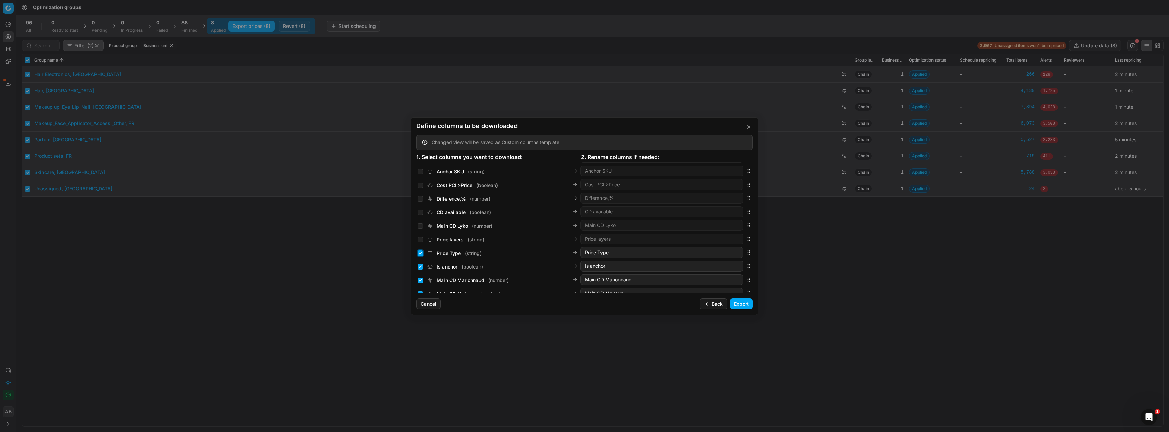
click at [418, 252] on input "Price Type ( string )" at bounding box center [420, 252] width 5 height 5
checkbox input "false"
click at [419, 266] on input "Is anchor ( boolean )" at bounding box center [420, 266] width 5 height 5
checkbox input "false"
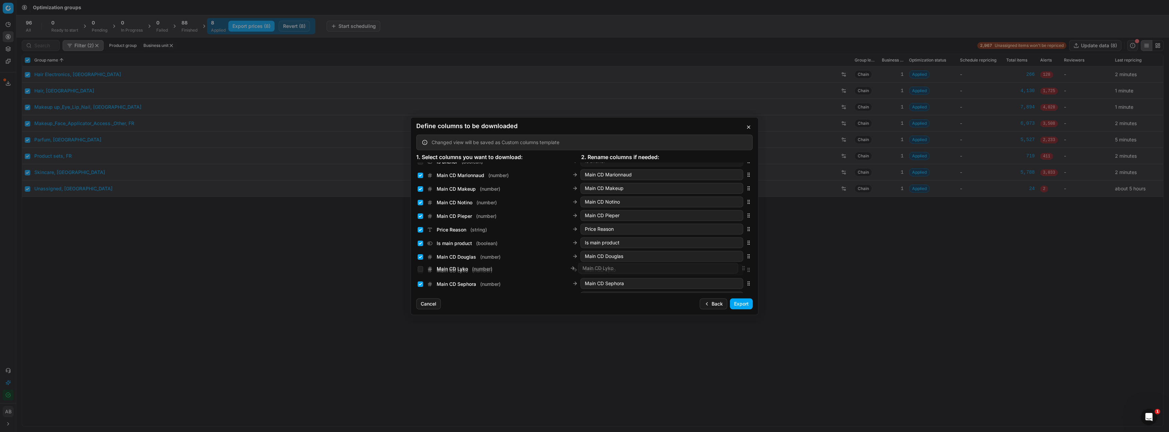
drag, startPoint x: 742, startPoint y: 224, endPoint x: 734, endPoint y: 267, distance: 43.5
drag, startPoint x: 743, startPoint y: 282, endPoint x: 722, endPoint y: 208, distance: 76.3
click at [746, 203] on icon "button" at bounding box center [748, 201] width 5 height 5
click at [420, 203] on input "Main CD Lyko ( number )" at bounding box center [420, 202] width 5 height 5
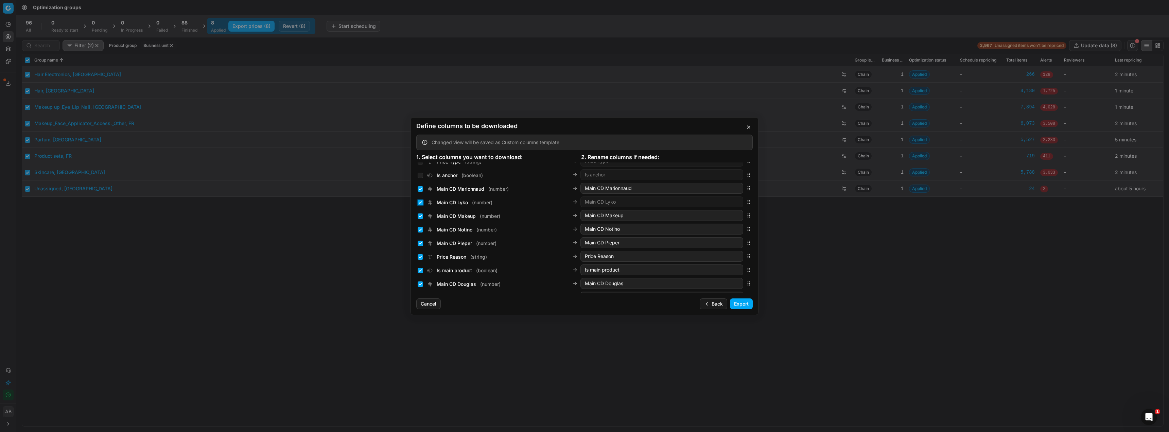
checkbox input "true"
drag, startPoint x: 745, startPoint y: 270, endPoint x: 736, endPoint y: 202, distance: 69.0
click at [736, 202] on div "Main CD Hagelshop ( number ) Main CD Hagelshop" at bounding box center [584, 204] width 336 height 14
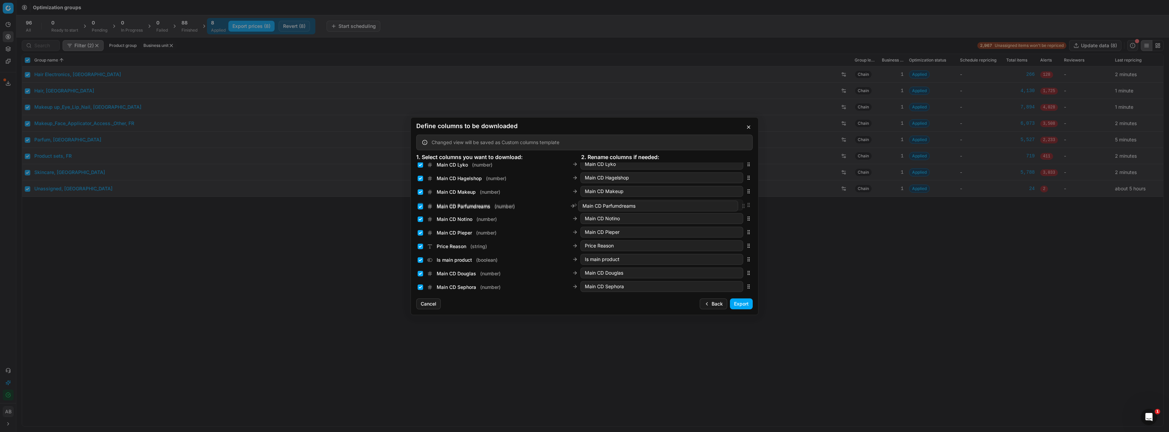
drag, startPoint x: 743, startPoint y: 272, endPoint x: 740, endPoint y: 206, distance: 66.3
click at [740, 206] on div "Main CD Parfumdreams ( number ) Main CD Parfumdreams" at bounding box center [584, 205] width 336 height 14
drag, startPoint x: 744, startPoint y: 272, endPoint x: 739, endPoint y: 221, distance: 51.5
click at [739, 221] on div "Main CD Douglas ( number ) Main CD Douglas" at bounding box center [584, 219] width 336 height 14
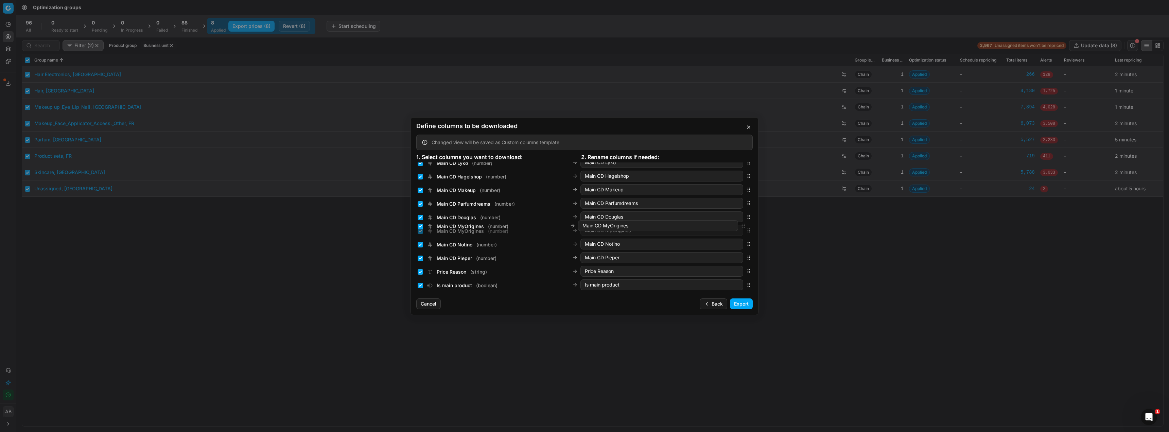
drag, startPoint x: 745, startPoint y: 239, endPoint x: 737, endPoint y: 226, distance: 14.9
click at [737, 226] on div "Main CD MyOrigines ( number ) Main CD MyOrigines" at bounding box center [584, 231] width 336 height 14
drag, startPoint x: 742, startPoint y: 264, endPoint x: 740, endPoint y: 226, distance: 38.1
click at [740, 226] on div "Main CD Sephora ( number ) Main CD Sephora" at bounding box center [584, 224] width 336 height 14
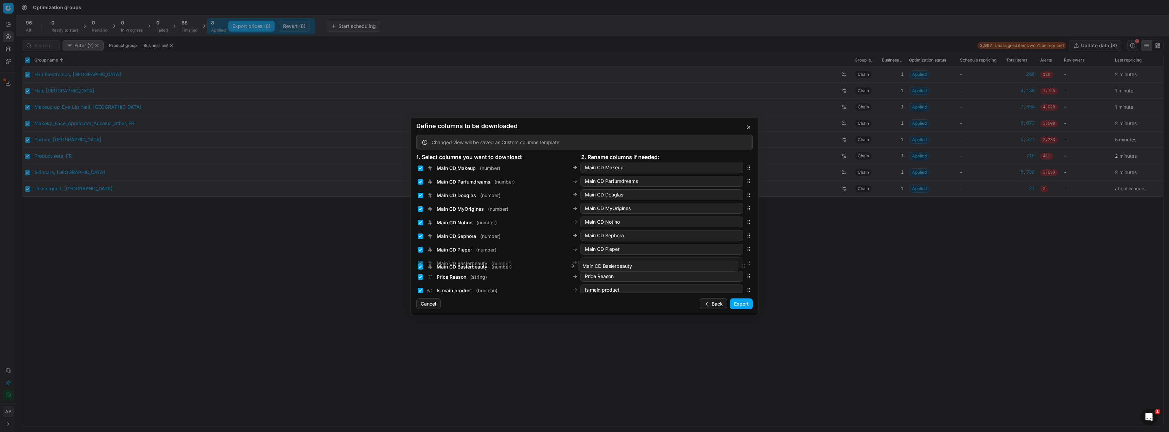
scroll to position [438, 0]
drag, startPoint x: 743, startPoint y: 277, endPoint x: 718, endPoint y: 260, distance: 30.3
click at [718, 260] on div "Main CD Baslerbeauty ( number ) Main CD Baslerbeauty" at bounding box center [584, 262] width 336 height 14
drag, startPoint x: 745, startPoint y: 268, endPoint x: 741, endPoint y: 194, distance: 73.5
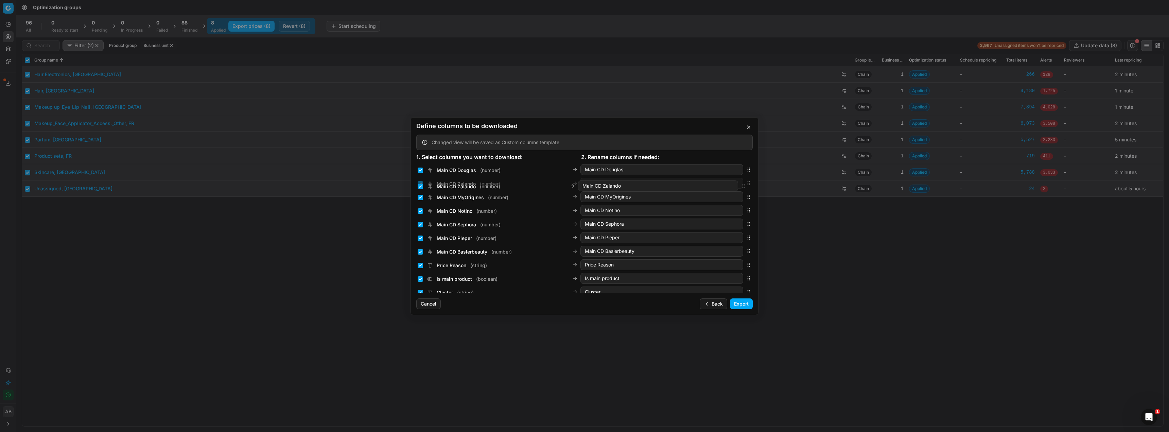
click at [746, 186] on icon "button" at bounding box center [748, 182] width 5 height 5
drag, startPoint x: 745, startPoint y: 186, endPoint x: 743, endPoint y: 198, distance: 12.1
drag, startPoint x: 743, startPoint y: 288, endPoint x: 732, endPoint y: 283, distance: 11.6
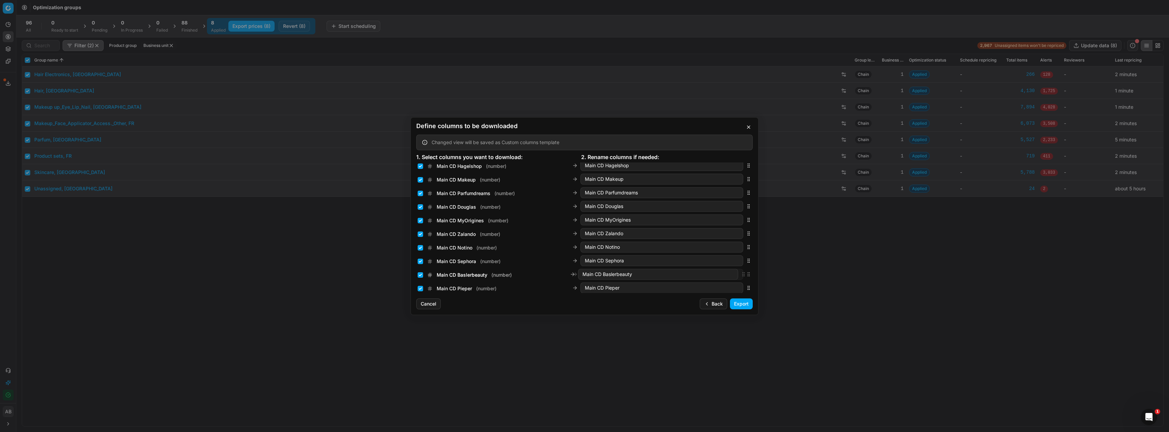
click at [745, 277] on div "Main CD Baslerbeauty ( number ) Main CD Baslerbeauty" at bounding box center [584, 274] width 336 height 14
drag, startPoint x: 743, startPoint y: 227, endPoint x: 725, endPoint y: 212, distance: 22.9
click at [725, 212] on div "Is available ( boolean ) Is available" at bounding box center [584, 210] width 336 height 14
click at [419, 211] on input "Is available ( boolean )" at bounding box center [420, 210] width 5 height 5
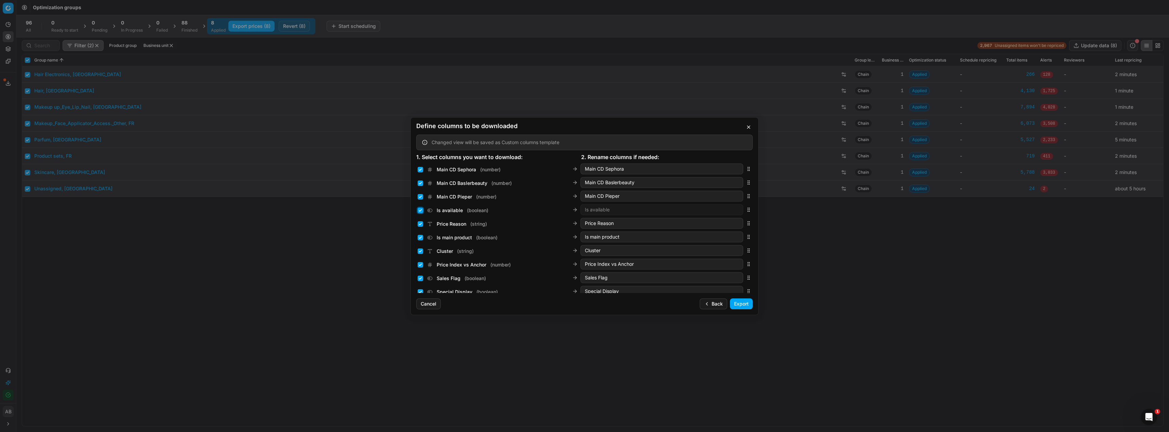
checkbox input "true"
click at [421, 224] on input "Price Reason ( string )" at bounding box center [420, 223] width 5 height 5
checkbox input "false"
click at [420, 251] on input "Cluster ( string )" at bounding box center [420, 250] width 5 height 5
checkbox input "false"
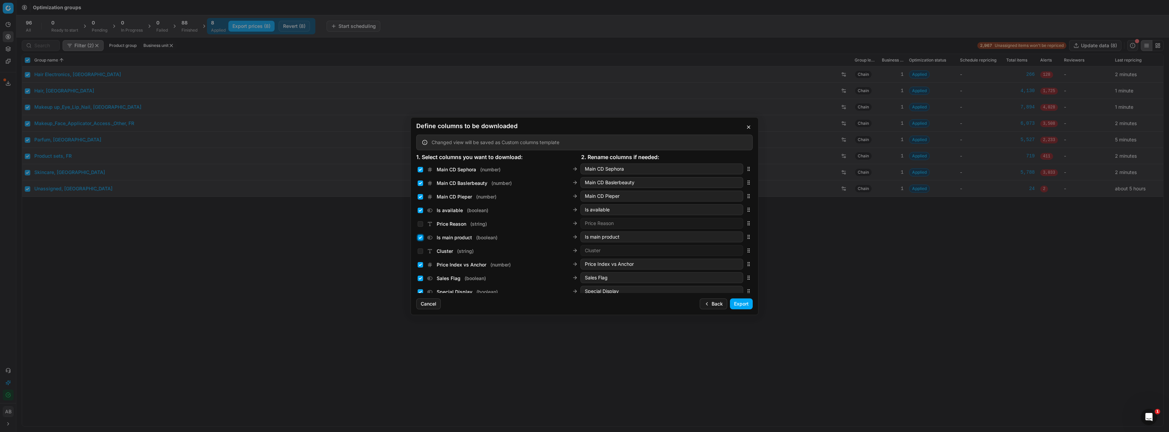
click at [420, 238] on input "Is main product ( boolean )" at bounding box center [420, 237] width 5 height 5
checkbox input "false"
click at [421, 266] on input "Price Index vs Anchor ( number )" at bounding box center [420, 264] width 5 height 5
checkbox input "false"
click at [420, 277] on input "Sales Flag ( boolean )" at bounding box center [420, 278] width 5 height 5
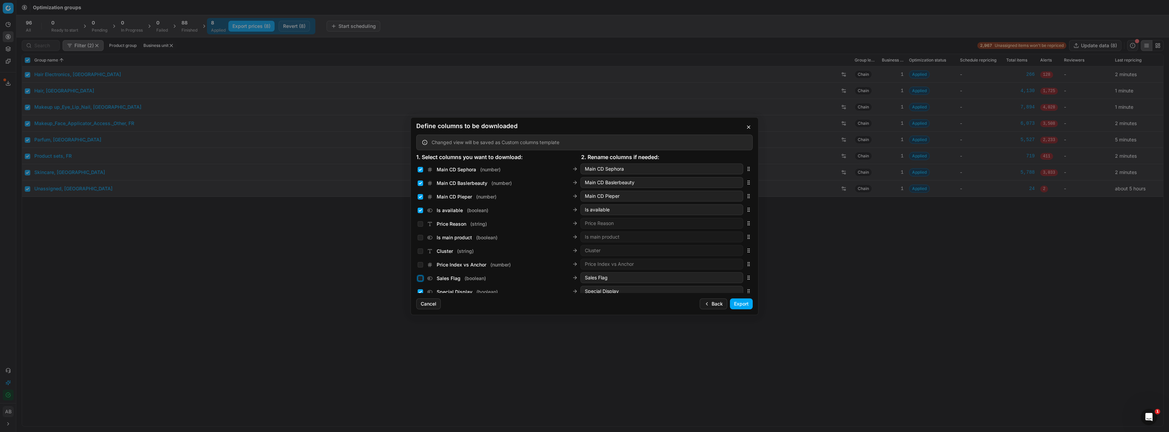
checkbox input "false"
click at [420, 258] on input "Special Display ( boolean )" at bounding box center [420, 257] width 5 height 5
checkbox input "false"
click at [420, 273] on input "Brand Type ( string )" at bounding box center [420, 271] width 5 height 5
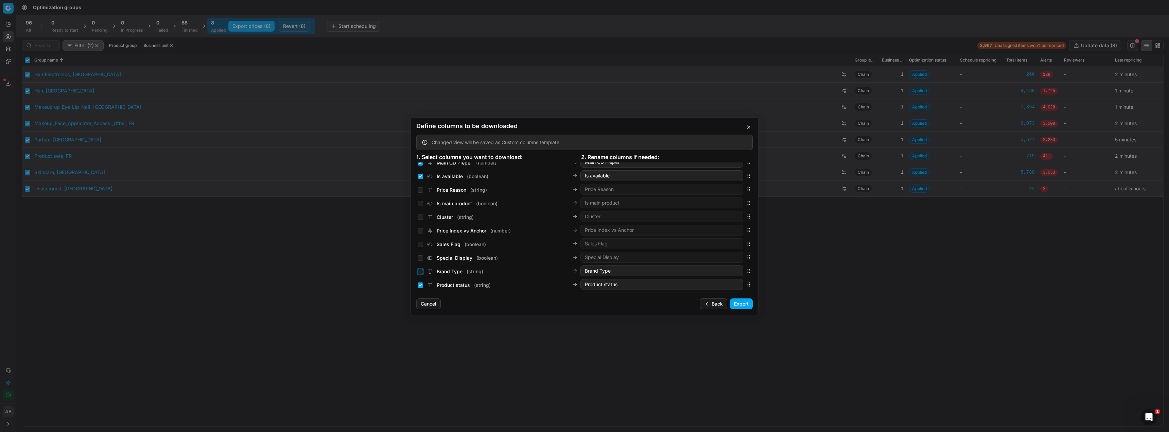
checkbox input "false"
click at [420, 286] on input "Product status ( string )" at bounding box center [420, 284] width 5 height 5
checkbox input "false"
click at [420, 273] on input "Brand Type ( string )" at bounding box center [420, 271] width 5 height 5
checkbox input "true"
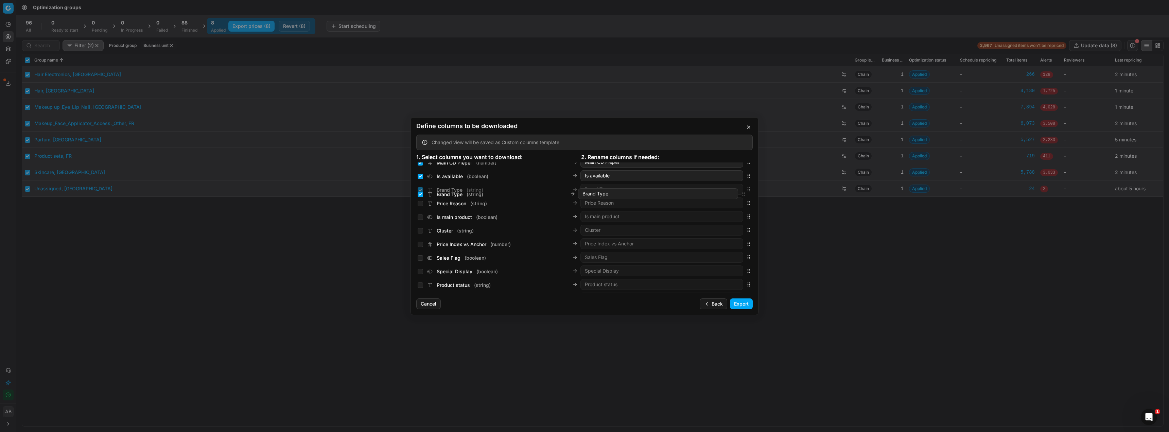
drag, startPoint x: 743, startPoint y: 270, endPoint x: 730, endPoint y: 193, distance: 78.1
click at [730, 193] on div "Brand Type ( string ) Brand Type" at bounding box center [584, 189] width 336 height 14
click at [421, 266] on input "Stock Status New ( string )" at bounding box center [420, 264] width 5 height 5
checkbox input "false"
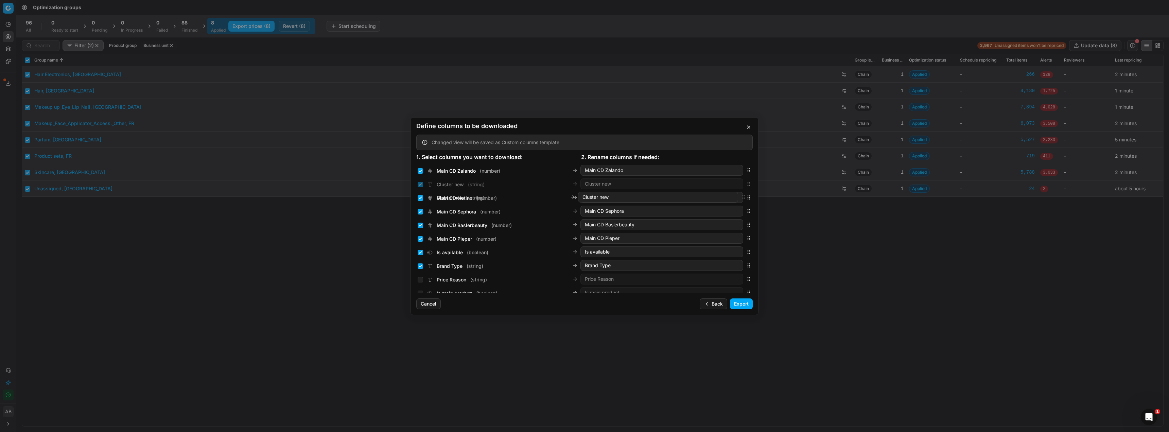
scroll to position [485, 0]
drag, startPoint x: 744, startPoint y: 276, endPoint x: 729, endPoint y: 265, distance: 18.5
click at [729, 265] on div "Cluster new ( string ) Cluster new" at bounding box center [584, 269] width 336 height 14
drag, startPoint x: 745, startPoint y: 255, endPoint x: 746, endPoint y: 260, distance: 4.5
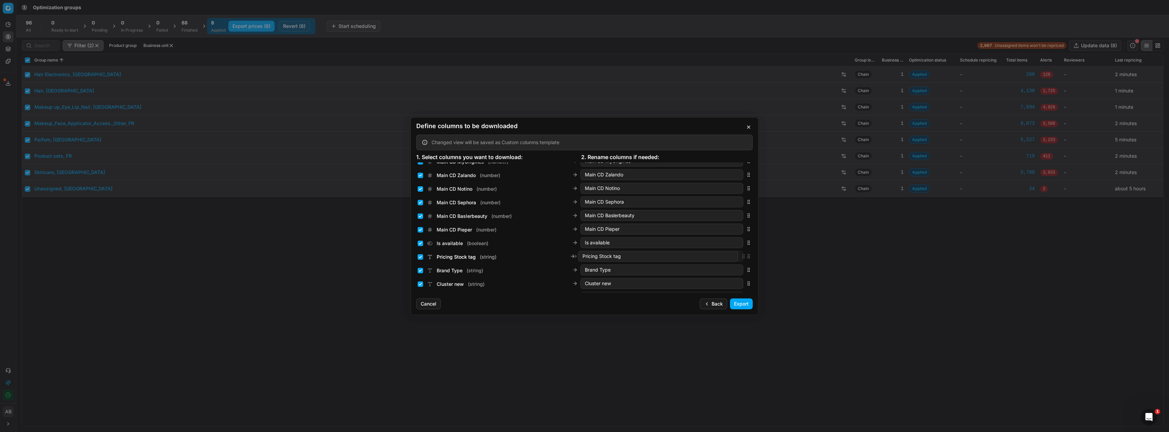
click at [746, 260] on div "Pricing Stock tag ( string ) Pricing Stock tag" at bounding box center [584, 256] width 336 height 14
click at [420, 238] on input "Beauty outlet price ( string )" at bounding box center [420, 236] width 5 height 5
checkbox input "false"
click at [419, 247] on input "Brand Sales Flag ( boolean )" at bounding box center [420, 249] width 5 height 5
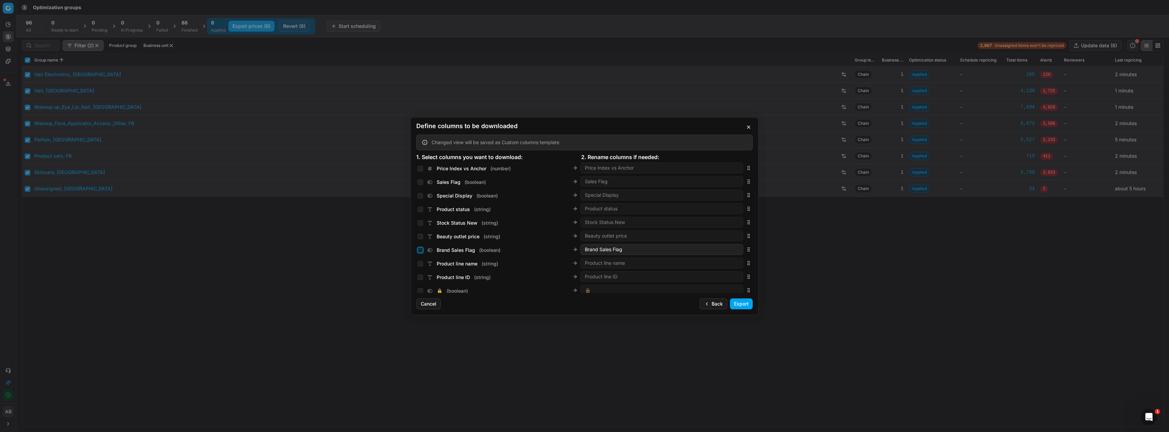
checkbox input "false"
click at [422, 227] on input "Total stock quantity ( integer )" at bounding box center [420, 227] width 5 height 5
checkbox input "true"
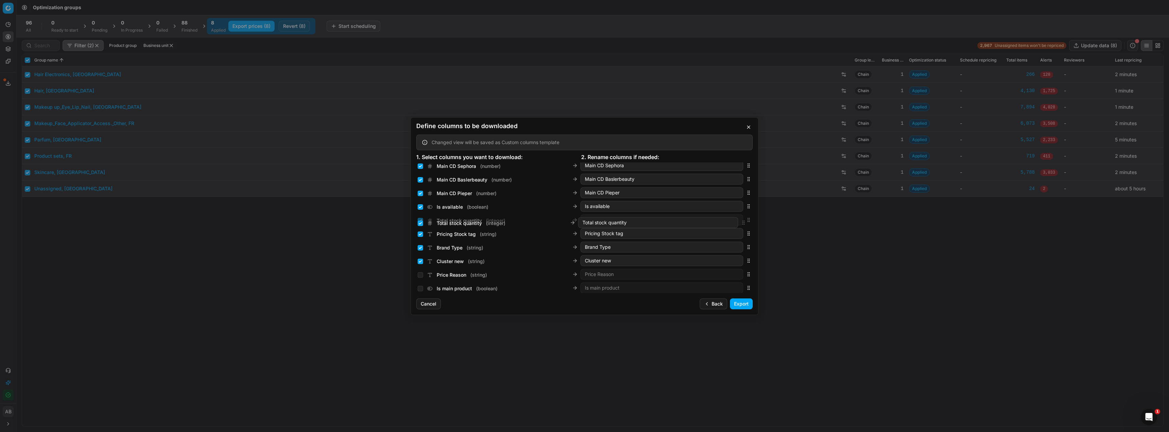
drag, startPoint x: 744, startPoint y: 225, endPoint x: 704, endPoint y: 220, distance: 41.0
click at [704, 220] on div "Total stock quantity ( integer ) Total stock quantity" at bounding box center [584, 220] width 336 height 14
drag, startPoint x: 742, startPoint y: 227, endPoint x: 735, endPoint y: 243, distance: 18.1
click at [735, 243] on div "Product status ( string ) Product status" at bounding box center [584, 247] width 336 height 14
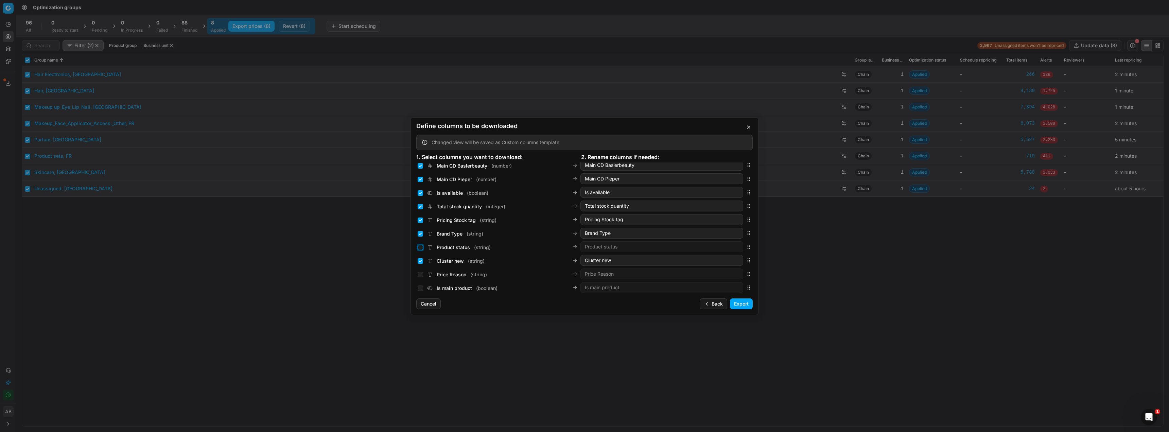
click at [420, 248] on input "Product status ( string )" at bounding box center [420, 247] width 5 height 5
checkbox input "true"
drag, startPoint x: 744, startPoint y: 267, endPoint x: 743, endPoint y: 238, distance: 29.6
click at [746, 238] on icon "button" at bounding box center [748, 239] width 5 height 5
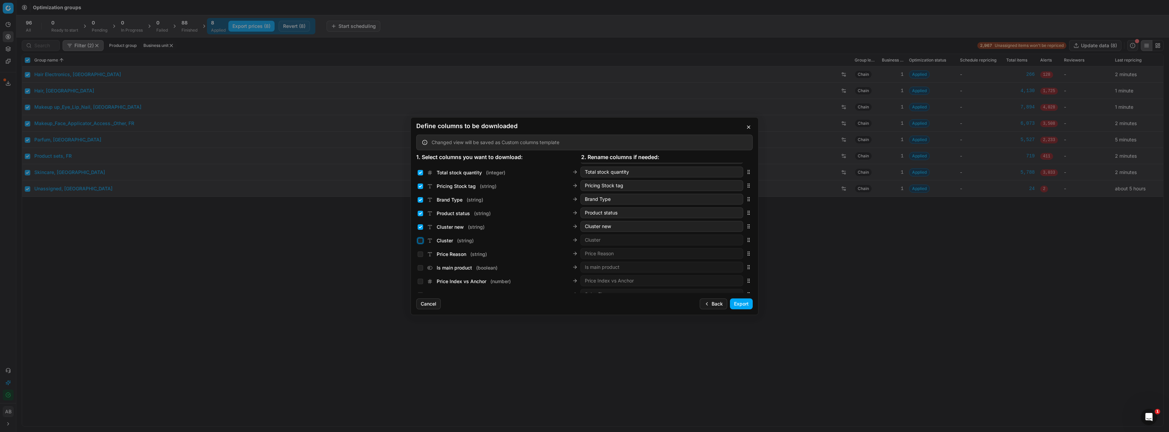
click at [421, 240] on input "Cluster ( string )" at bounding box center [420, 240] width 5 height 5
checkbox input "true"
click at [420, 230] on div "BBD Articles ( boolean )" at bounding box center [454, 227] width 73 height 7
click at [420, 228] on input "BBD Articles ( boolean )" at bounding box center [420, 227] width 5 height 5
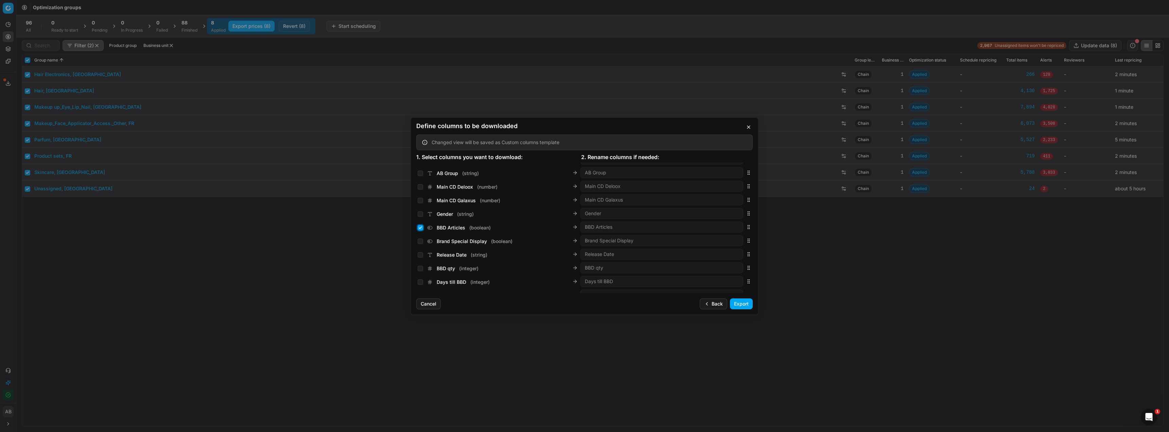
checkbox input "true"
drag, startPoint x: 743, startPoint y: 227, endPoint x: 718, endPoint y: 253, distance: 36.5
click at [718, 274] on div "Business Units ( array ) Business Units SKU ( string ) SKU Config ID ( string )…" at bounding box center [584, 250] width 336 height 1372
drag, startPoint x: 743, startPoint y: 280, endPoint x: 744, endPoint y: 212, distance: 67.3
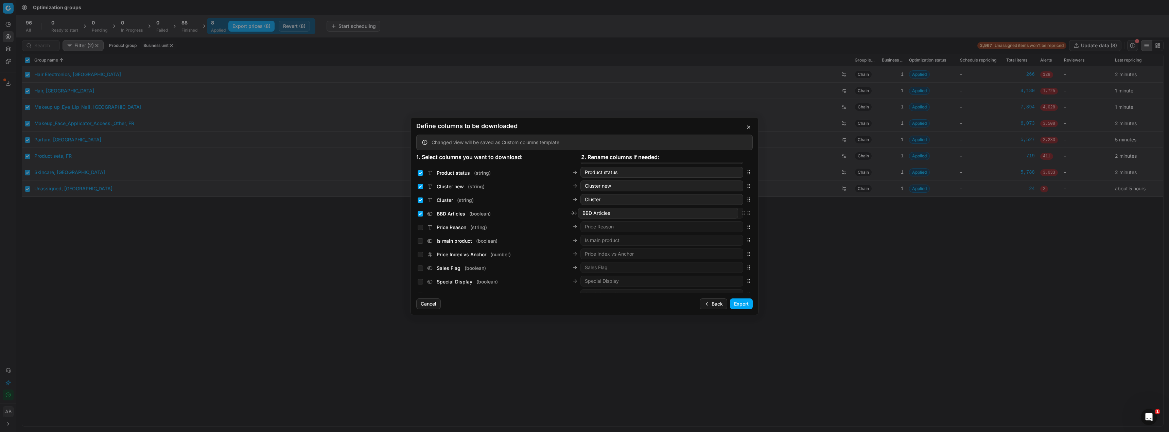
click at [746, 212] on icon "button" at bounding box center [748, 212] width 5 height 5
click at [746, 227] on icon "button" at bounding box center [748, 226] width 5 height 5
drag, startPoint x: 744, startPoint y: 285, endPoint x: 707, endPoint y: 244, distance: 55.6
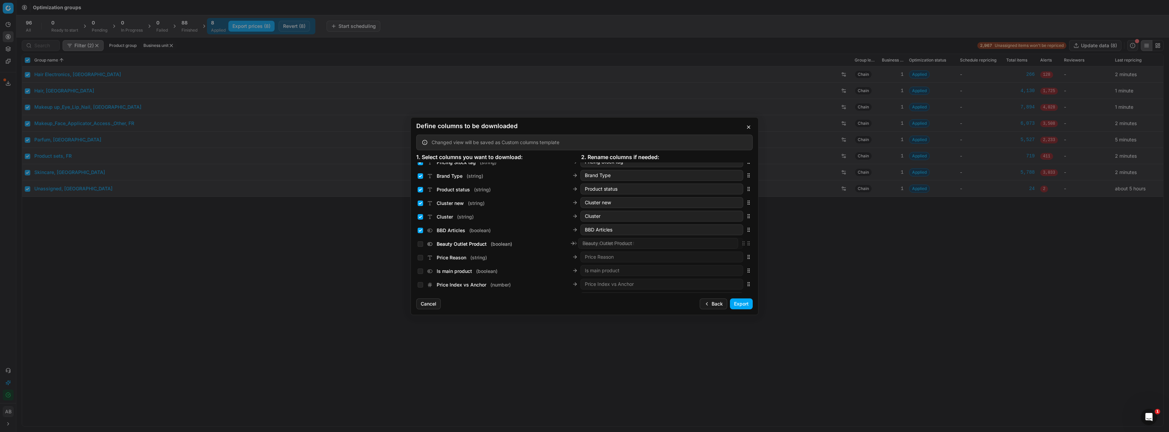
click at [707, 244] on div "Beauty Outlet Product ( boolean ) Beauty Outlet Product" at bounding box center [584, 243] width 336 height 14
click at [421, 243] on input "Beauty Outlet Product ( boolean )" at bounding box center [420, 243] width 5 height 5
checkbox input "true"
click at [421, 229] on input "Brand Sales Flag ( boolean )" at bounding box center [420, 227] width 5 height 5
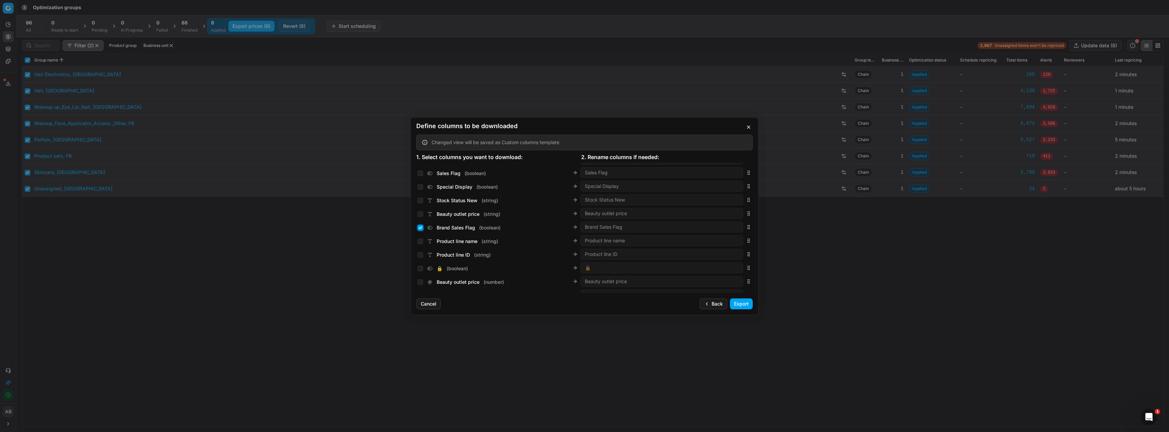
checkbox input "true"
drag, startPoint x: 742, startPoint y: 227, endPoint x: 718, endPoint y: 242, distance: 28.7
click at [718, 242] on div "Brand Sales Flag ( boolean ) Brand Sales Flag" at bounding box center [584, 240] width 336 height 14
drag, startPoint x: 421, startPoint y: 255, endPoint x: 432, endPoint y: 249, distance: 12.8
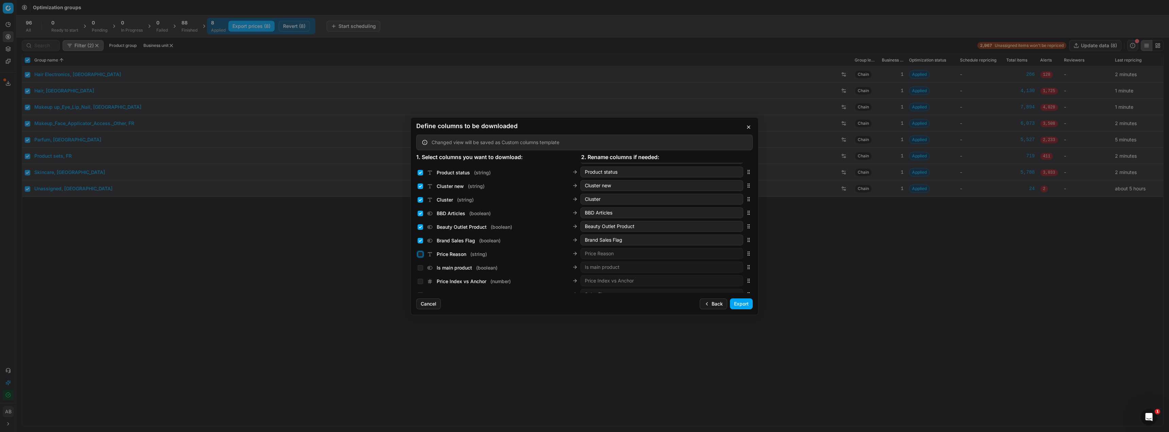
click at [421, 255] on input "Price Reason ( string )" at bounding box center [420, 253] width 5 height 5
checkbox input "true"
drag, startPoint x: 745, startPoint y: 227, endPoint x: 718, endPoint y: 197, distance: 40.2
click at [718, 197] on div "Brand Special Display ( boolean ) Brand Special Display" at bounding box center [584, 200] width 336 height 14
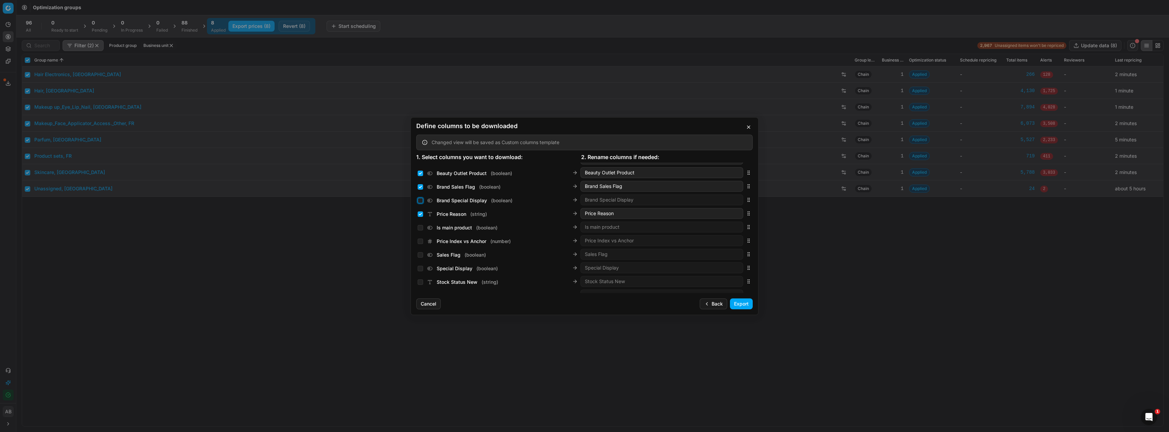
click at [420, 200] on input "Brand Special Display ( boolean )" at bounding box center [420, 200] width 5 height 5
checkbox input "true"
click at [418, 256] on div "Sales Flag ( boolean ) Sales Flag" at bounding box center [584, 254] width 336 height 14
click at [420, 268] on input "Special Display ( boolean )" at bounding box center [420, 268] width 5 height 5
checkbox input "true"
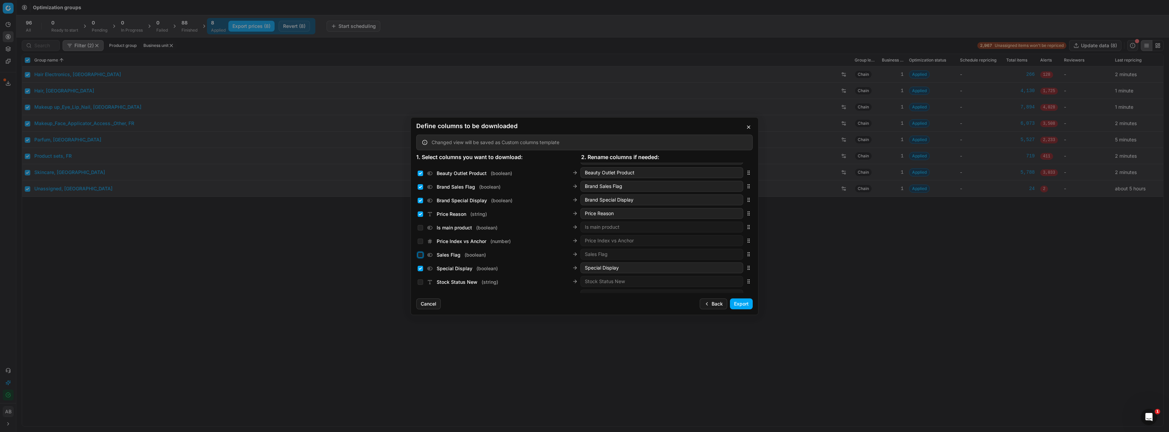
click at [422, 255] on input "Sales Flag ( boolean )" at bounding box center [420, 254] width 5 height 5
checkbox input "true"
drag, startPoint x: 744, startPoint y: 255, endPoint x: 737, endPoint y: 200, distance: 55.8
click at [737, 200] on div "Sales Flag ( boolean ) Sales Flag" at bounding box center [584, 200] width 336 height 14
drag, startPoint x: 742, startPoint y: 200, endPoint x: 744, endPoint y: 211, distance: 11.3
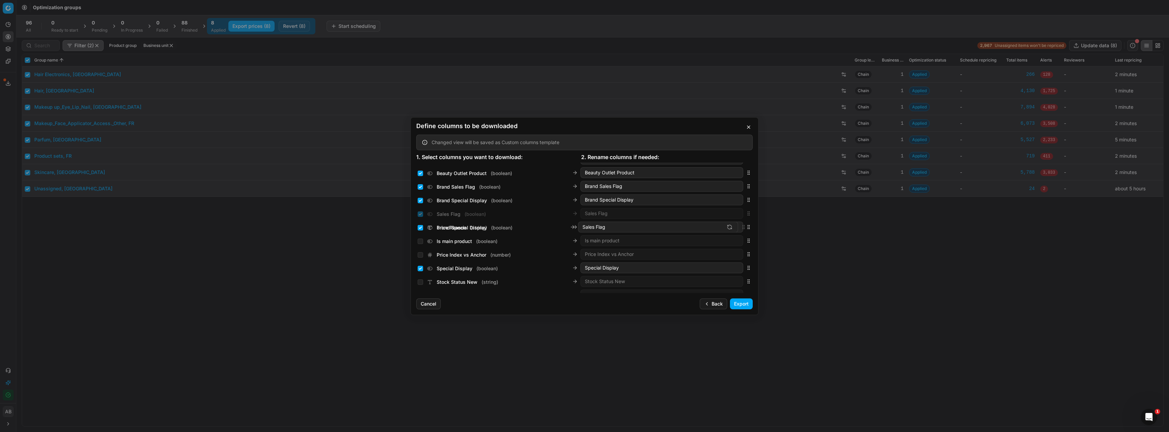
scroll to position [649, 0]
drag, startPoint x: 743, startPoint y: 282, endPoint x: 744, endPoint y: 227, distance: 55.0
click at [746, 227] on icon "button" at bounding box center [748, 226] width 5 height 5
drag, startPoint x: 743, startPoint y: 242, endPoint x: 745, endPoint y: 226, distance: 16.4
click at [746, 226] on icon "button" at bounding box center [748, 226] width 5 height 5
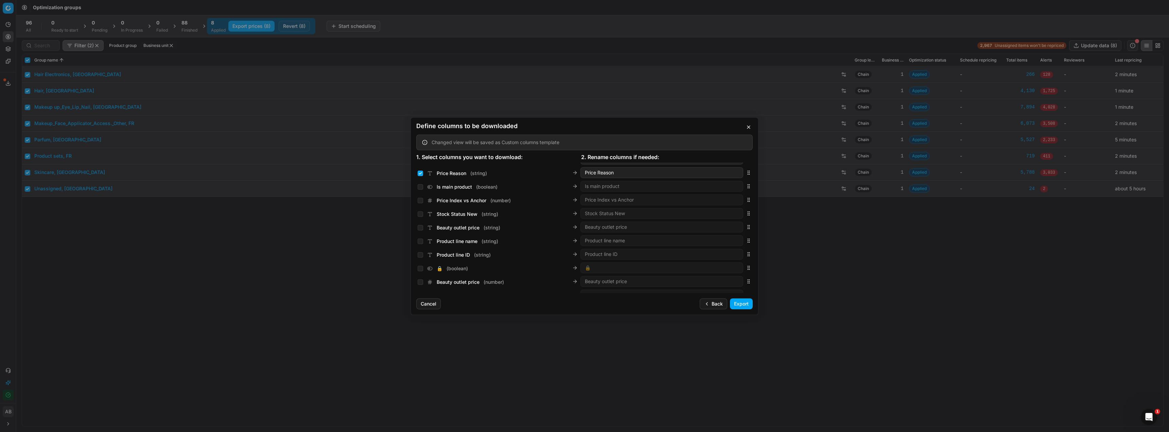
scroll to position [309, 0]
click at [422, 228] on input "Price Type ( string )" at bounding box center [420, 227] width 5 height 5
checkbox input "true"
drag, startPoint x: 744, startPoint y: 261, endPoint x: 741, endPoint y: 247, distance: 14.6
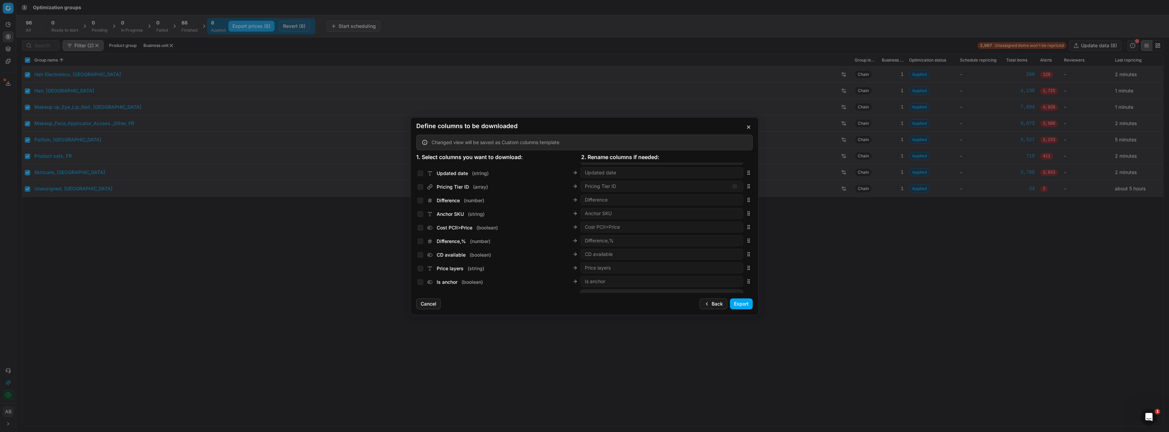
scroll to position [798, 0]
drag, startPoint x: 421, startPoint y: 227, endPoint x: 424, endPoint y: 227, distance: 3.8
click at [421, 228] on input "PCII+5% > RRP ( boolean )" at bounding box center [420, 227] width 5 height 5
checkbox input "true"
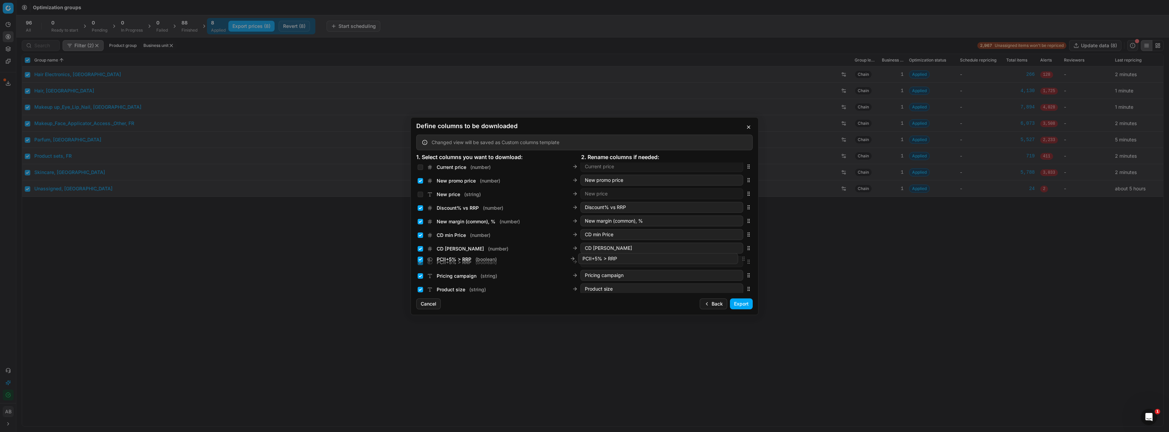
drag, startPoint x: 744, startPoint y: 228, endPoint x: 700, endPoint y: 259, distance: 54.0
click at [700, 259] on div "PCII+5% > RRP ( boolean ) PCII+5% > RRP" at bounding box center [584, 262] width 336 height 14
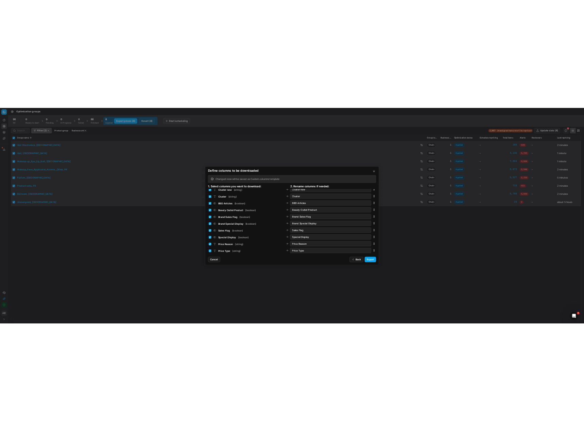
scroll to position [648, 0]
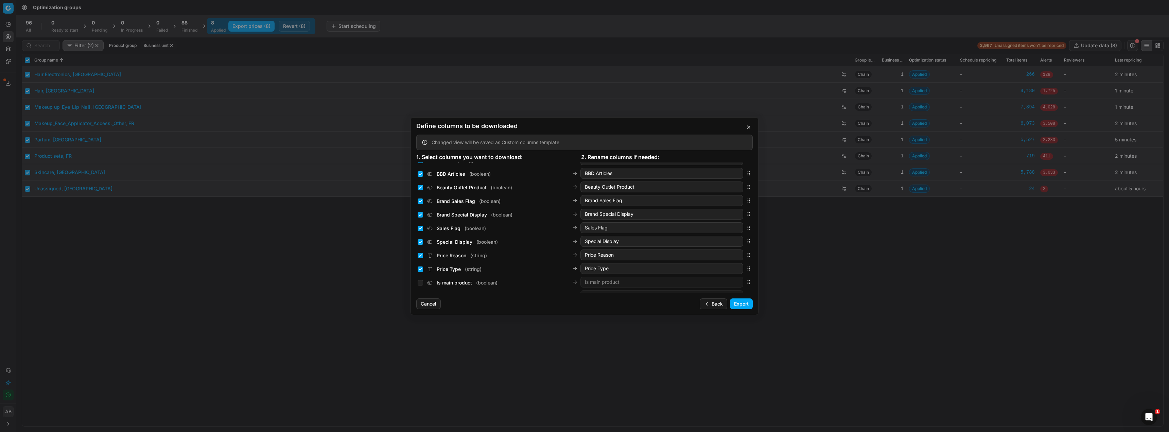
drag, startPoint x: 739, startPoint y: 303, endPoint x: 726, endPoint y: 308, distance: 13.8
click at [739, 303] on button "Export" at bounding box center [741, 303] width 23 height 11
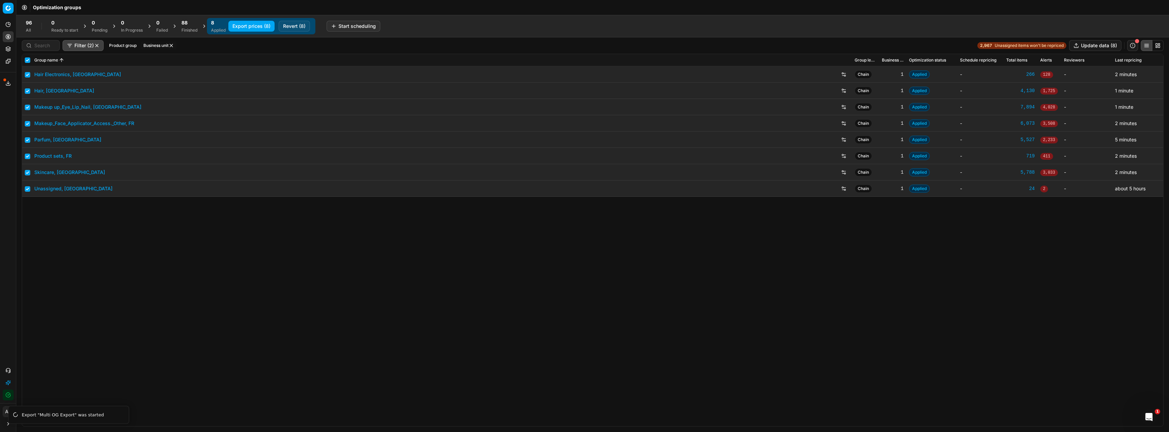
click at [257, 27] on button "Export prices (8)" at bounding box center [251, 26] width 46 height 11
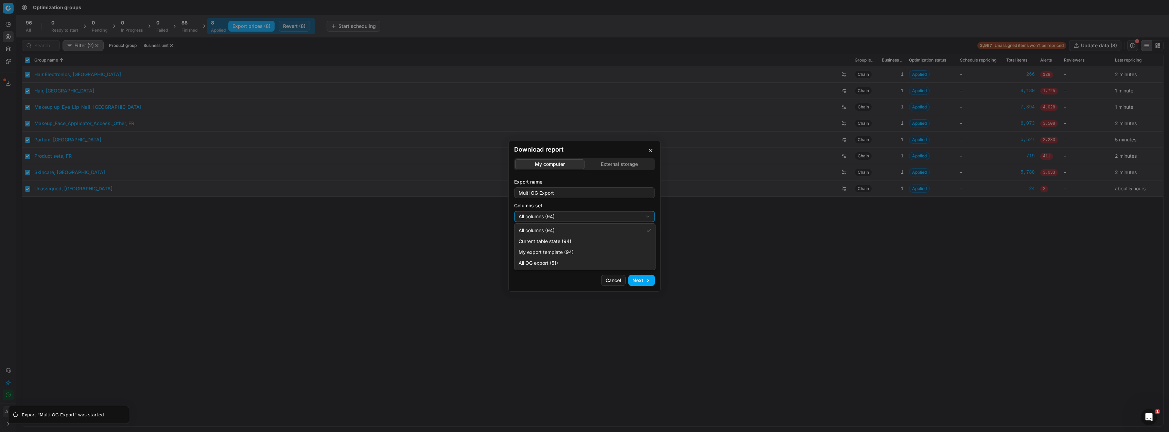
click at [566, 217] on div "Download report My computer External storage Export name Multi OG Export Column…" at bounding box center [584, 216] width 1169 height 432
click at [651, 150] on button "button" at bounding box center [650, 150] width 8 height 8
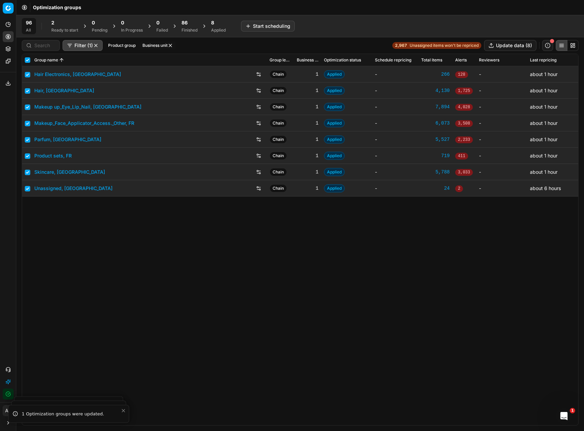
click at [50, 141] on link "Parfum, [GEOGRAPHIC_DATA]" at bounding box center [67, 139] width 67 height 7
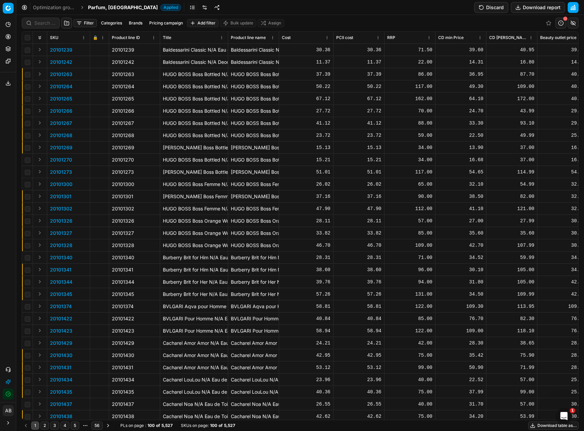
click at [199, 8] on link at bounding box center [204, 7] width 11 height 11
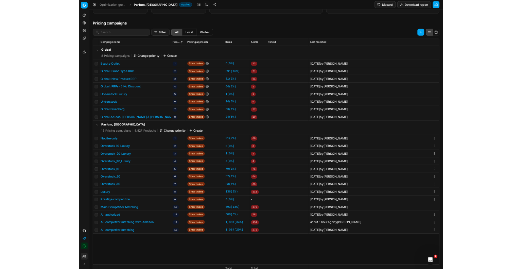
scroll to position [123, 0]
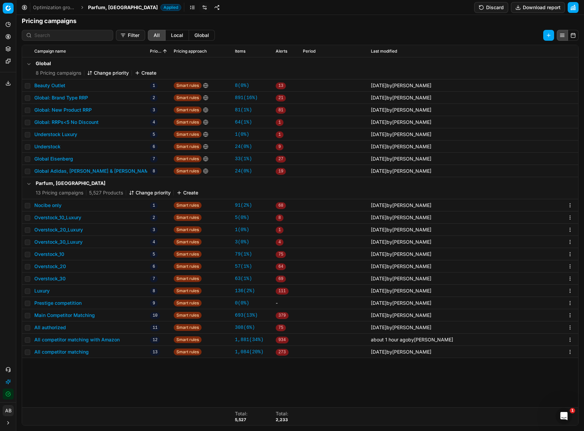
click at [50, 328] on button "All authorized" at bounding box center [50, 327] width 32 height 7
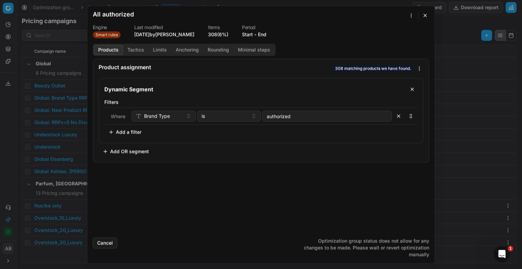
scroll to position [123, 0]
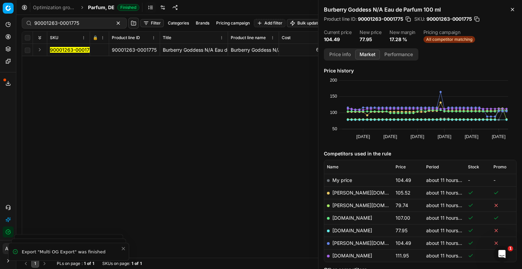
scroll to position [73, 0]
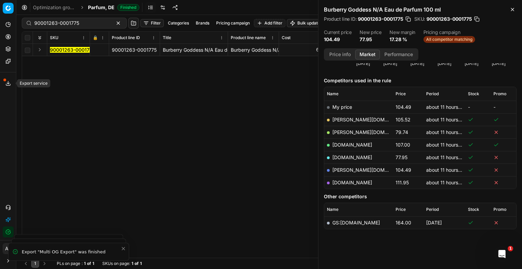
click at [11, 87] on button "Export service" at bounding box center [8, 83] width 11 height 11
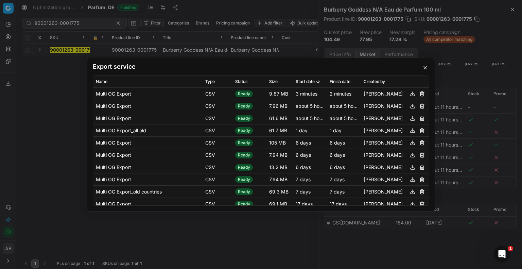
click at [408, 95] on button "button" at bounding box center [412, 93] width 8 height 8
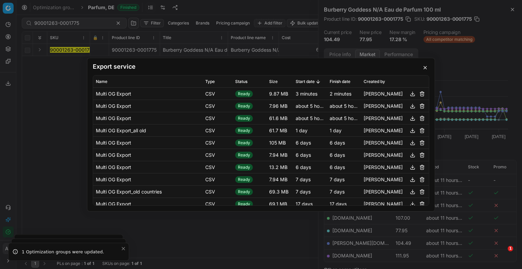
click at [27, 82] on div "Export service Name Type Status Size Start date Finish date Created by Multi OG…" at bounding box center [261, 134] width 522 height 269
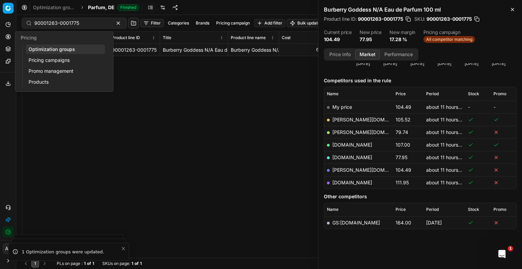
click at [42, 56] on link "Pricing campaigns" at bounding box center [65, 60] width 79 height 10
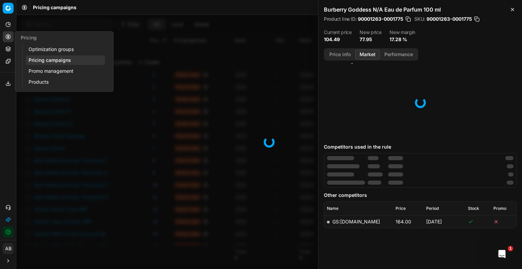
click at [37, 48] on link "Optimization groups" at bounding box center [65, 50] width 79 height 10
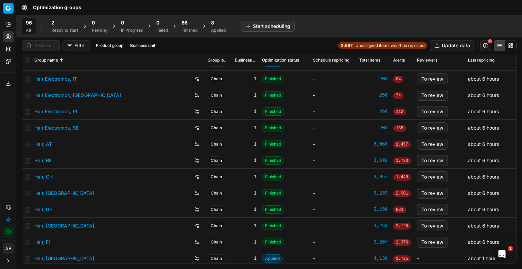
scroll to position [158, 0]
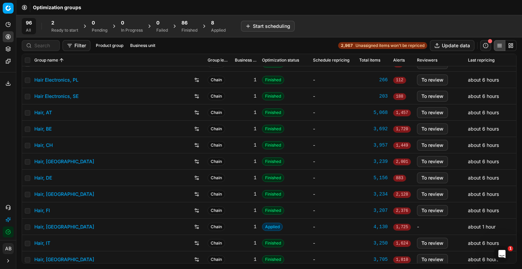
click at [39, 180] on link "Hair, DE" at bounding box center [43, 177] width 18 height 7
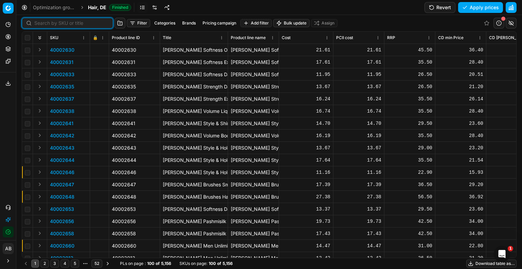
click at [41, 22] on input at bounding box center [71, 23] width 74 height 7
paste input "80077358-90"
type input "80077358-90"
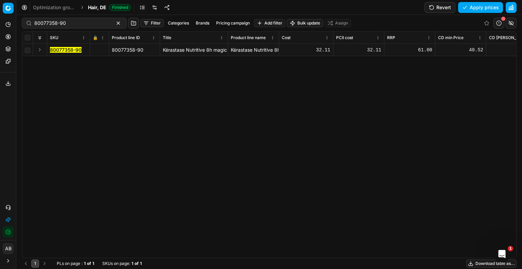
scroll to position [0, 1852]
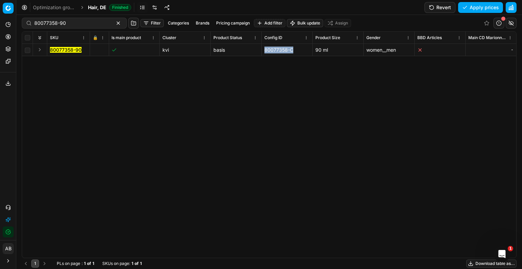
drag, startPoint x: 296, startPoint y: 51, endPoint x: 262, endPoint y: 51, distance: 34.0
click at [262, 51] on td "80077358-C" at bounding box center [287, 50] width 51 height 12
copy div "80077358-C"
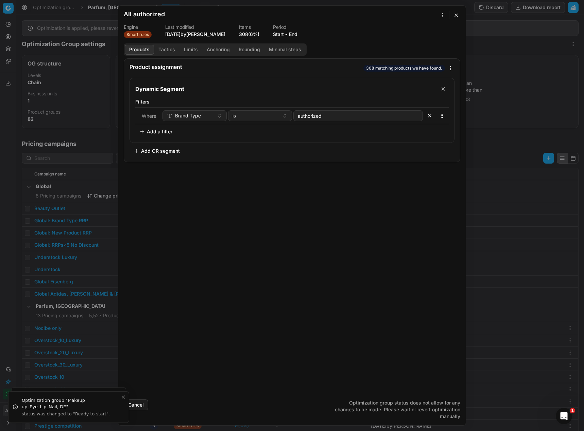
scroll to position [123, 0]
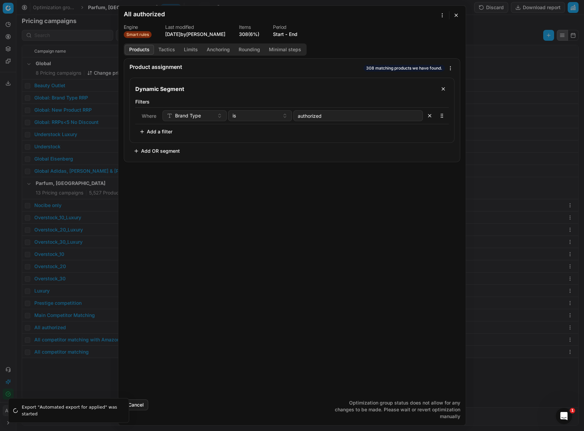
click at [167, 52] on button "Tactics" at bounding box center [166, 50] width 25 height 10
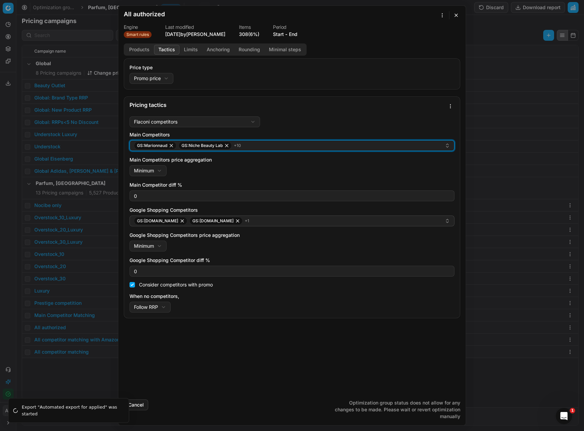
click at [265, 146] on div "GS:Marionnaud GS:Niche Beauty Lab + 10" at bounding box center [289, 146] width 311 height 8
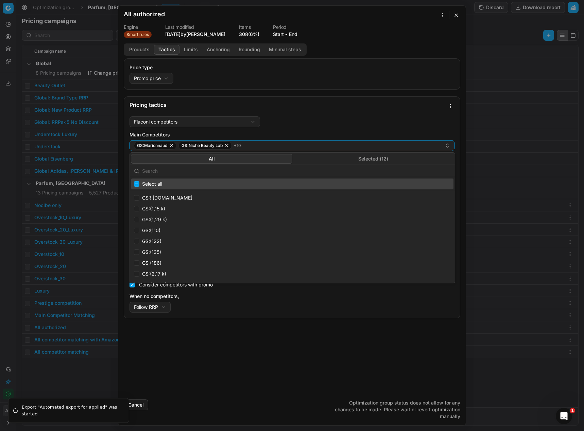
click at [326, 161] on button "Selected: ( 12 )" at bounding box center [372, 159] width 161 height 10
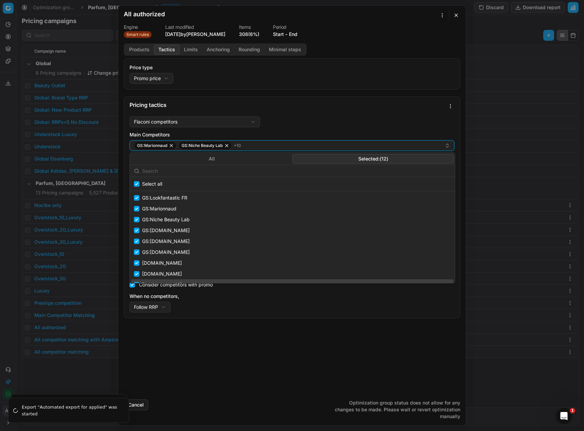
scroll to position [11, 0]
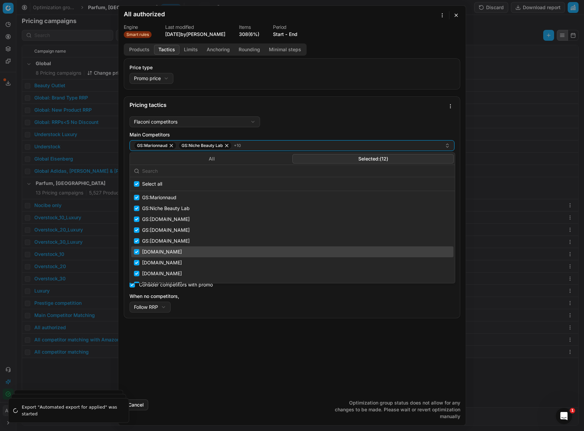
click at [8, 254] on div "We are saving PC settings. Please wait, it should take a few minutes All author…" at bounding box center [292, 215] width 584 height 431
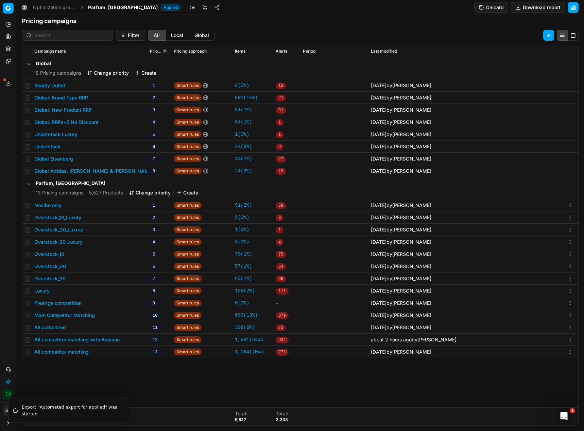
click at [67, 352] on button "All competitor matching" at bounding box center [61, 352] width 54 height 7
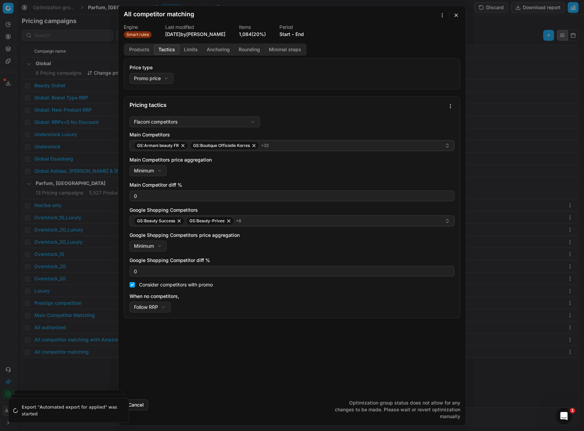
click at [170, 53] on button "Tactics" at bounding box center [166, 50] width 25 height 10
click at [449, 107] on div "We are saving PC settings. Please wait, it should take a few minutes All compet…" at bounding box center [292, 215] width 584 height 431
click at [456, 14] on div "We are saving PC settings. Please wait, it should take a few minutes All compet…" at bounding box center [292, 215] width 584 height 431
click at [454, 14] on button "button" at bounding box center [456, 15] width 8 height 8
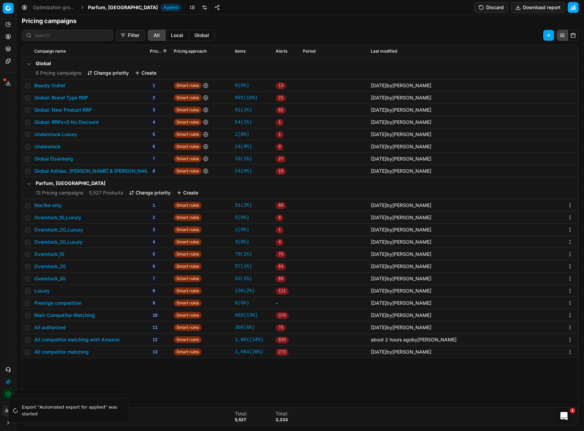
click at [64, 351] on button "All competitor matching" at bounding box center [61, 352] width 54 height 7
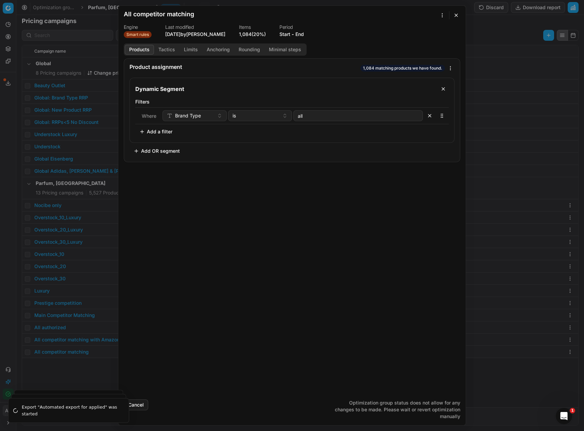
click at [453, 17] on button "button" at bounding box center [456, 15] width 8 height 8
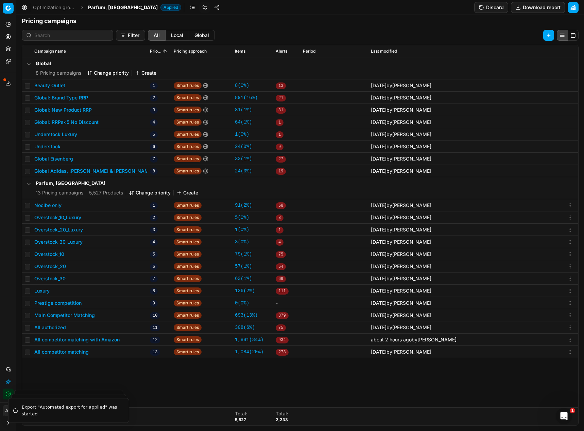
click at [29, 356] on td at bounding box center [27, 352] width 10 height 12
click at [29, 354] on input "checkbox" at bounding box center [27, 352] width 5 height 5
checkbox input "true"
click at [487, 34] on html "Pricing platform Analytics Pricing Product portfolio Templates Export service 2…" at bounding box center [292, 215] width 584 height 431
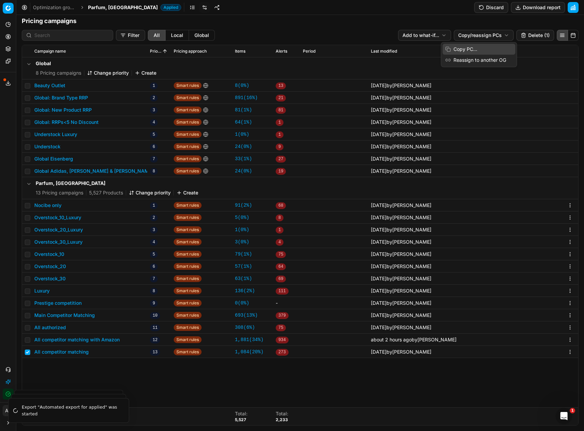
click at [466, 49] on div "Copy PC..." at bounding box center [478, 49] width 73 height 11
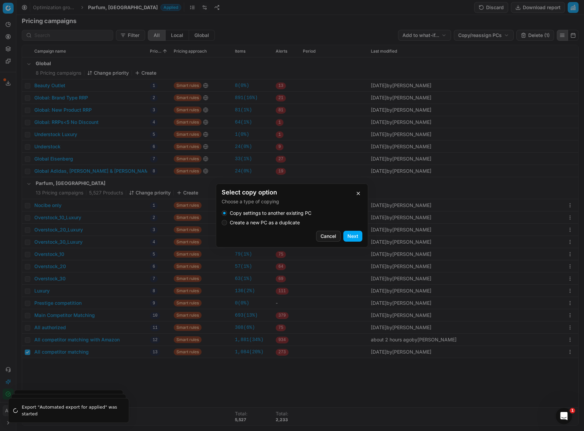
click at [282, 220] on label "Create a new PC as a duplicate" at bounding box center [265, 222] width 70 height 5
click at [227, 220] on button "Create a new PC as a duplicate" at bounding box center [224, 222] width 5 height 5
click at [348, 234] on button "Next" at bounding box center [352, 236] width 19 height 11
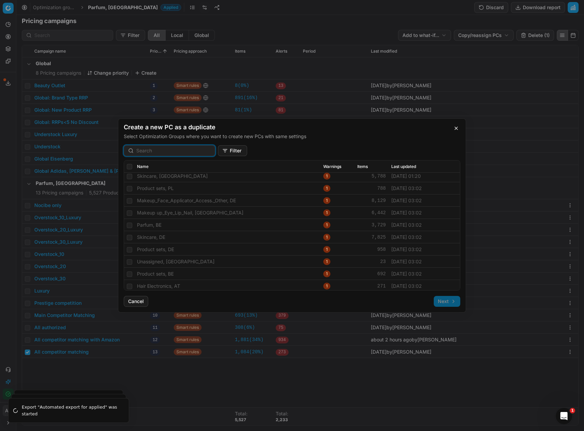
scroll to position [2, 0]
click at [136, 302] on button "Cancel" at bounding box center [136, 301] width 24 height 11
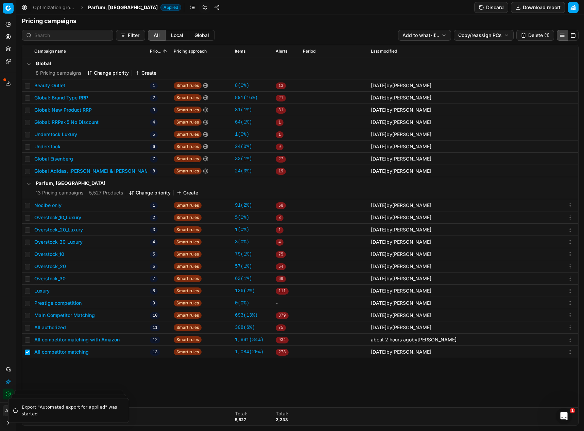
click at [101, 9] on span "Parfum, [GEOGRAPHIC_DATA]" at bounding box center [123, 7] width 70 height 7
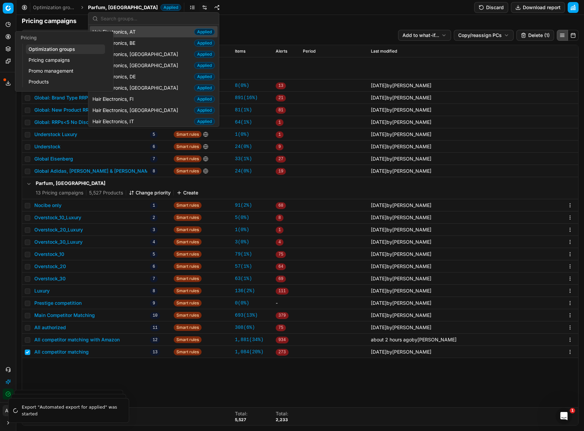
click at [44, 61] on link "Pricing campaigns" at bounding box center [65, 60] width 79 height 10
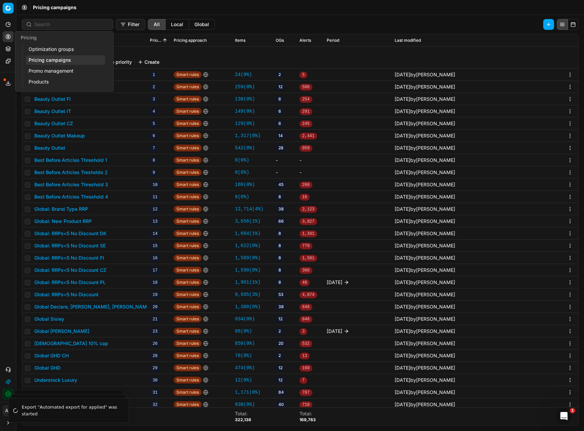
click at [38, 47] on link "Optimization groups" at bounding box center [65, 50] width 79 height 10
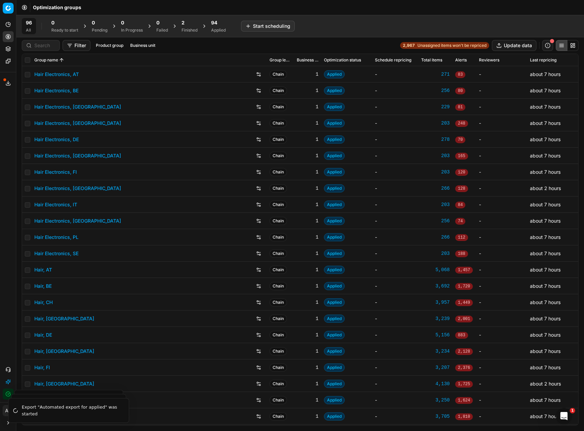
click at [215, 31] on div "Applied" at bounding box center [218, 30] width 15 height 5
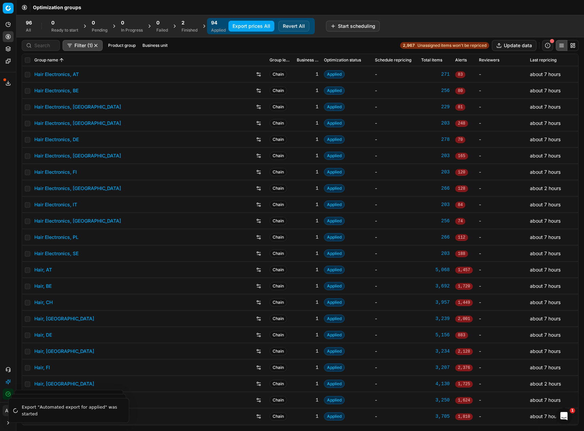
click at [291, 28] on button "Revert All" at bounding box center [293, 26] width 31 height 11
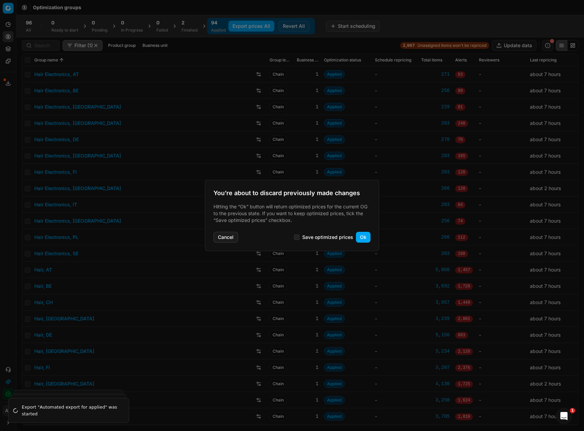
click at [364, 234] on button "Ok" at bounding box center [363, 237] width 15 height 11
